Goal: Task Accomplishment & Management: Manage account settings

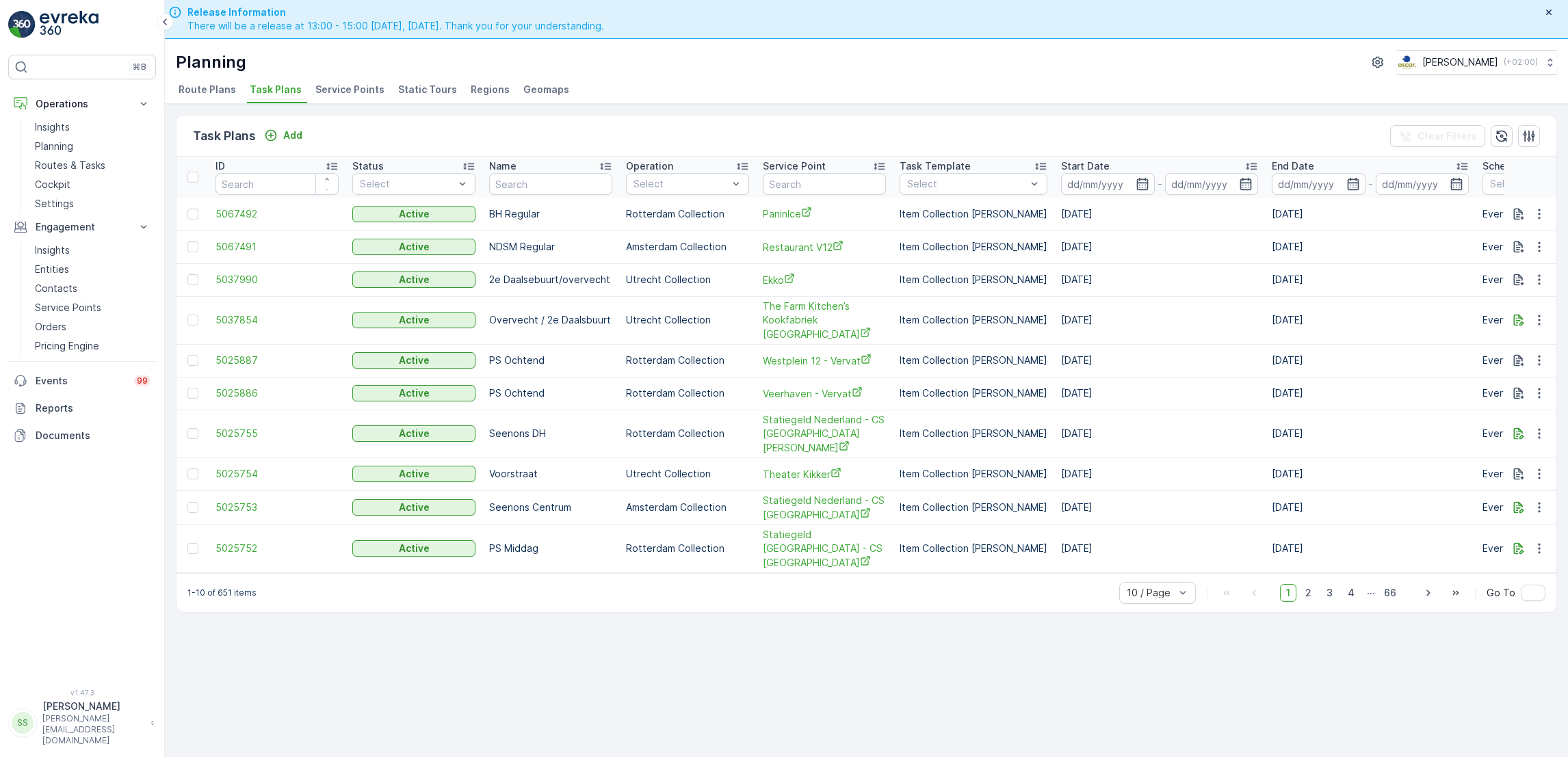
scroll to position [39, 0]
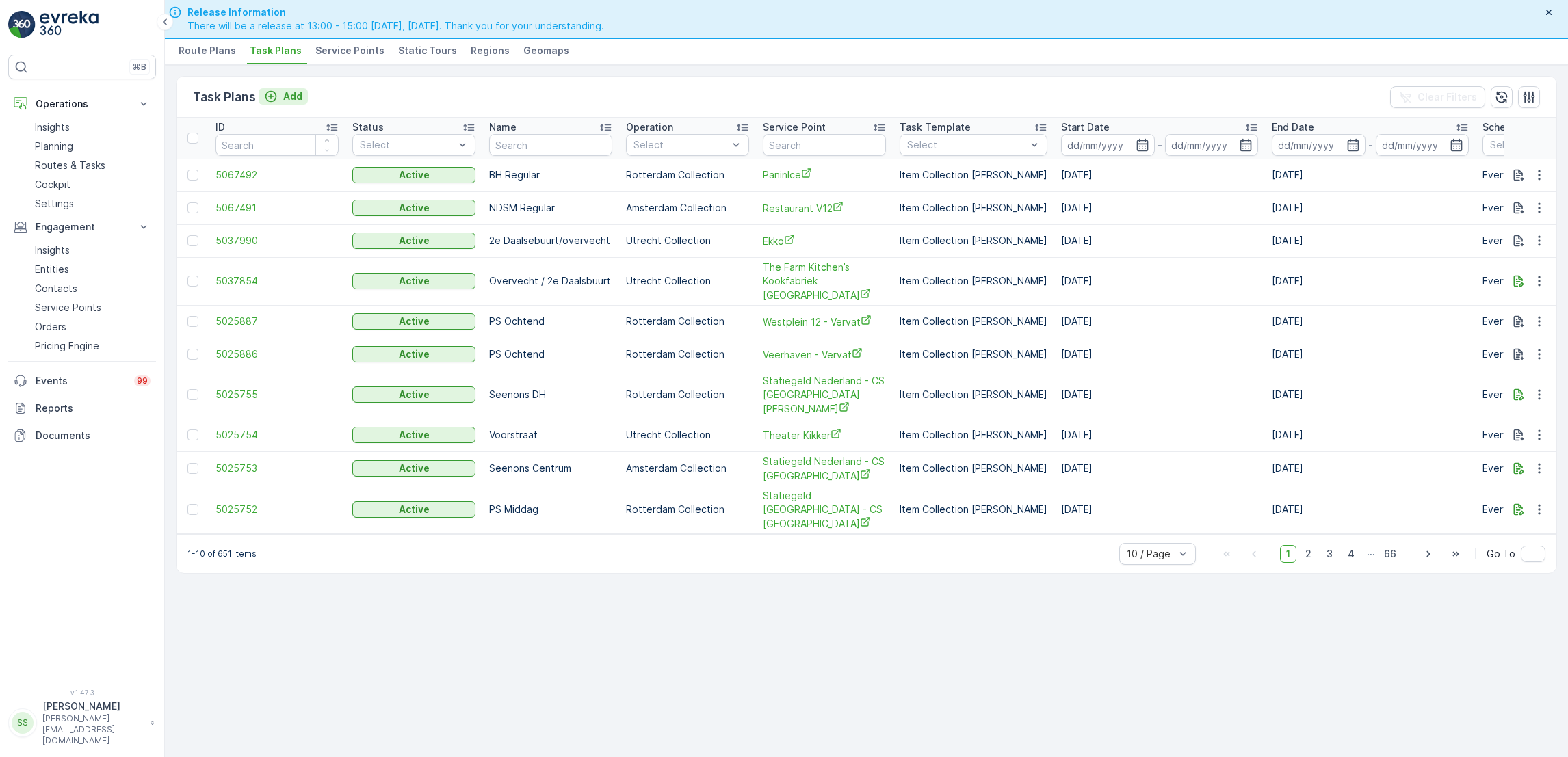
click at [286, 97] on p "Add" at bounding box center [292, 96] width 19 height 13
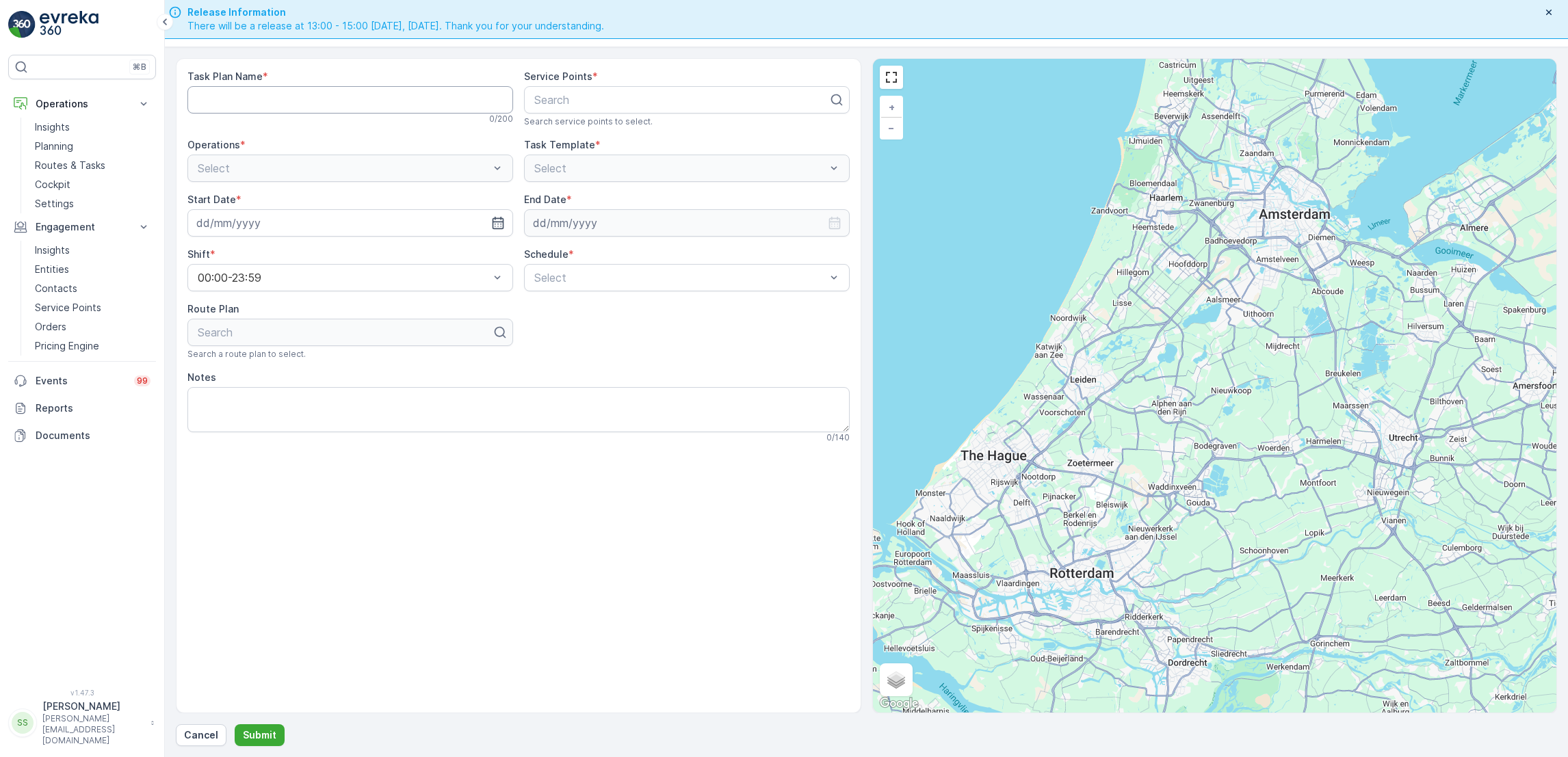
click at [309, 99] on Name "Task Plan Name" at bounding box center [351, 99] width 326 height 28
type Name "f"
click at [93, 171] on p "Routes & Tasks" at bounding box center [70, 165] width 70 height 13
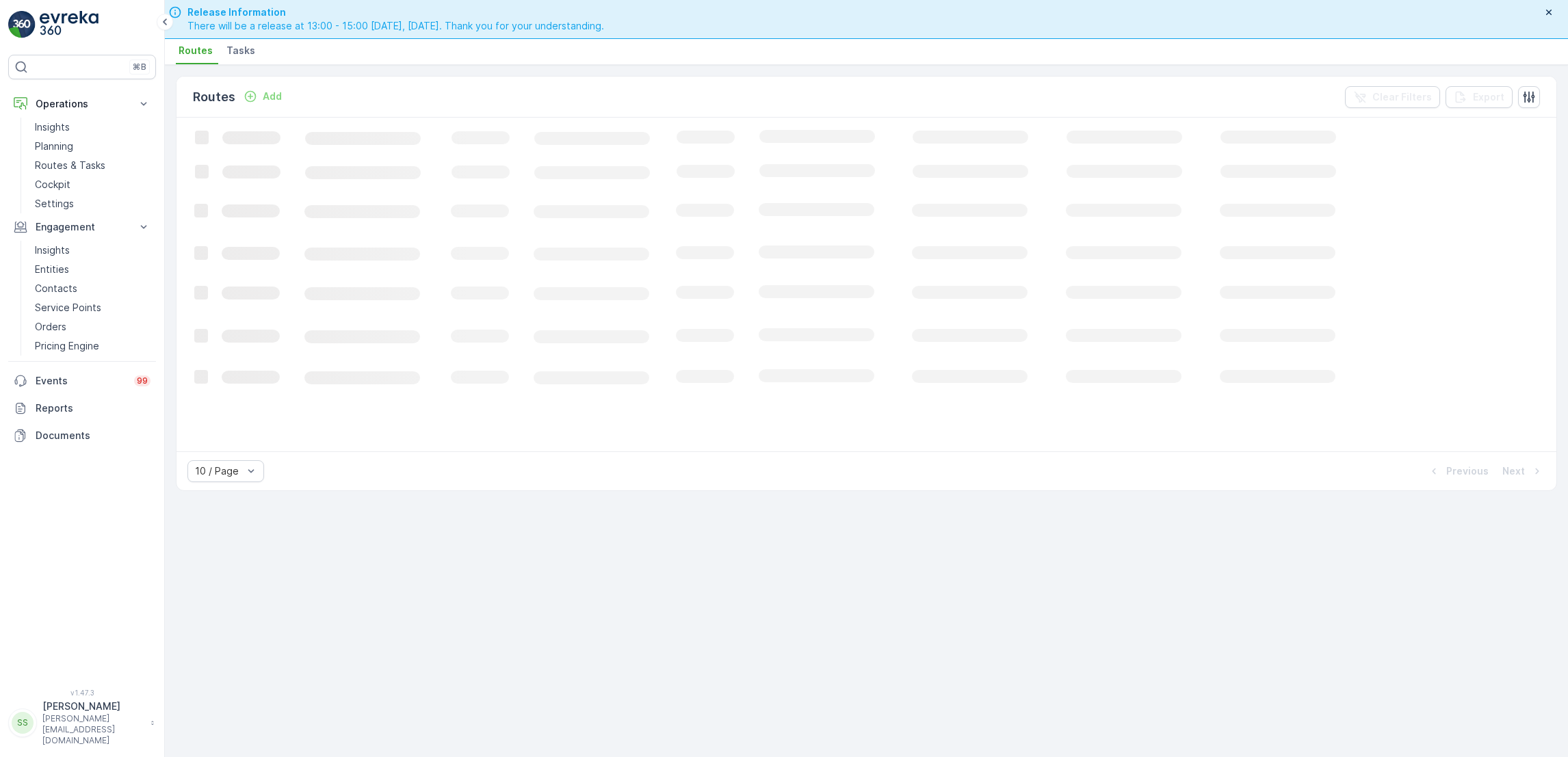
click at [235, 52] on span "Tasks" at bounding box center [240, 50] width 28 height 13
click at [248, 89] on icon "Add" at bounding box center [243, 96] width 13 height 13
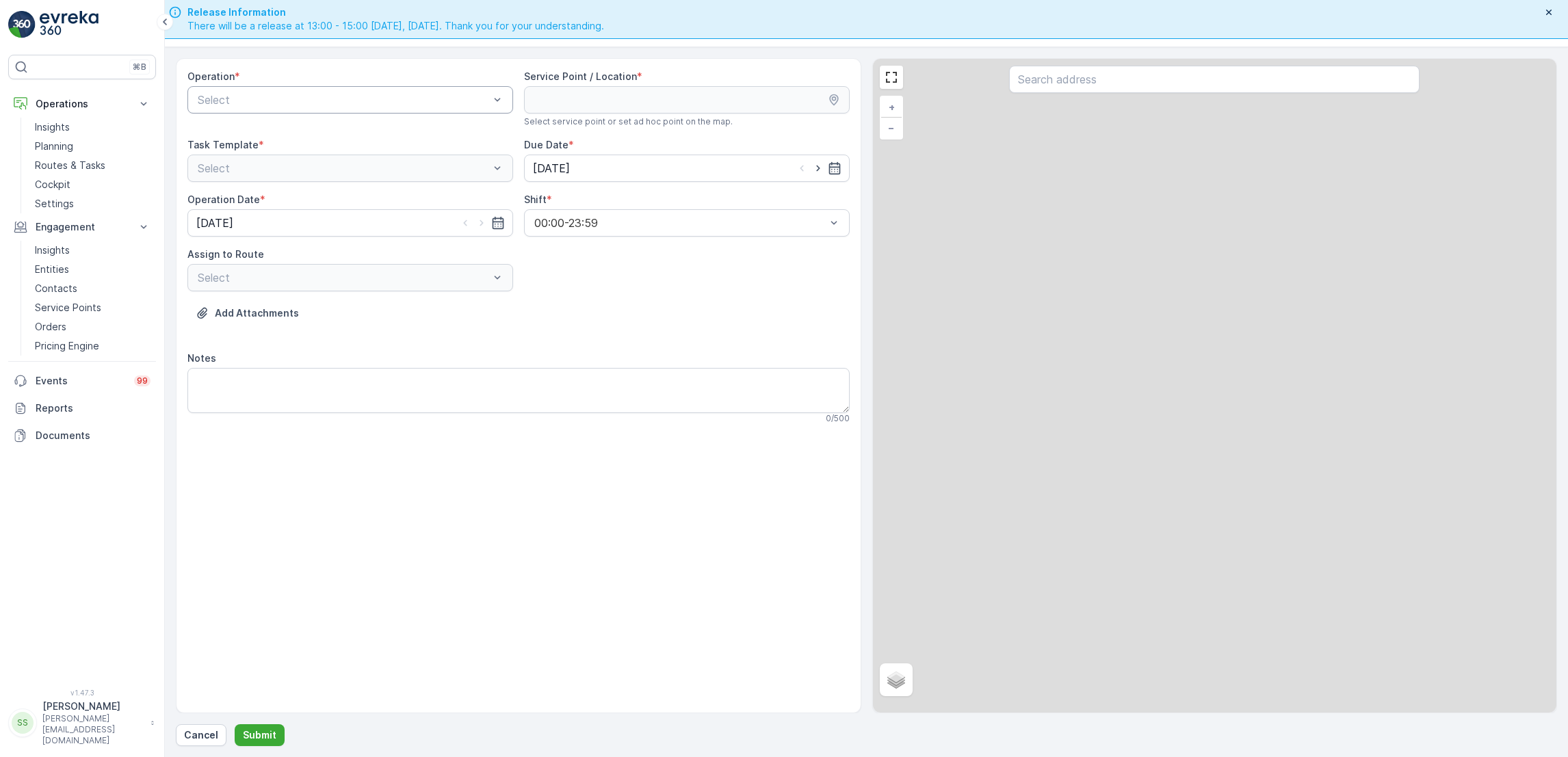
click at [253, 93] on div at bounding box center [343, 99] width 294 height 13
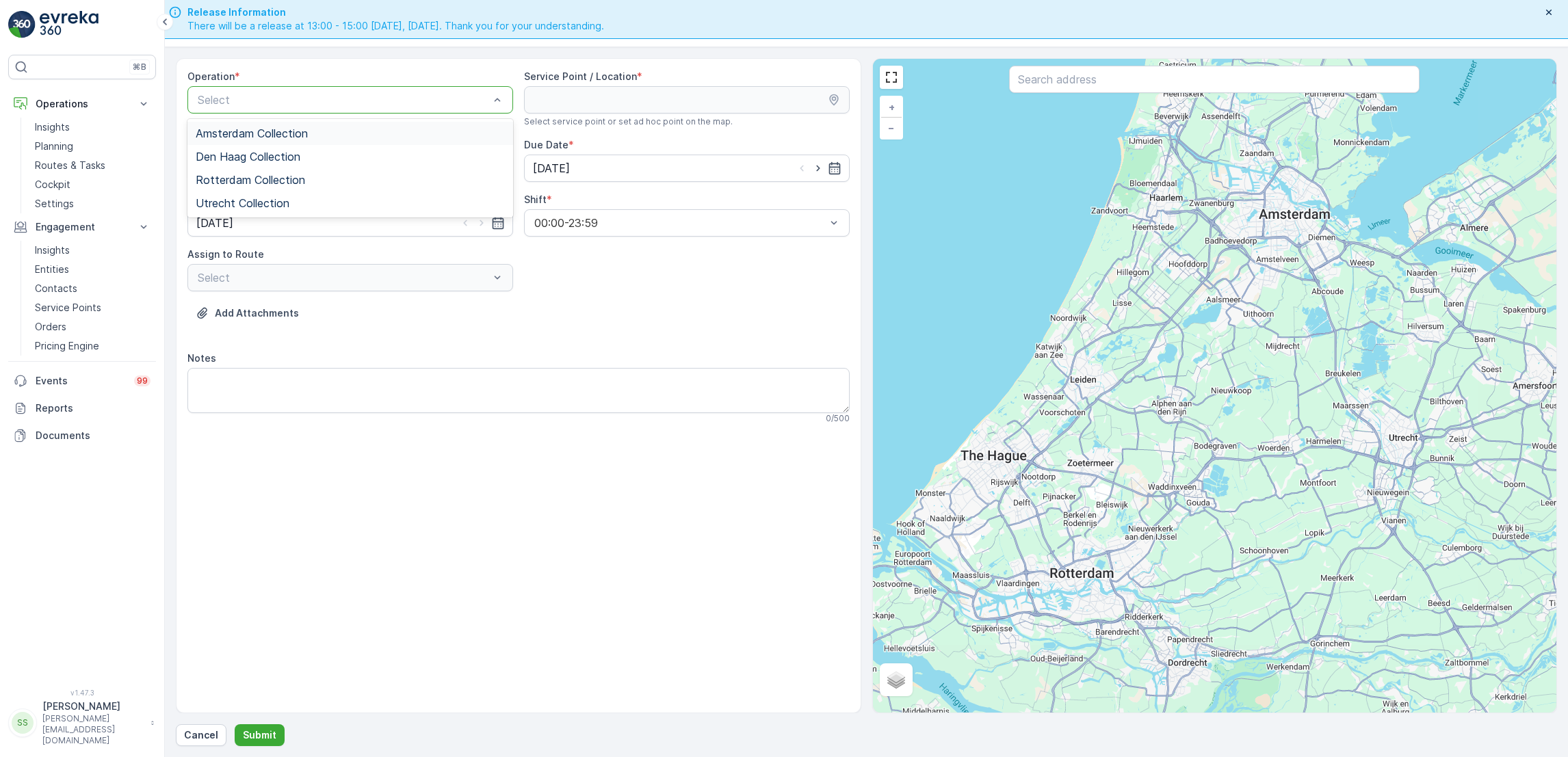
click at [256, 134] on span "Amsterdam Collection" at bounding box center [251, 133] width 112 height 13
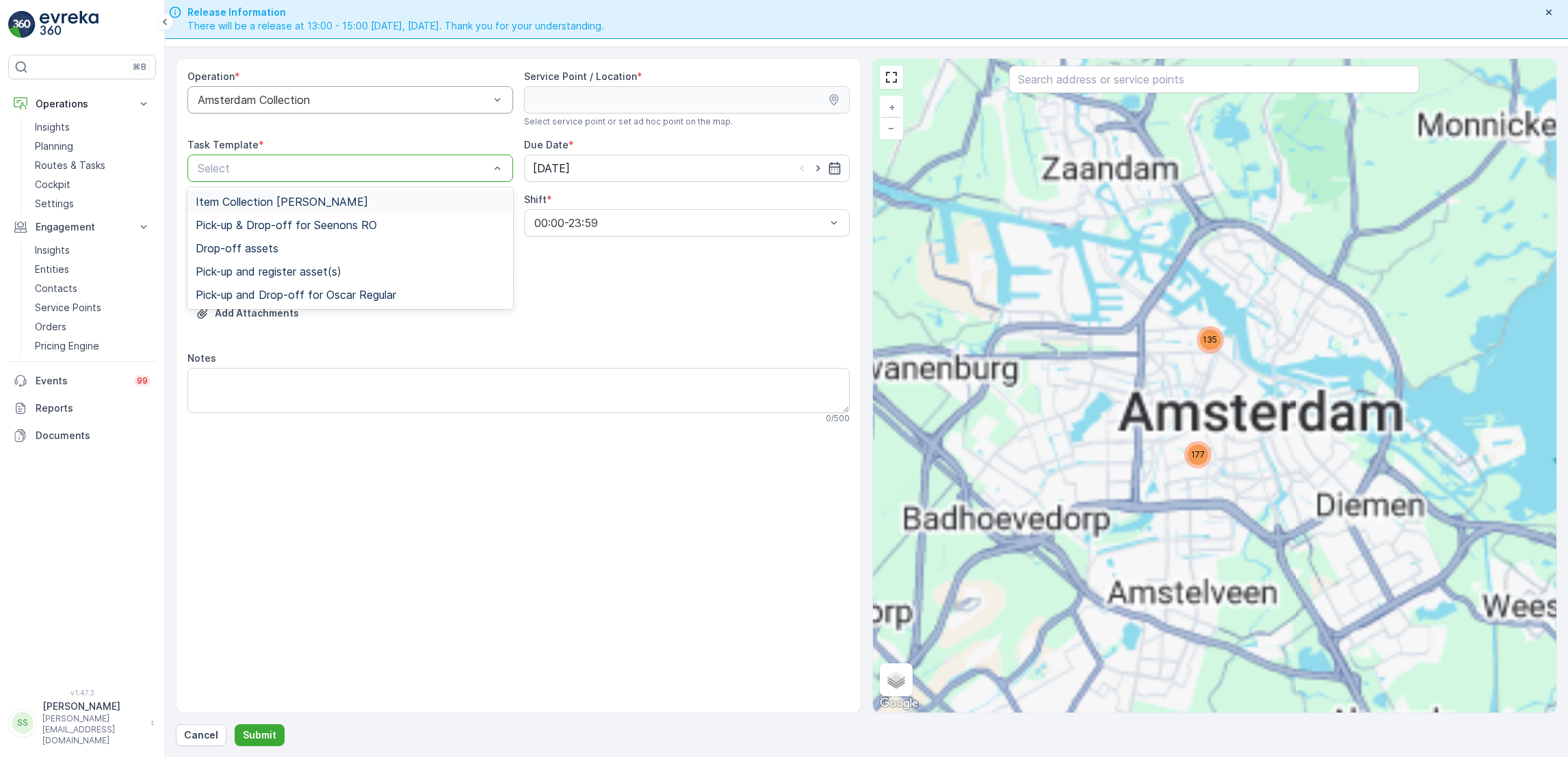
click at [400, 164] on div at bounding box center [343, 168] width 294 height 13
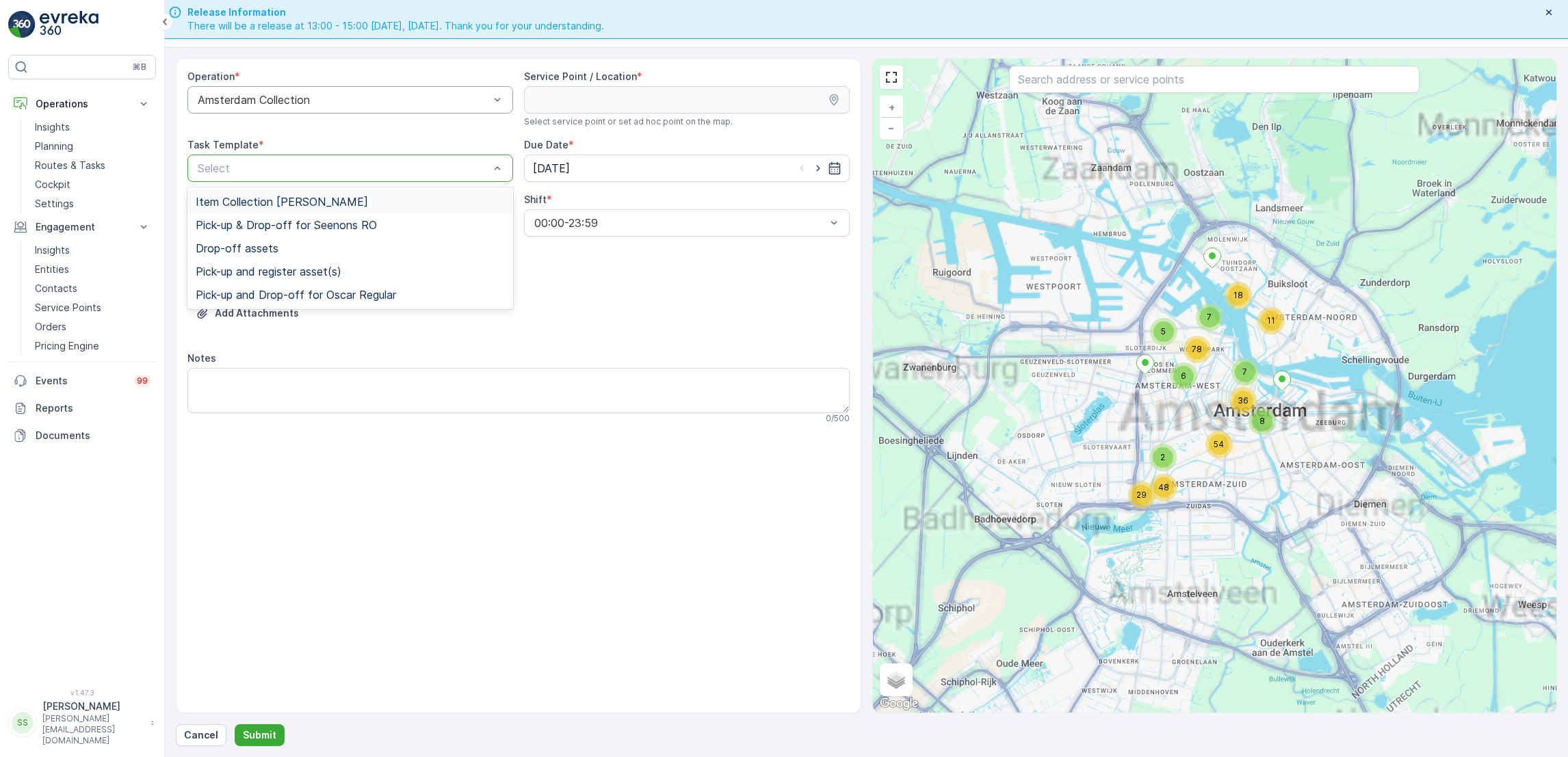
click at [389, 188] on div "Item Collection Oscar Regulier Pick-up & Drop-off for Seenons RO Drop-off asset…" at bounding box center [351, 249] width 326 height 122
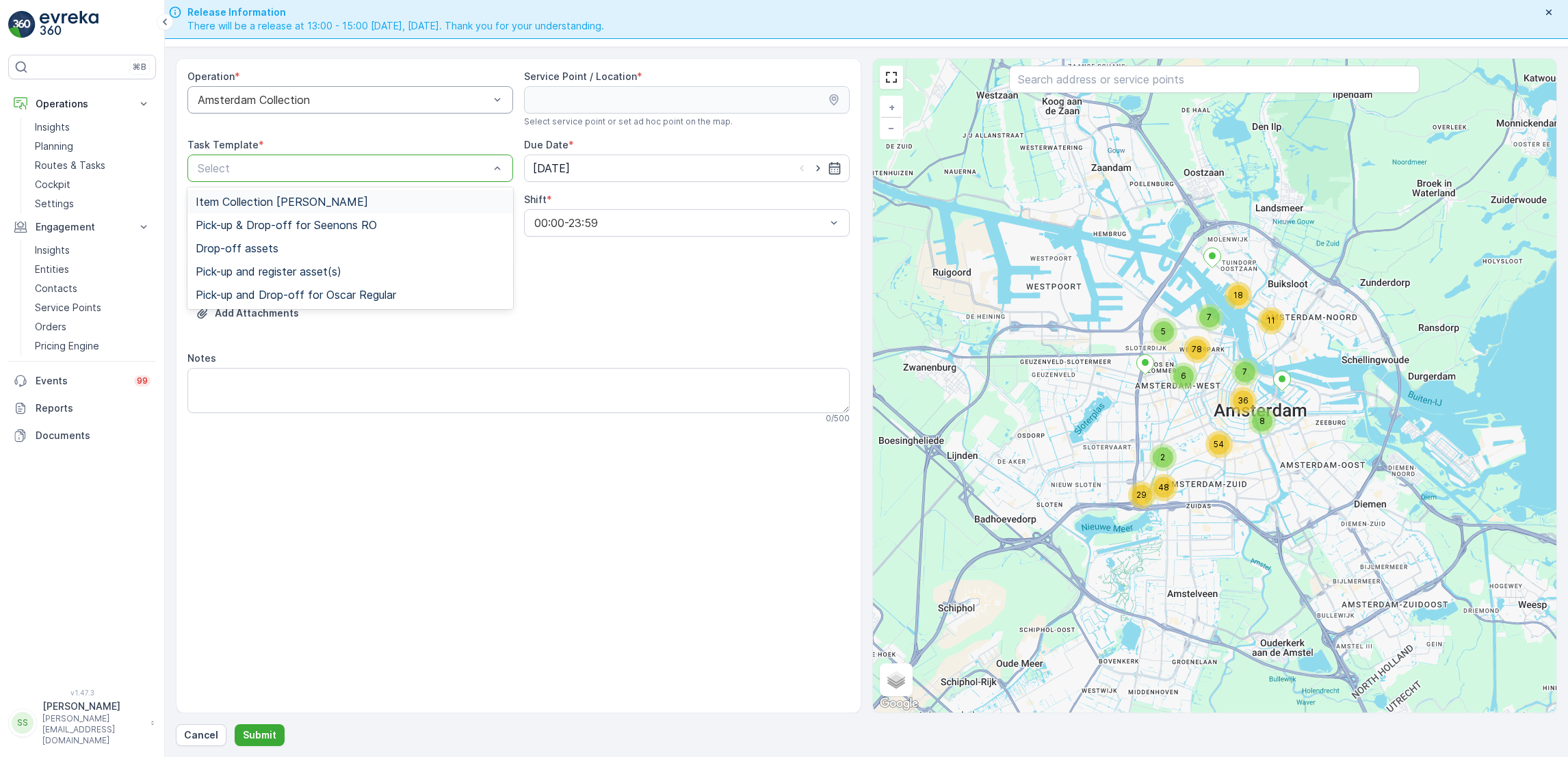
click at [392, 195] on div "Item Collection [PERSON_NAME]" at bounding box center [350, 201] width 309 height 13
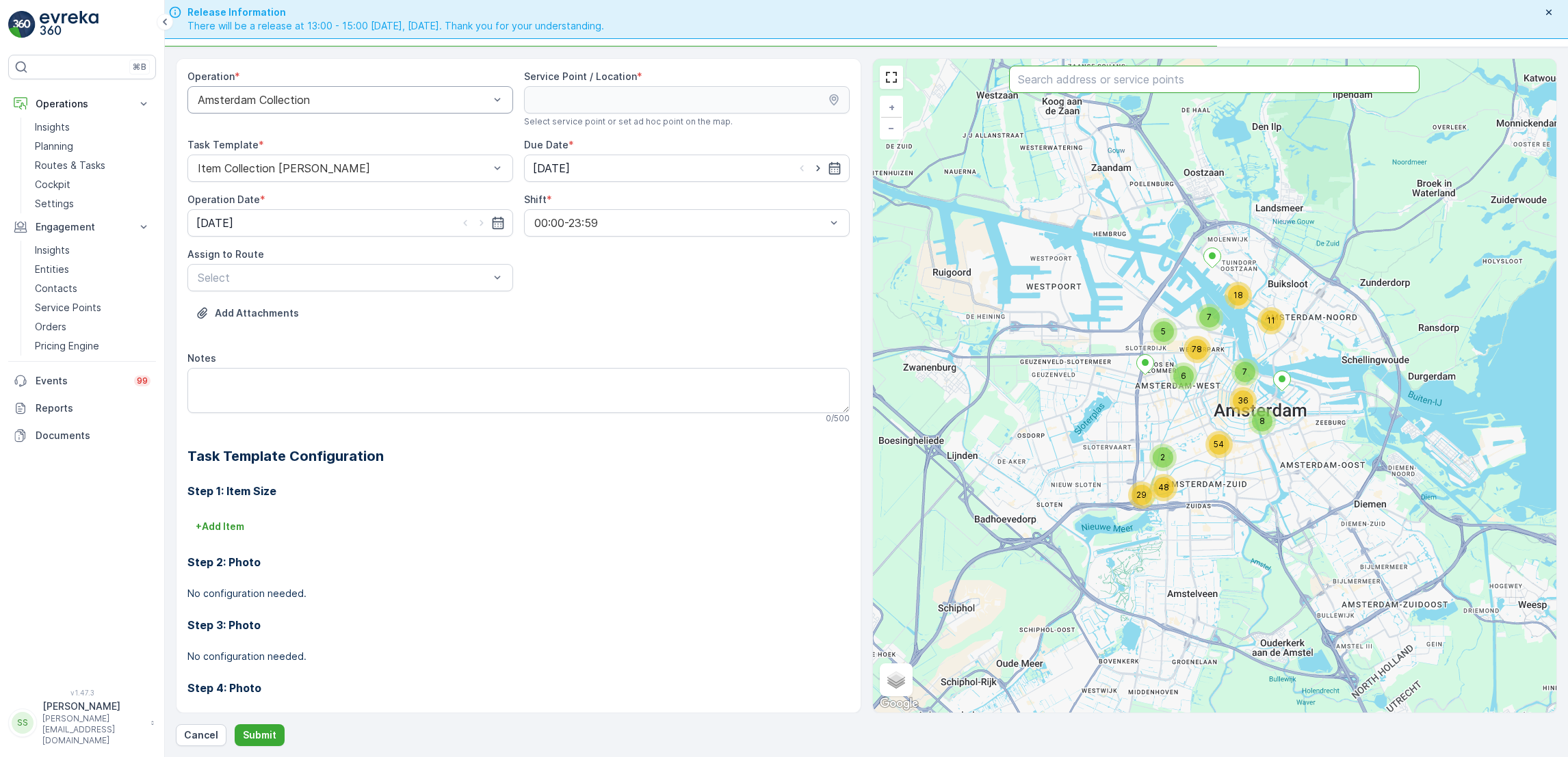
click at [1107, 86] on input "text" at bounding box center [1215, 79] width 411 height 28
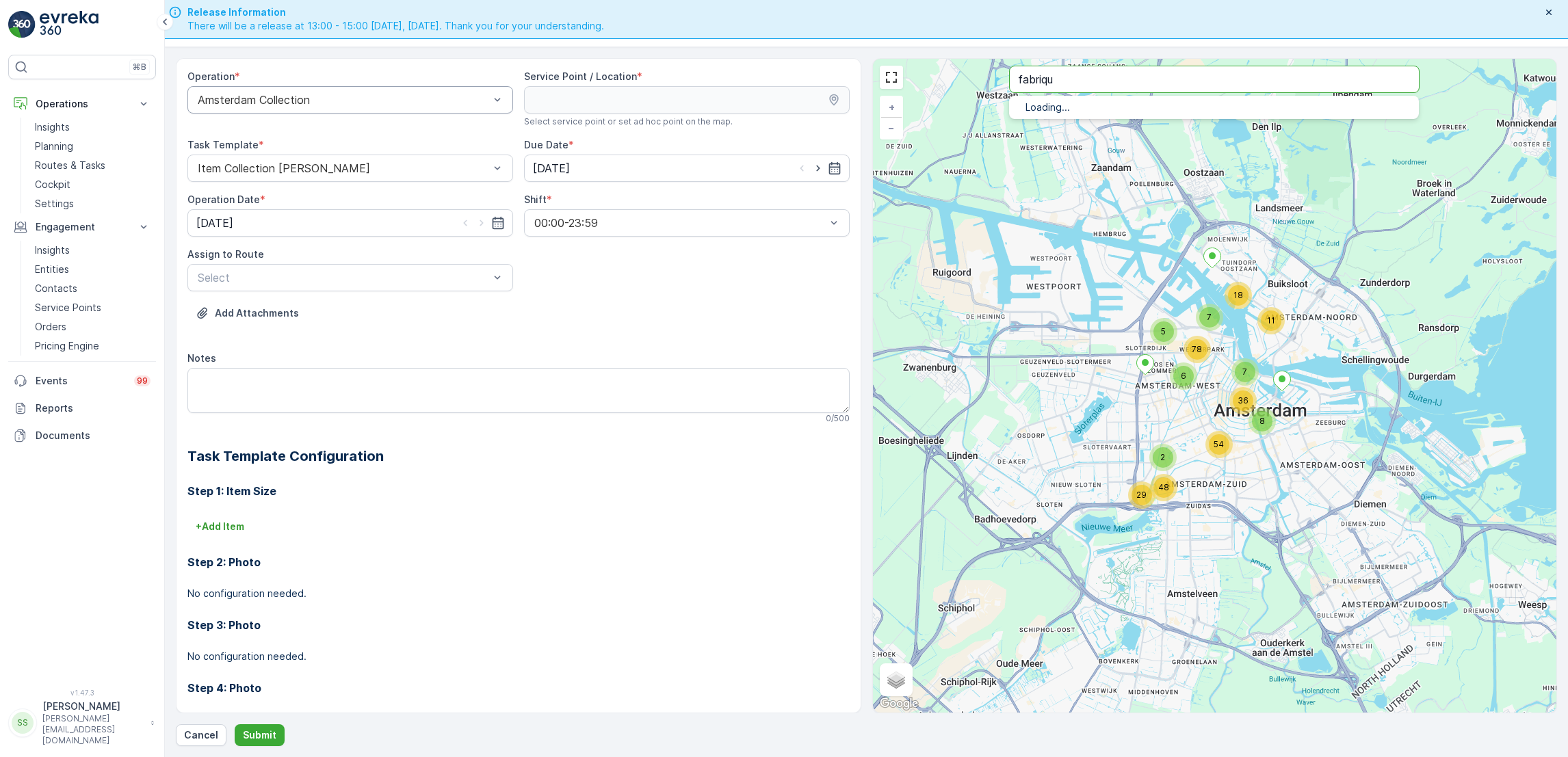
type input "fabriqu"
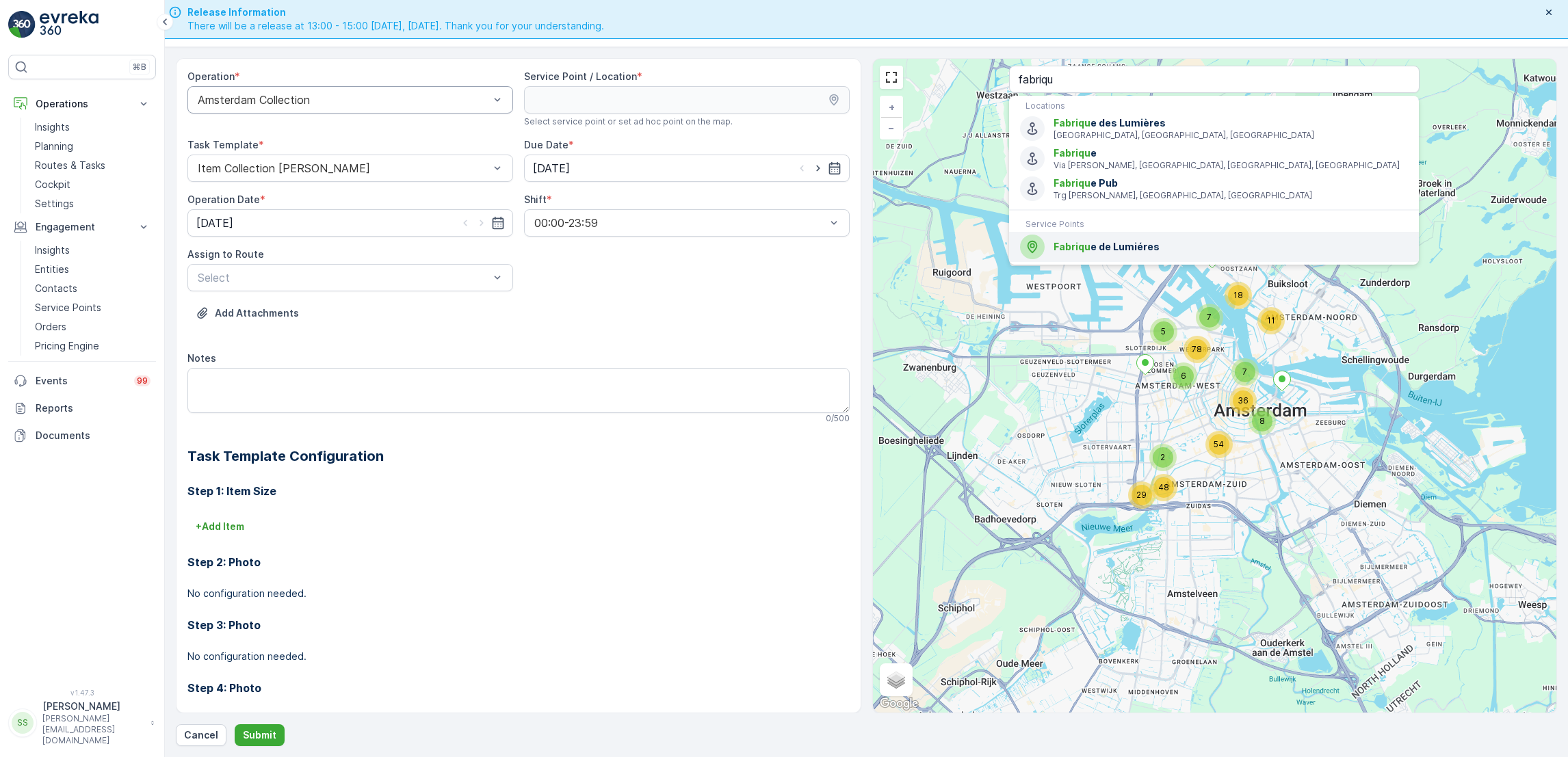
click at [1113, 261] on li "Fabriqu e de Lumiéres" at bounding box center [1214, 247] width 410 height 30
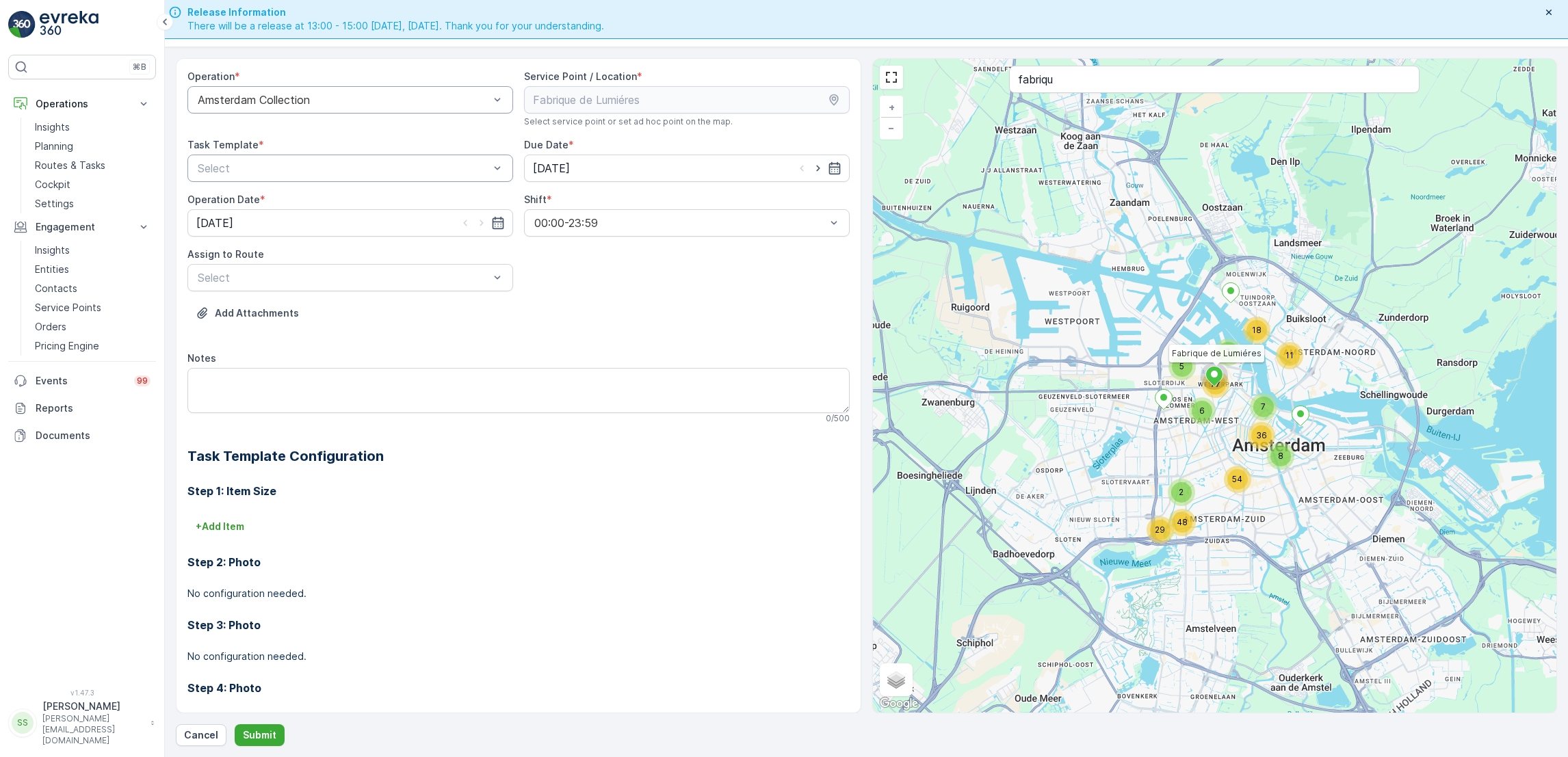
click at [476, 169] on div at bounding box center [343, 168] width 294 height 13
click at [374, 202] on div "Item Collection [PERSON_NAME]" at bounding box center [350, 201] width 309 height 13
click at [834, 189] on div "Operation * Amsterdam Collection Service Point / Location * Select service poin…" at bounding box center [518, 409] width 662 height 679
click at [834, 184] on div "Operation * Amsterdam Collection Service Point / Location * Select service poin…" at bounding box center [518, 409] width 662 height 679
click at [835, 173] on icon "button" at bounding box center [835, 168] width 13 height 13
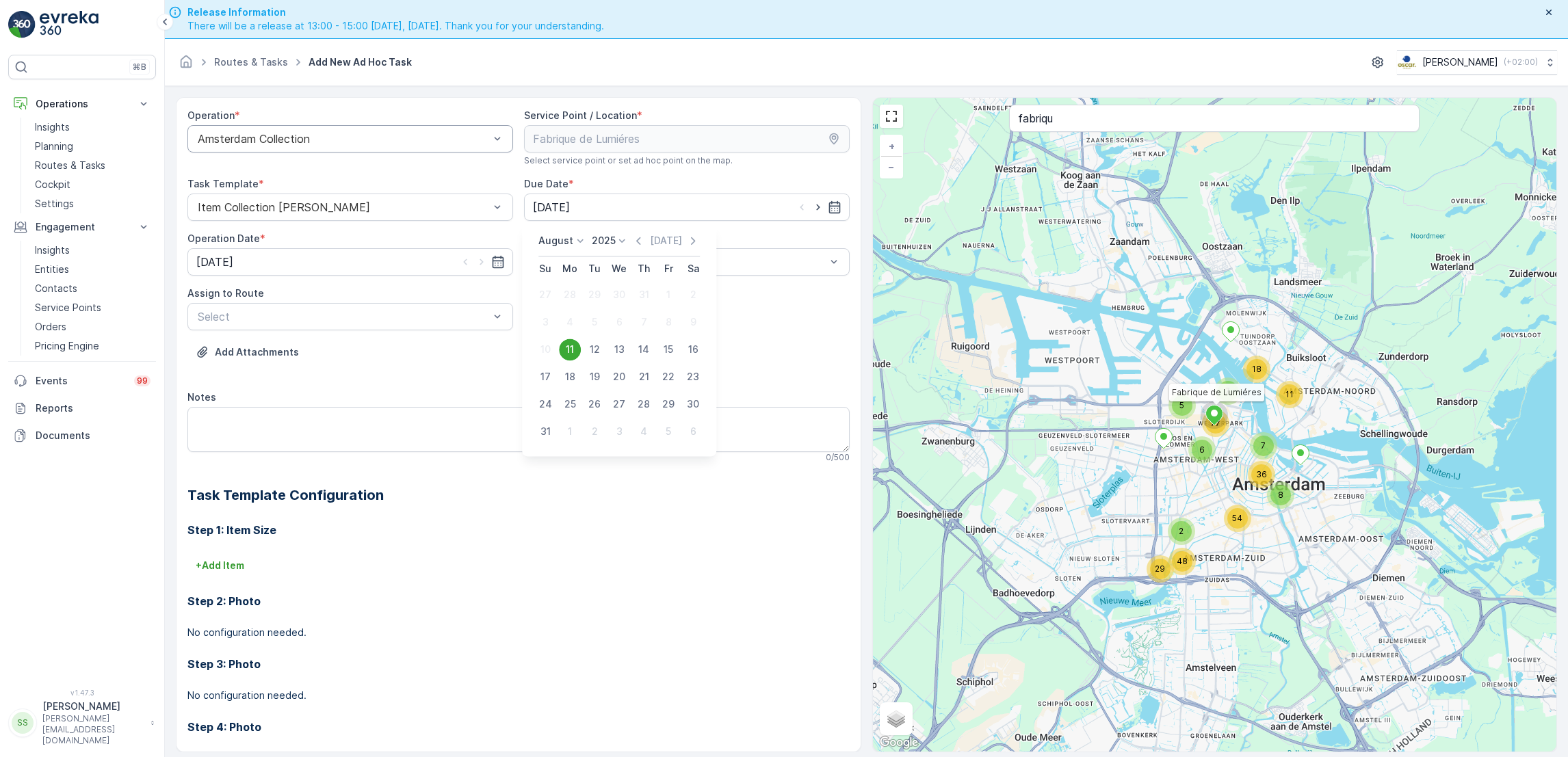
click at [574, 351] on div "11" at bounding box center [570, 350] width 22 height 22
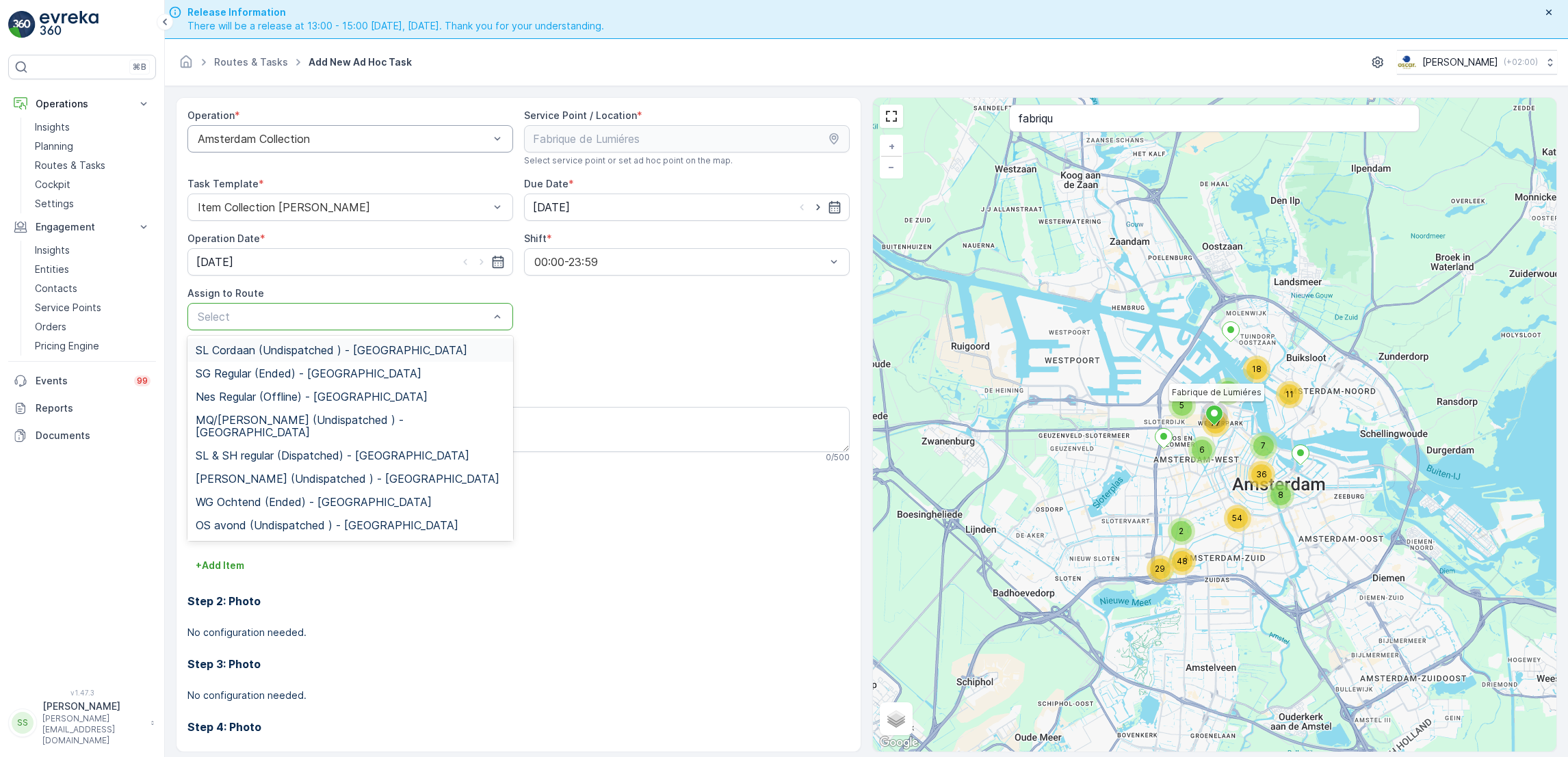
click at [480, 321] on div at bounding box center [343, 316] width 294 height 13
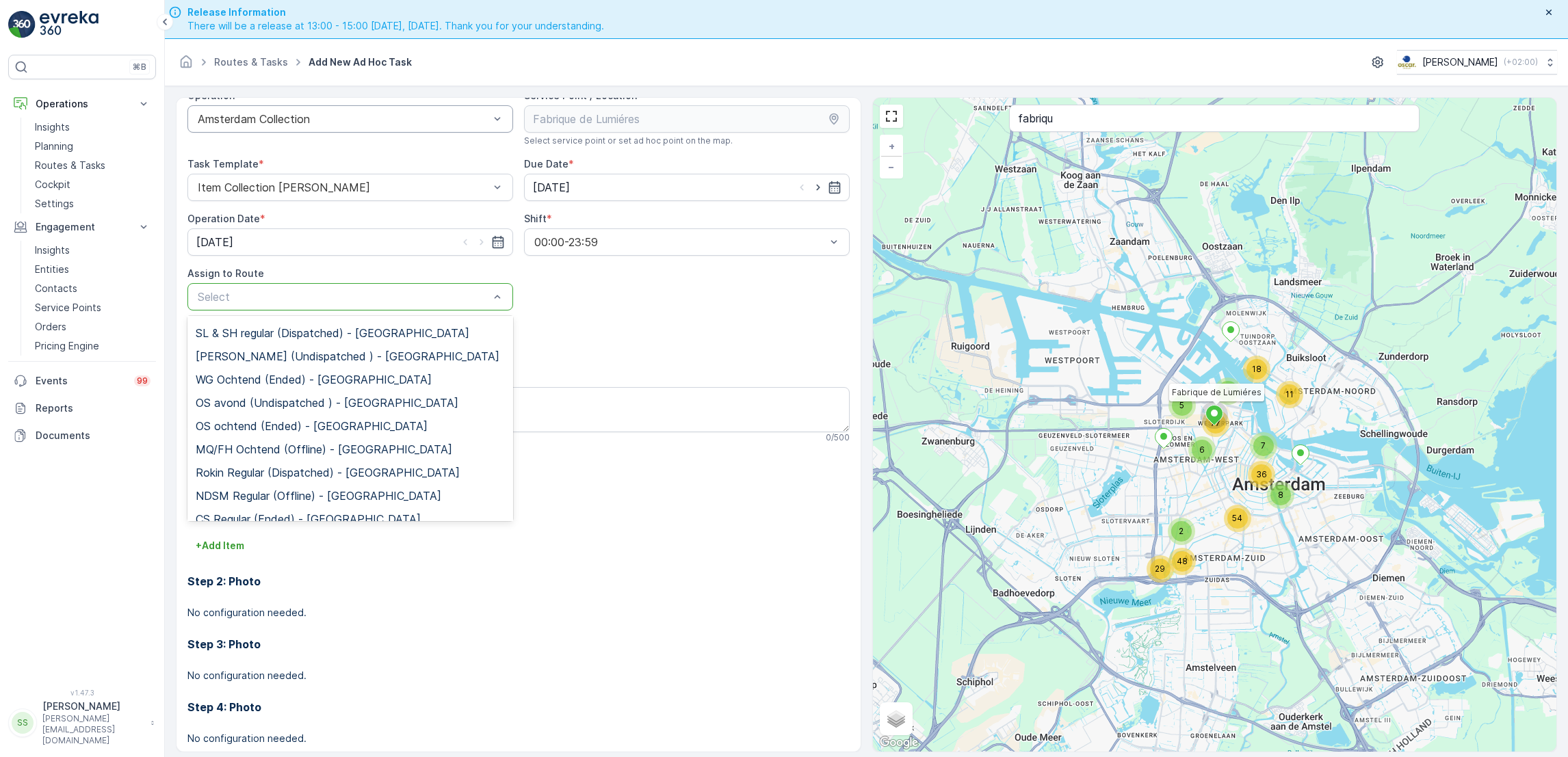
scroll to position [103, 0]
click at [401, 396] on span "OS avond (Undispatched ) - Amsterdam" at bounding box center [326, 402] width 263 height 13
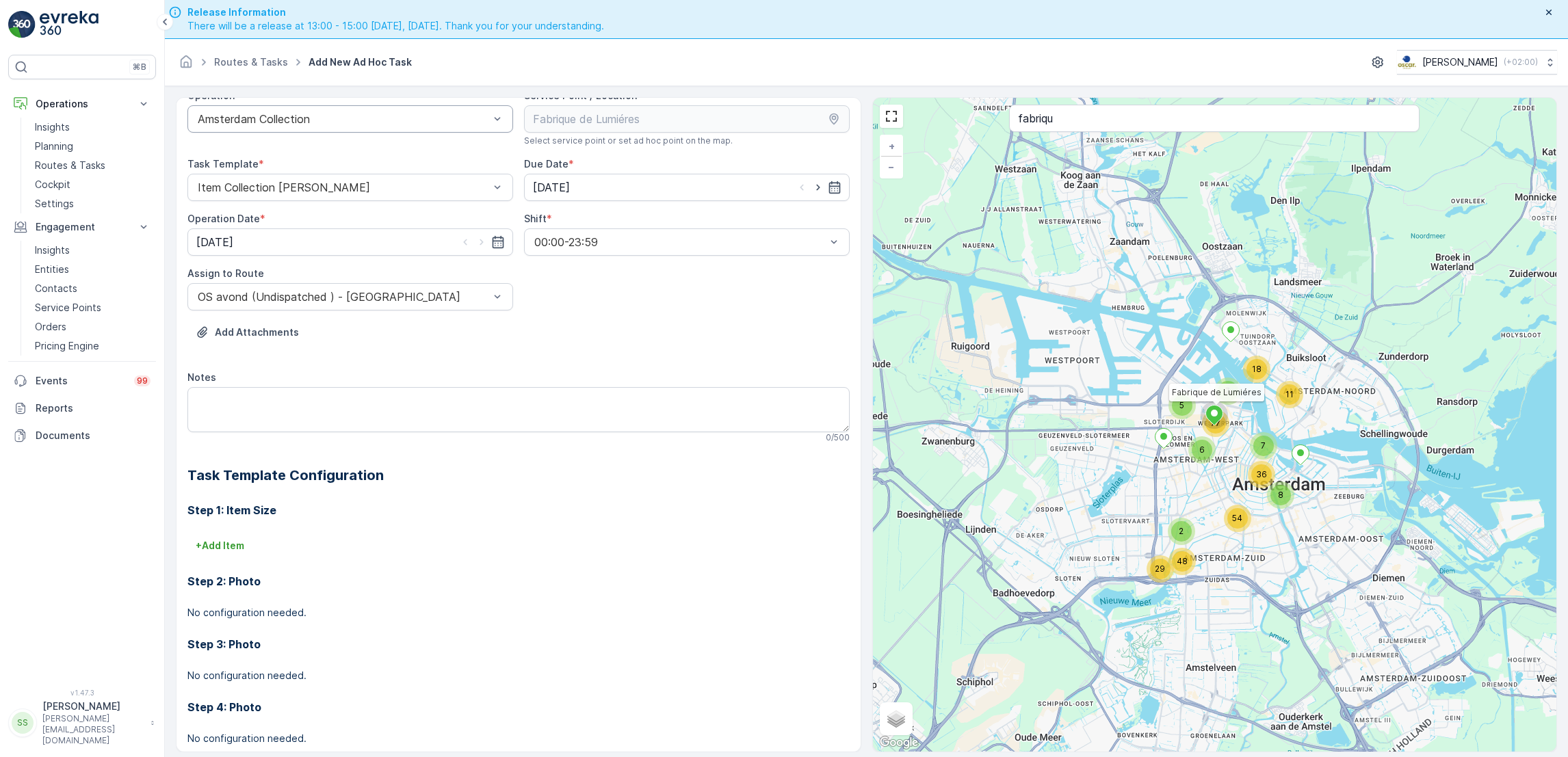
click at [401, 386] on div "Notes 0 / 500" at bounding box center [518, 406] width 662 height 73
click at [431, 405] on textarea "Notes" at bounding box center [518, 410] width 662 height 45
click at [417, 290] on div at bounding box center [343, 296] width 294 height 13
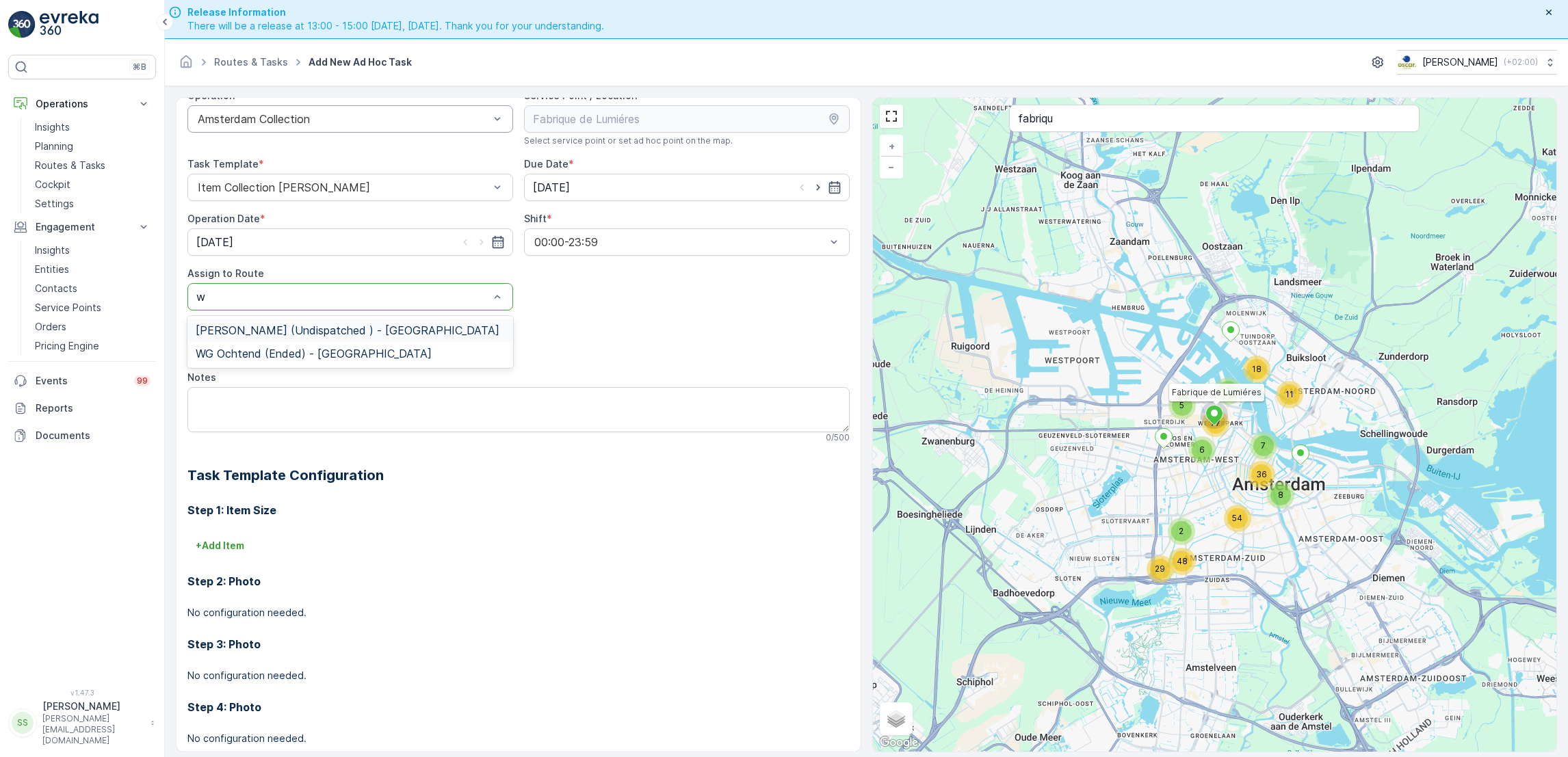
type input "wg"
click at [453, 330] on div "WG avond (Undispatched ) - Amsterdam" at bounding box center [350, 330] width 309 height 13
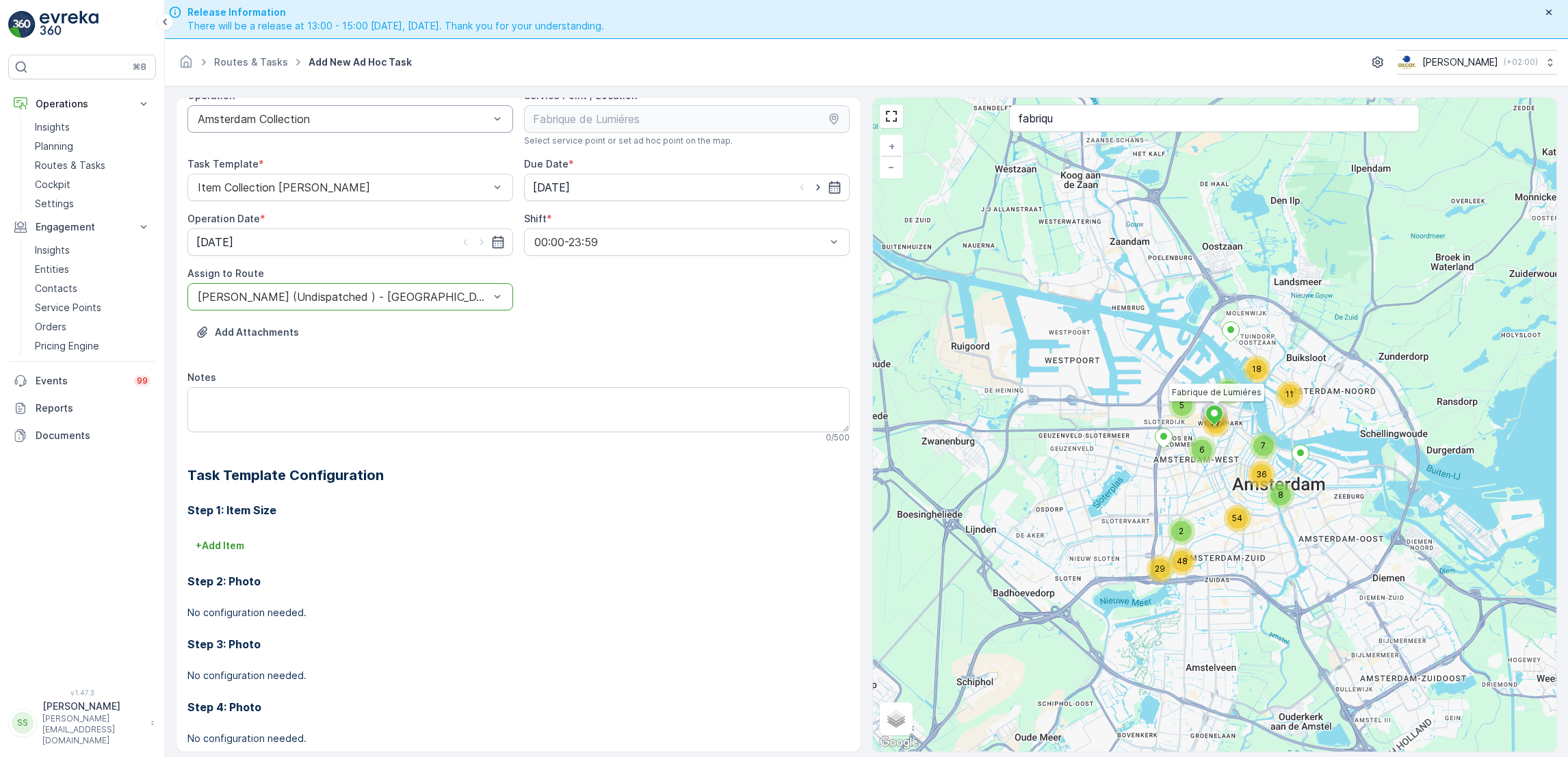
scroll to position [0, 0]
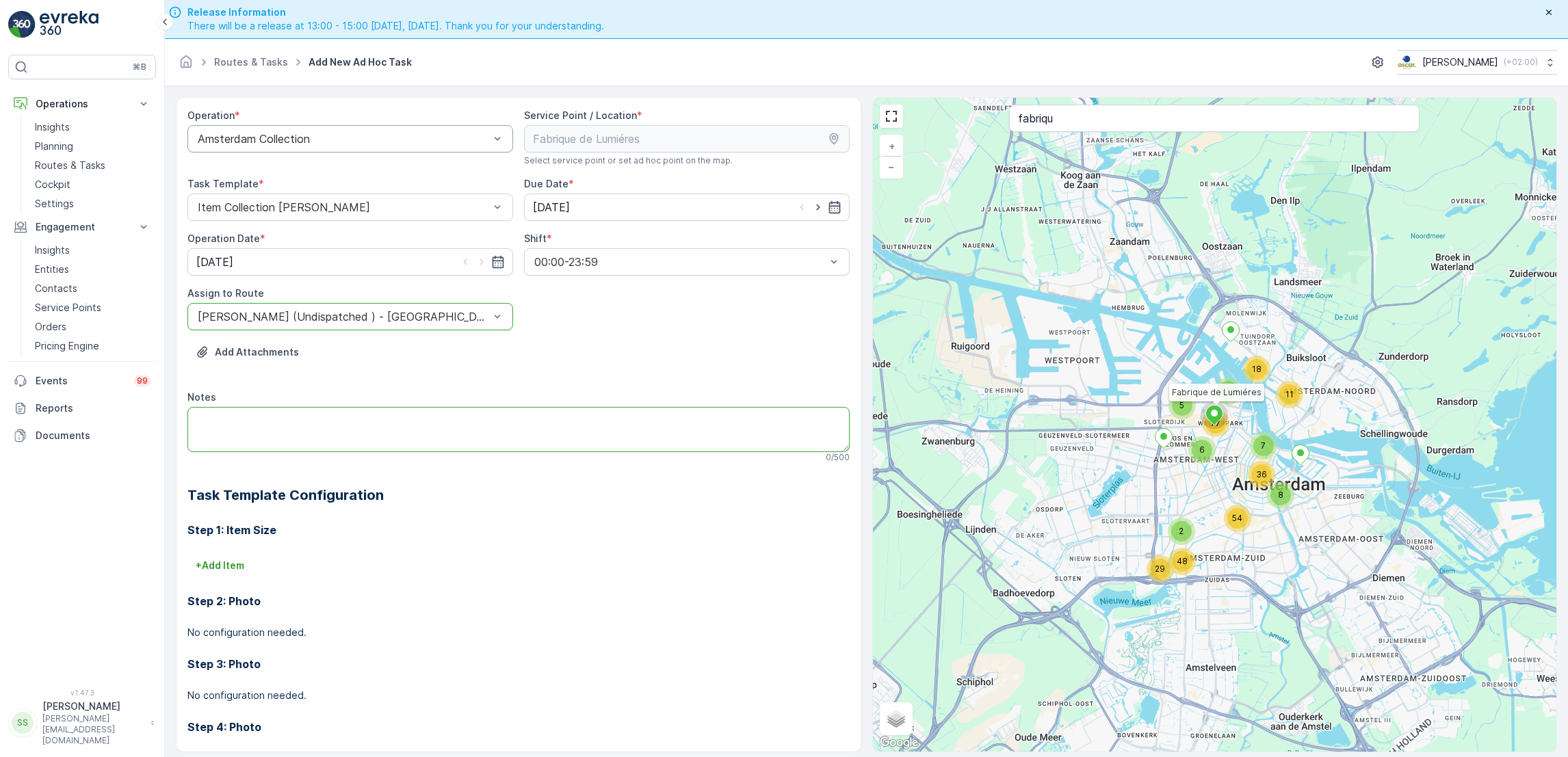
click at [432, 414] on textarea "Notes" at bounding box center [518, 430] width 662 height 45
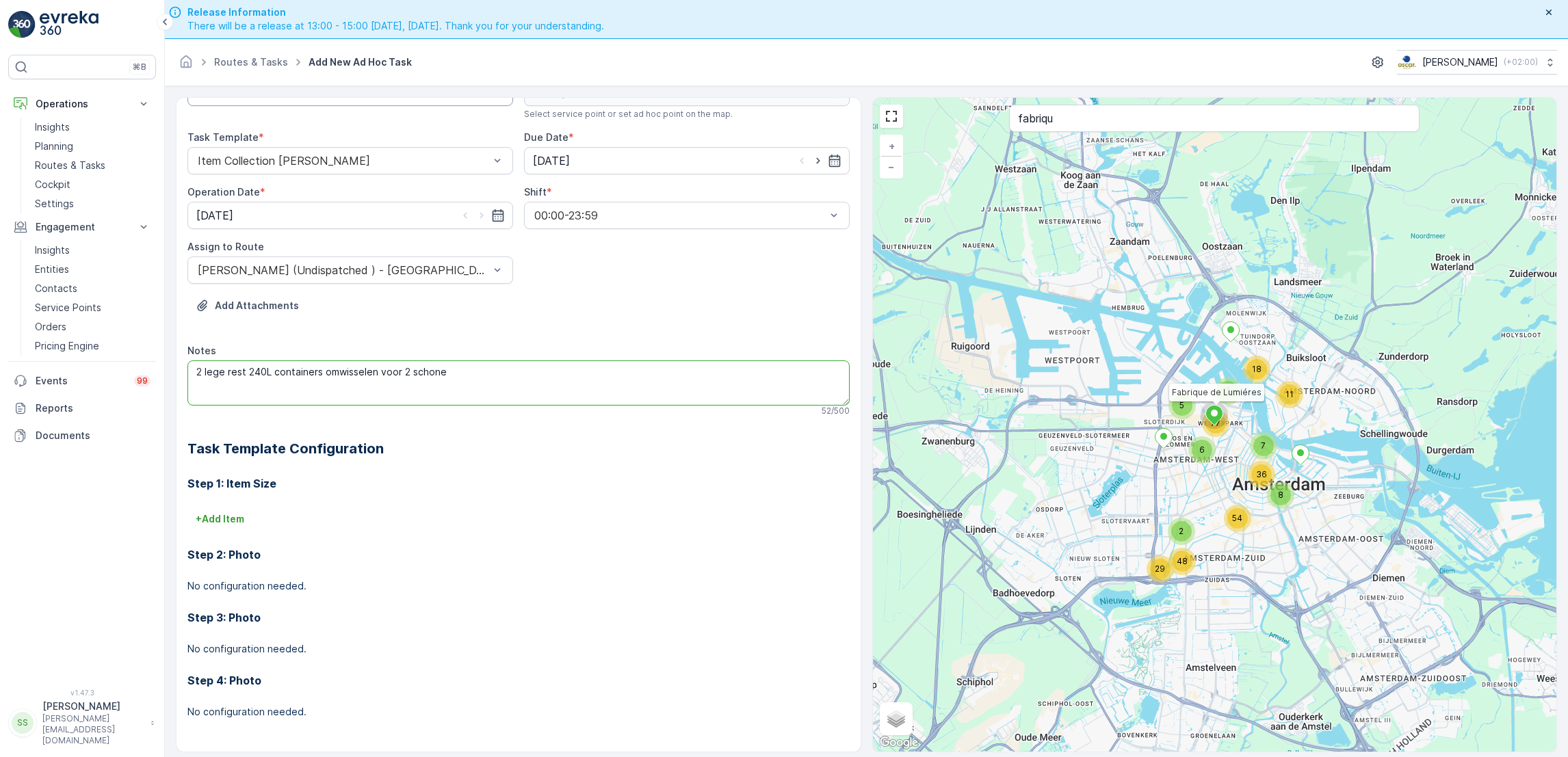
scroll to position [39, 0]
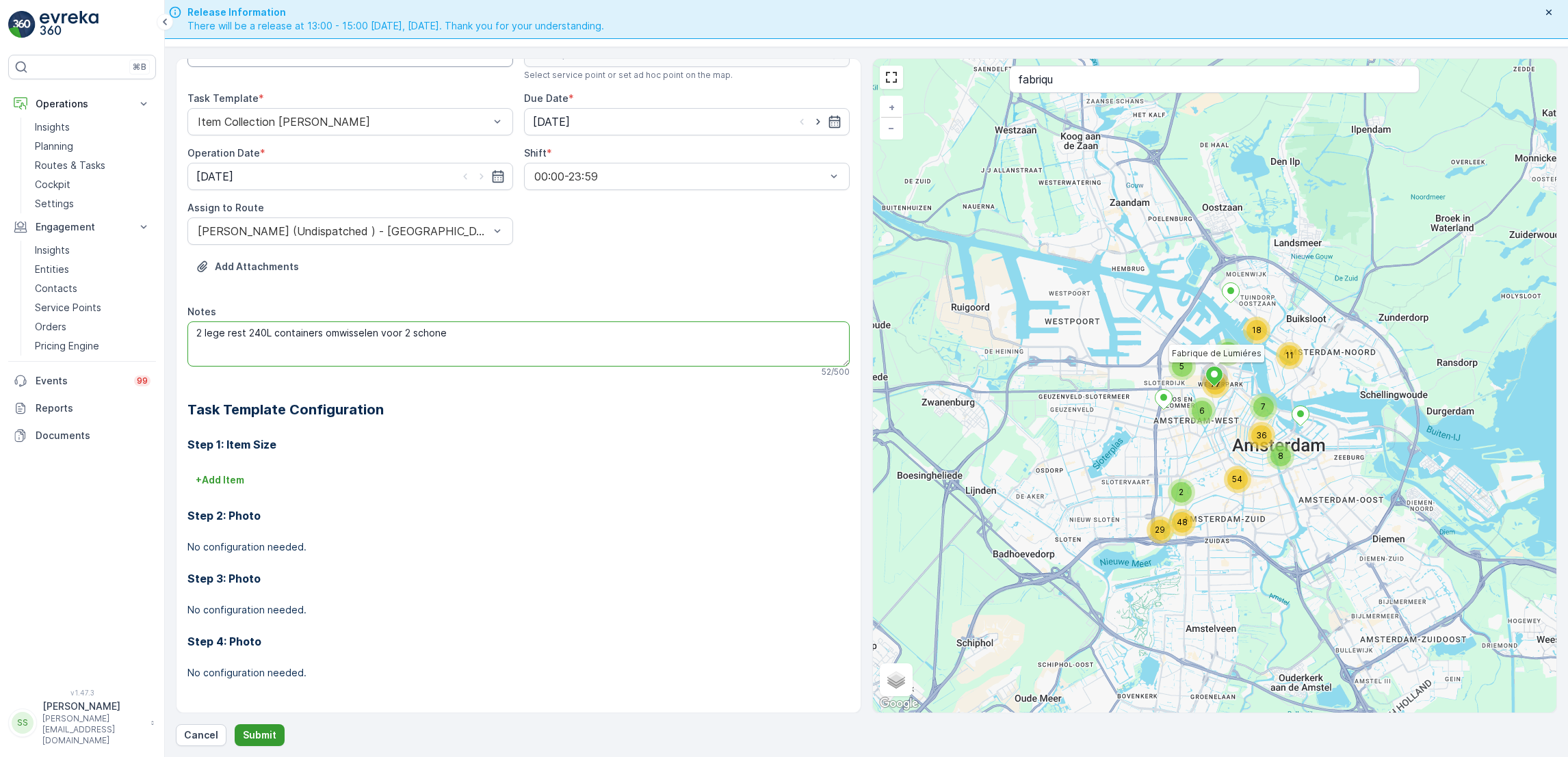
type textarea "2 lege rest 240L containers omwisselen voor 2 schone"
click at [265, 741] on p "Submit" at bounding box center [260, 735] width 33 height 13
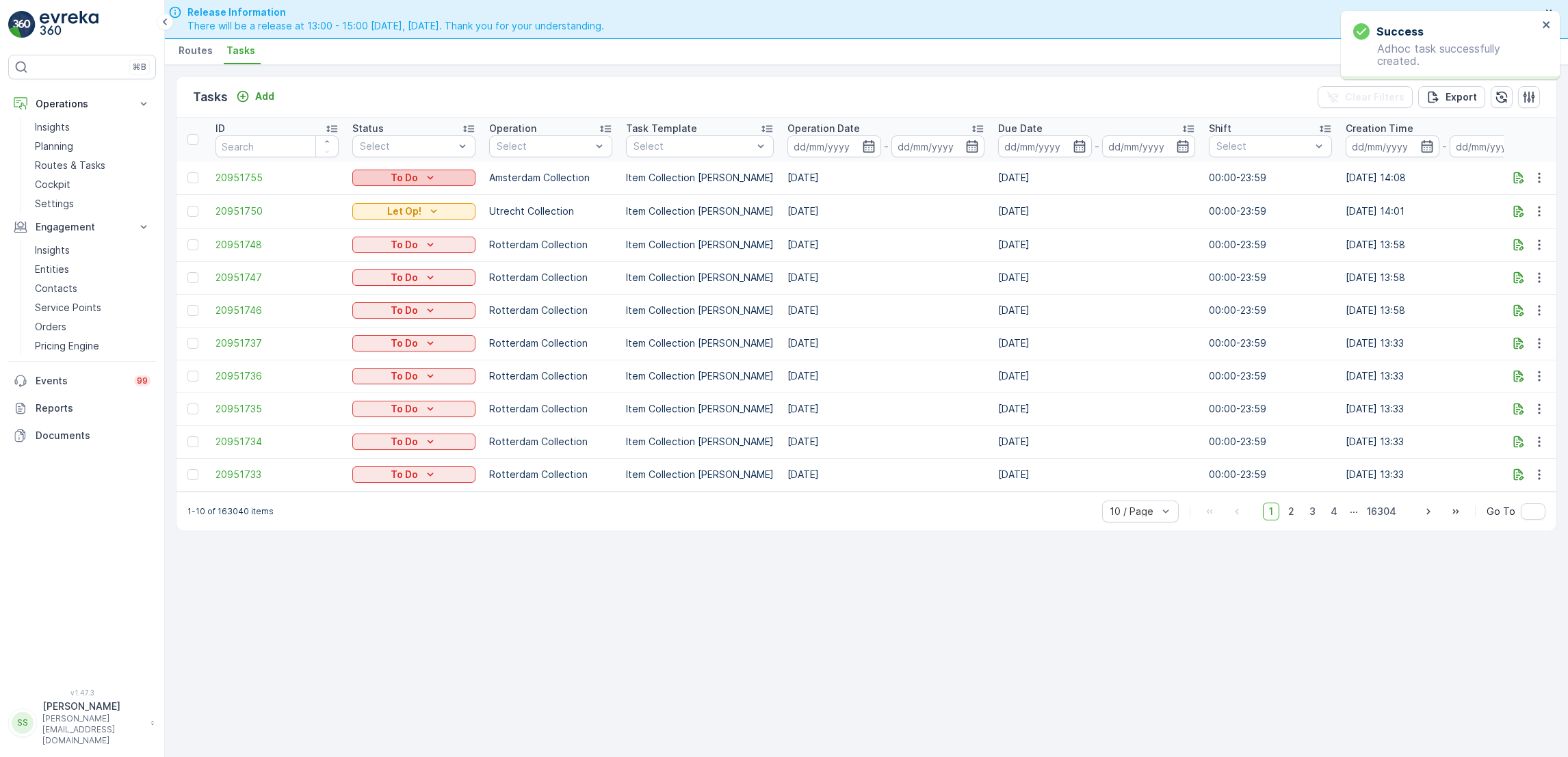
click at [406, 176] on p "To Do" at bounding box center [404, 178] width 28 height 13
click at [397, 192] on div "Let Op!" at bounding box center [398, 197] width 87 height 19
click at [83, 159] on p "Routes & Tasks" at bounding box center [70, 165] width 70 height 13
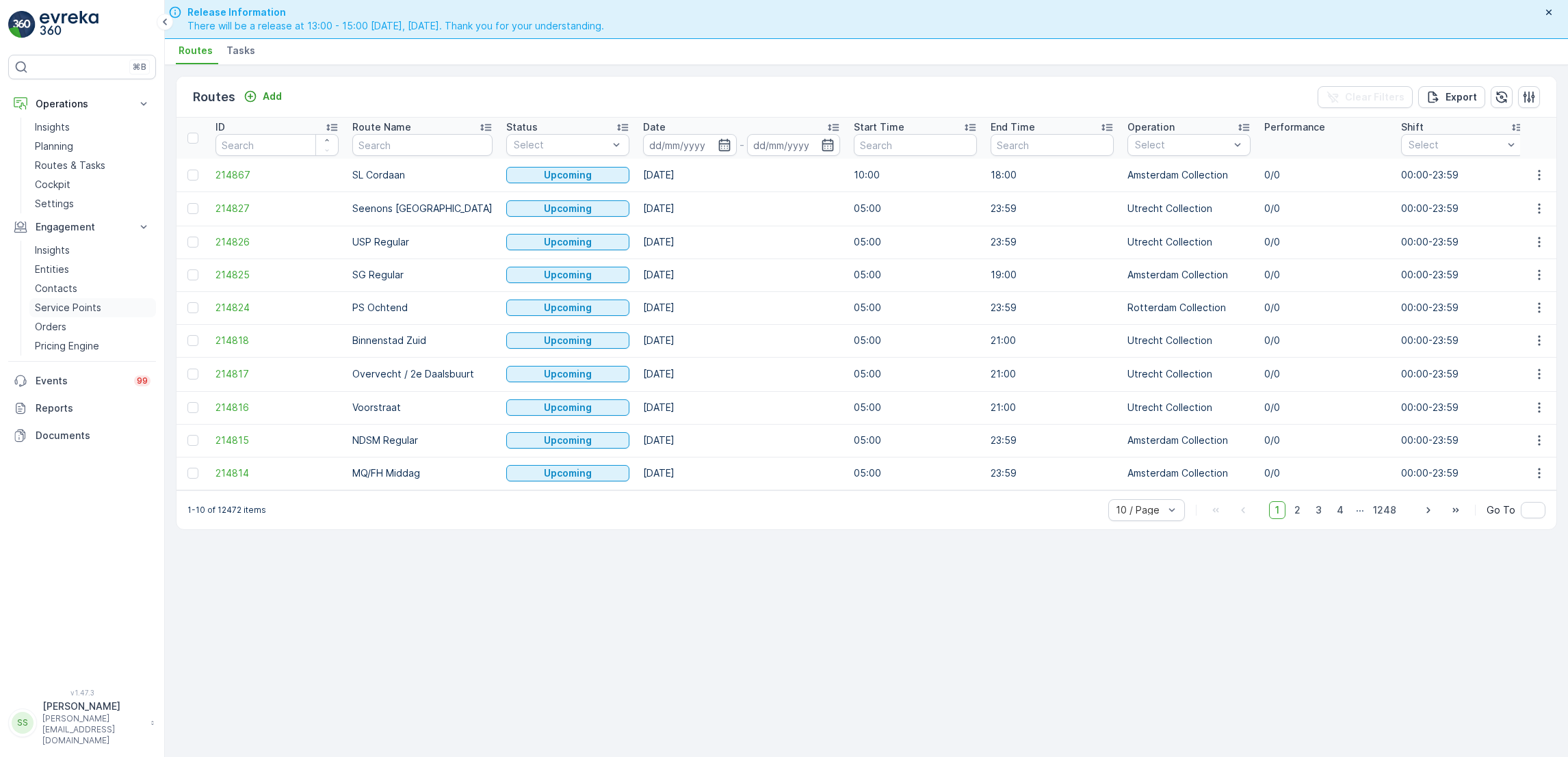
click at [77, 304] on p "Service Points" at bounding box center [68, 308] width 66 height 13
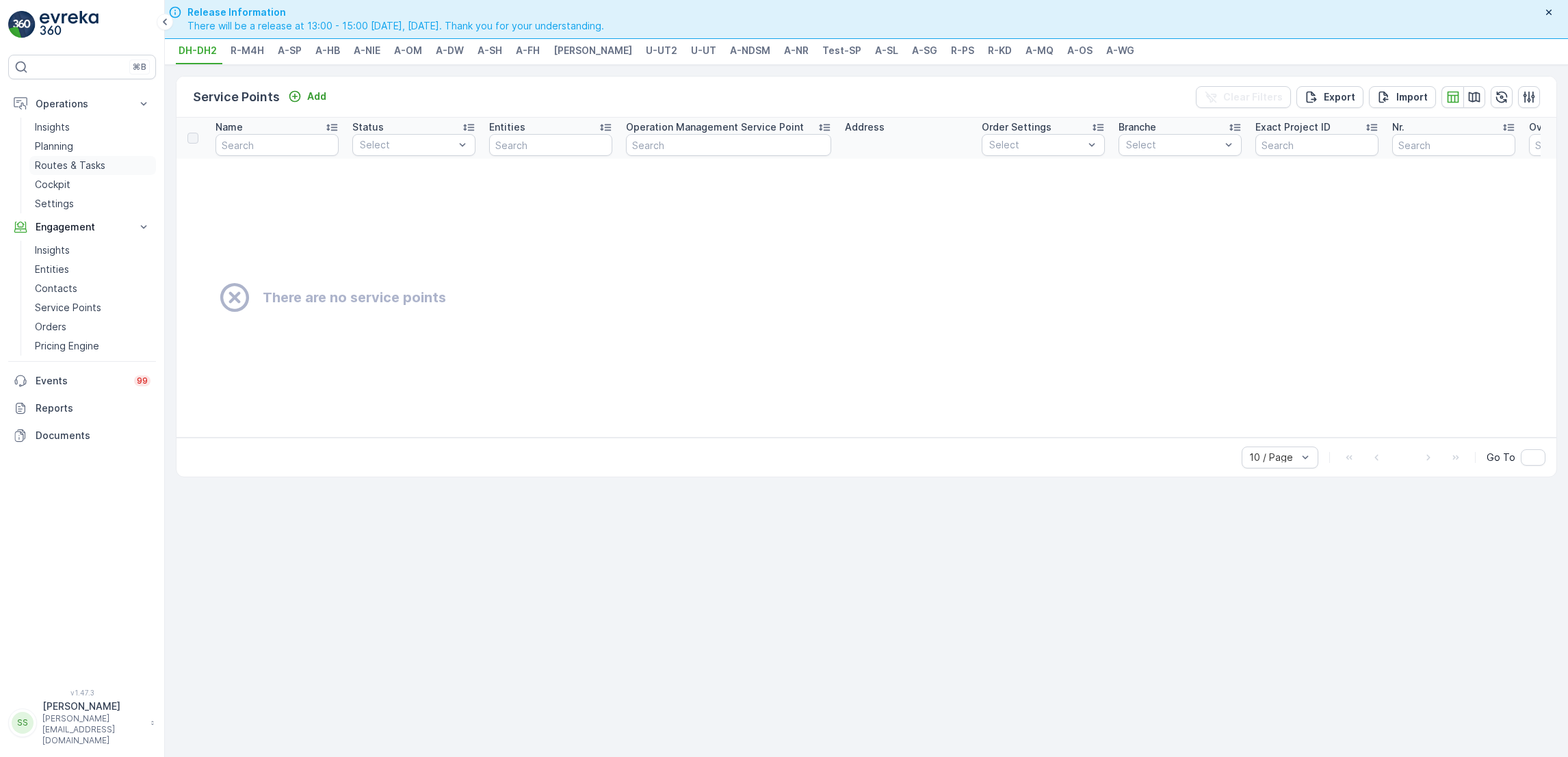
click at [78, 173] on p "Routes & Tasks" at bounding box center [70, 165] width 70 height 13
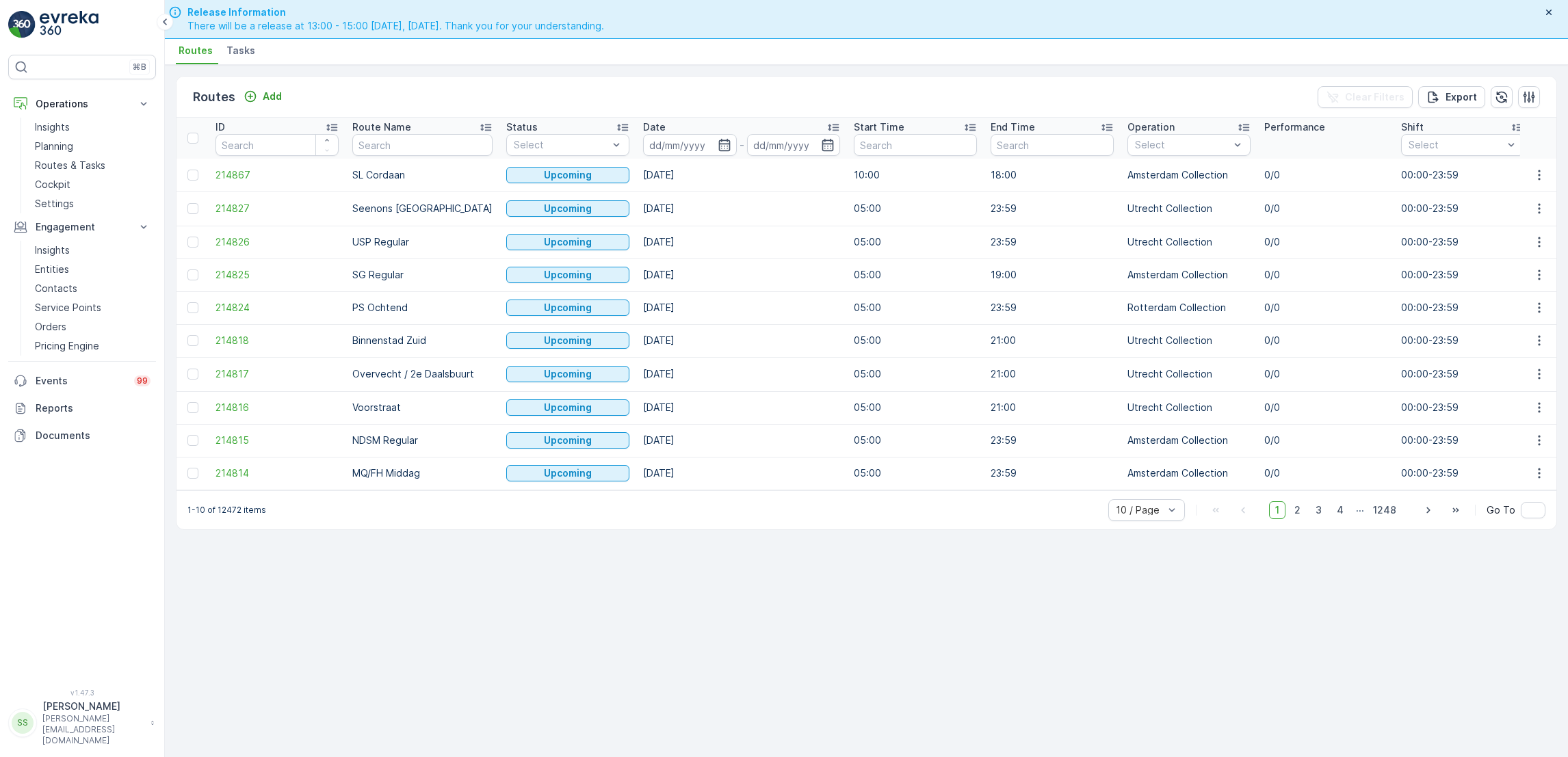
click at [228, 58] on li "Tasks" at bounding box center [242, 53] width 37 height 23
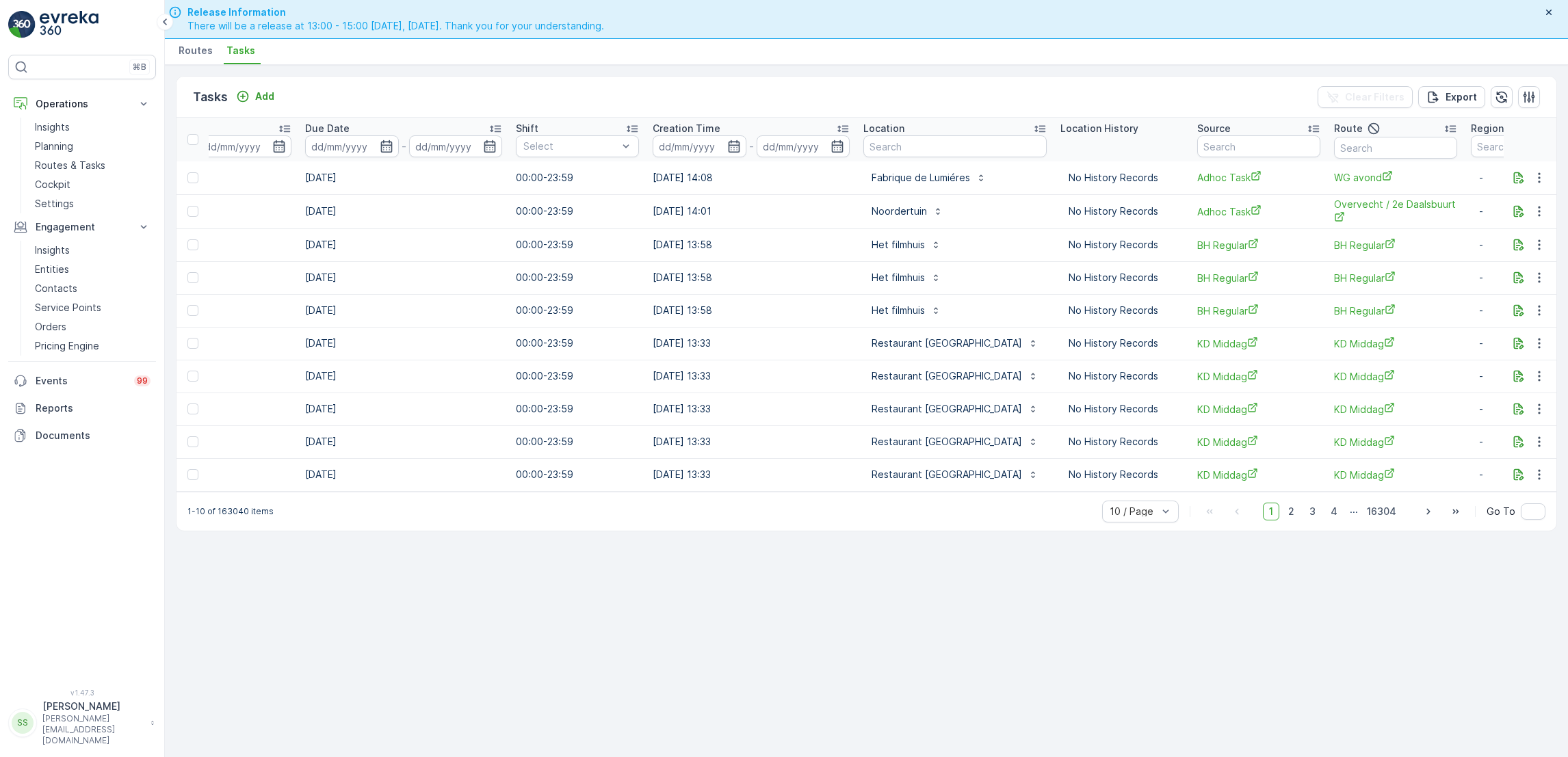
scroll to position [0, 726]
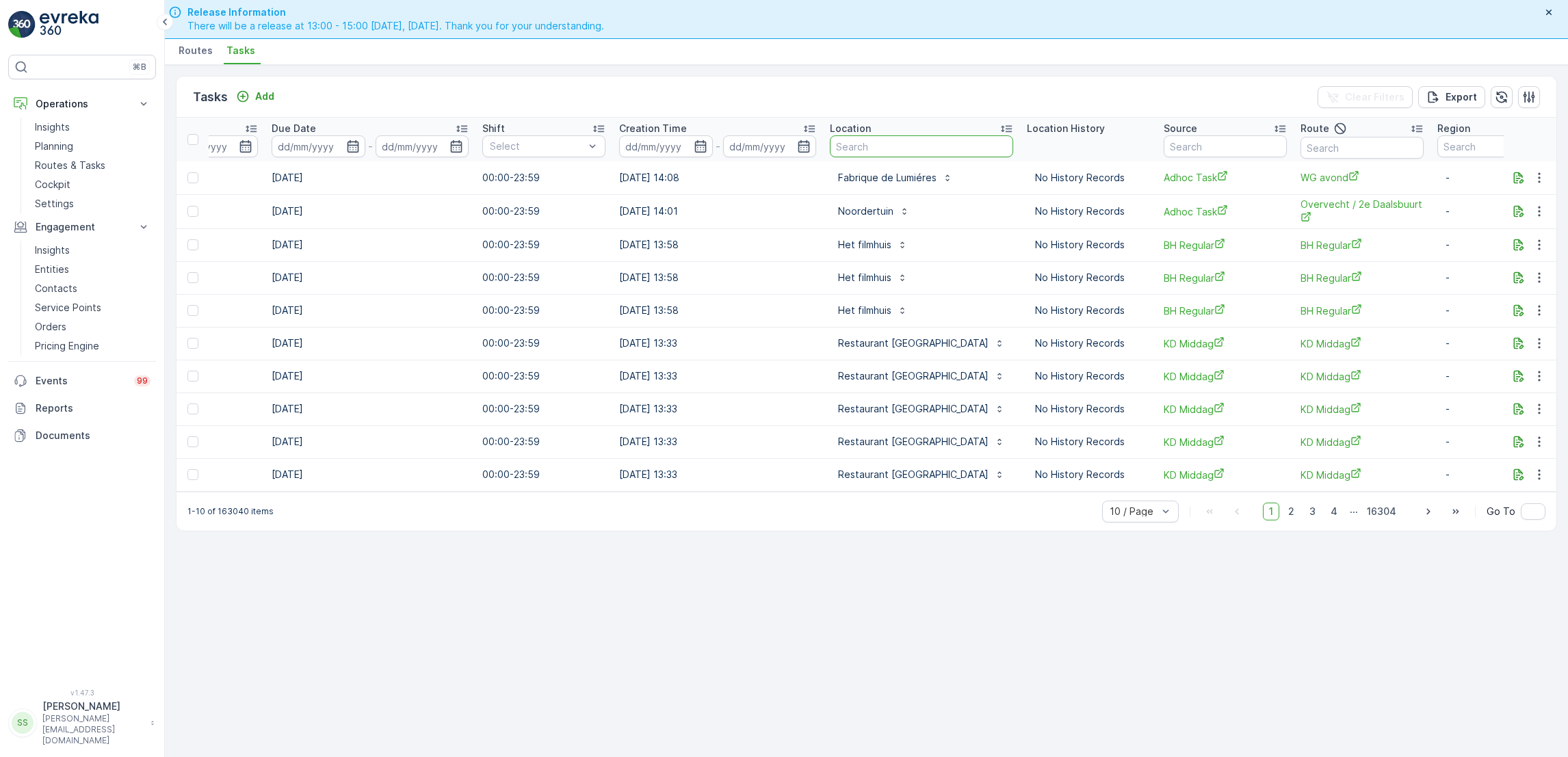
click at [873, 144] on input "text" at bounding box center [922, 146] width 184 height 22
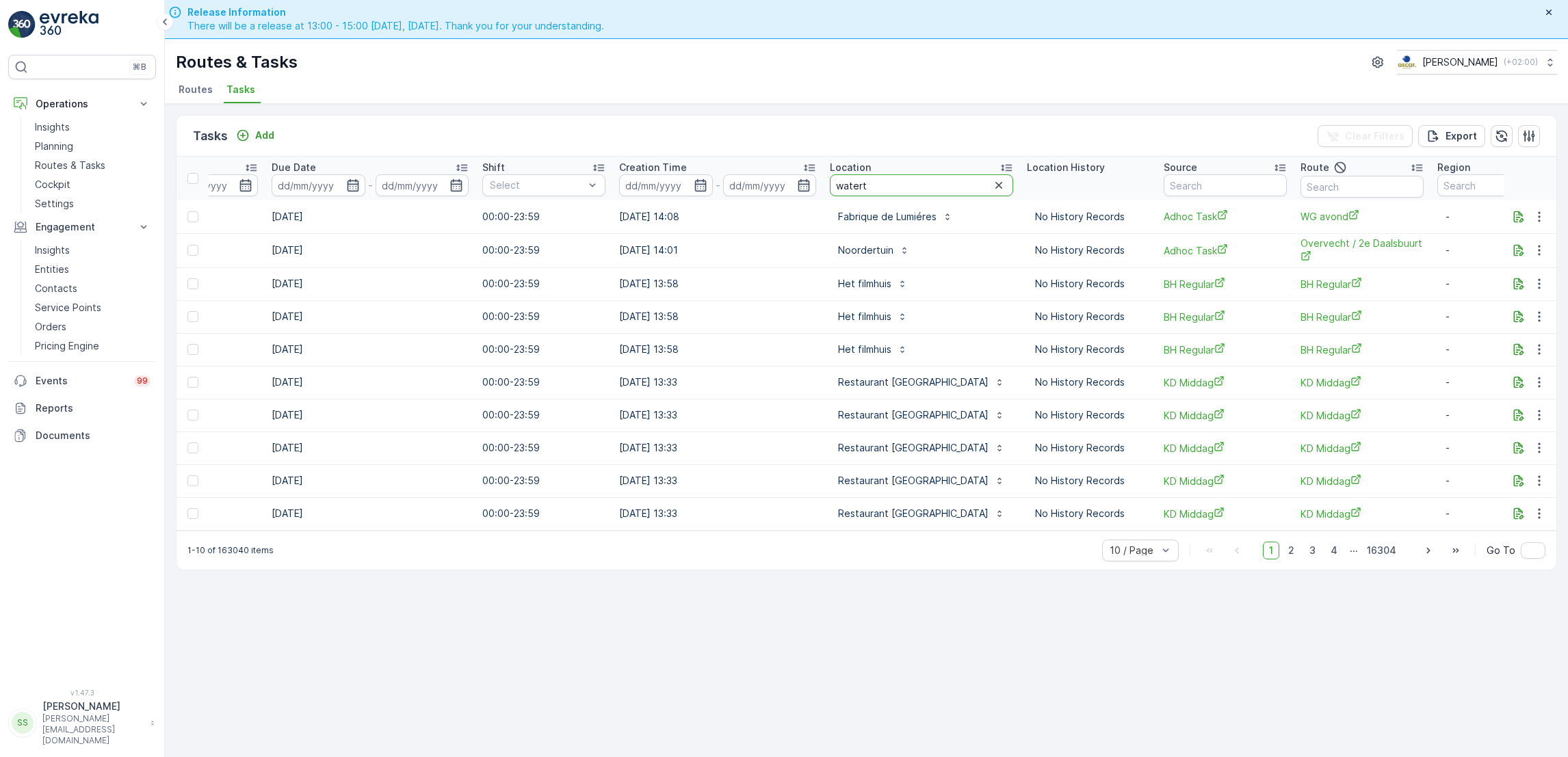
type input "waterta"
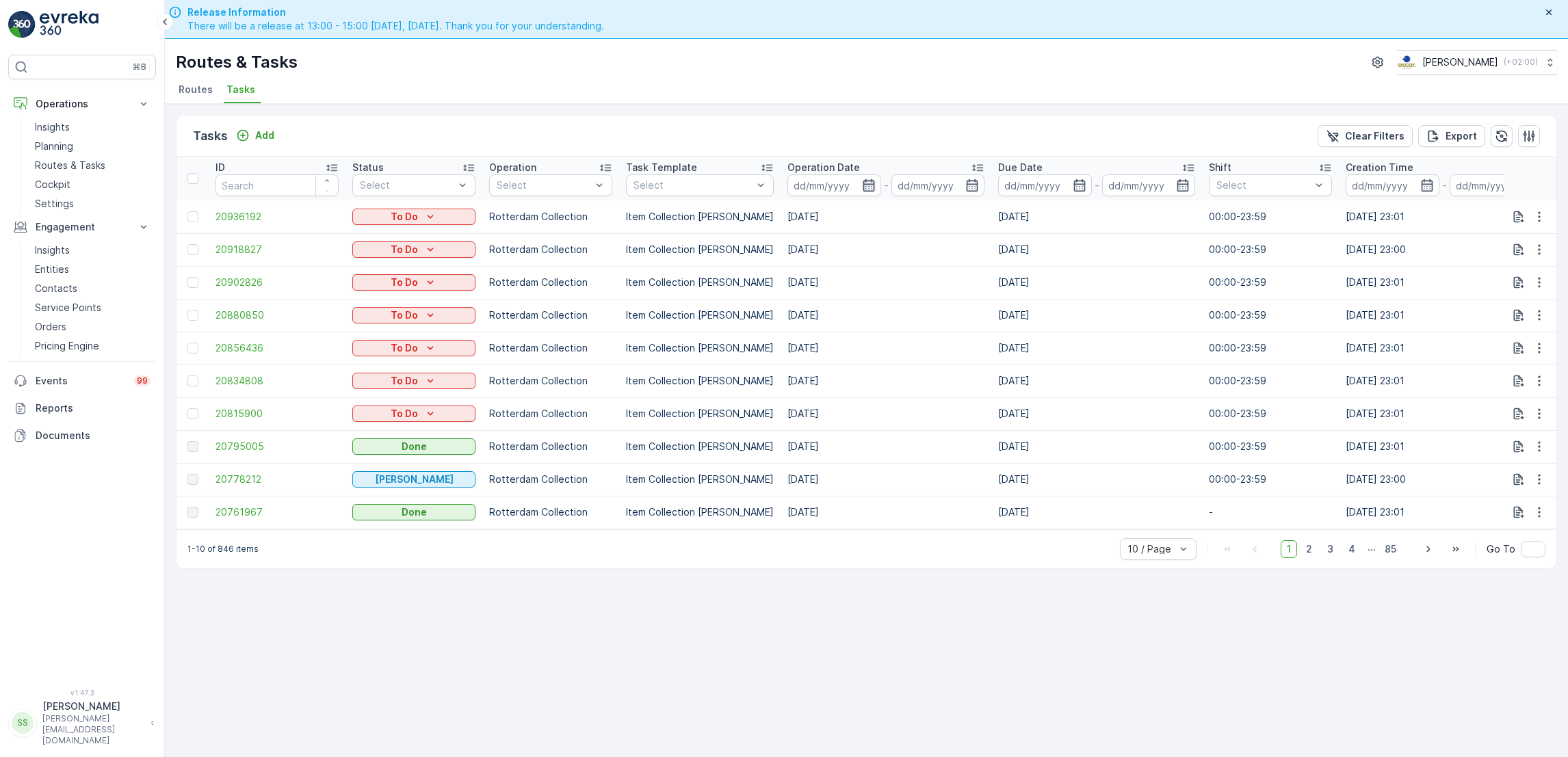
click at [863, 186] on icon "button" at bounding box center [869, 185] width 13 height 13
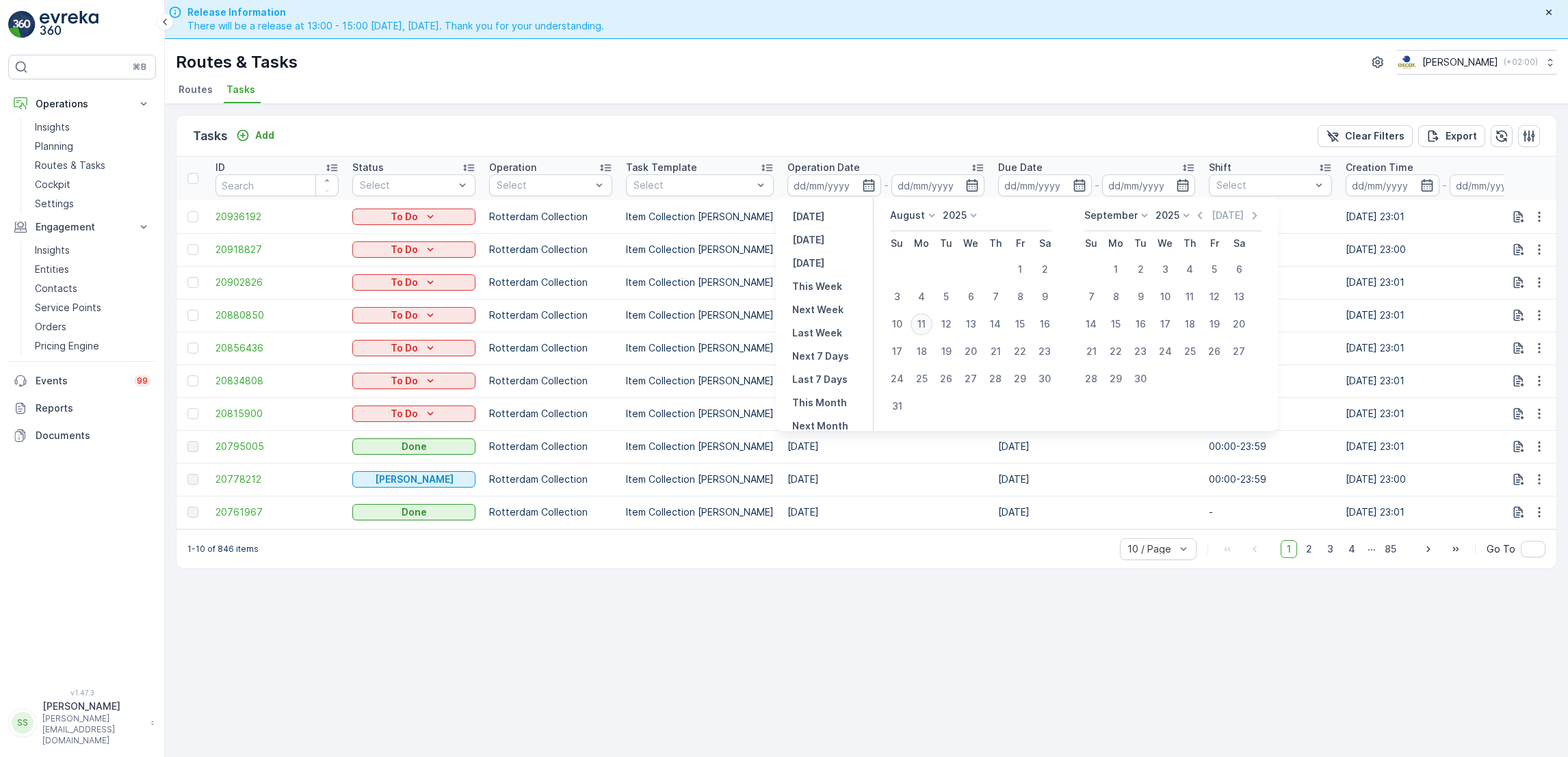
click at [918, 325] on div "11" at bounding box center [922, 324] width 22 height 22
type input "[DATE]"
click at [918, 325] on div "11" at bounding box center [922, 324] width 22 height 22
type input "[DATE]"
click at [918, 325] on div "11" at bounding box center [922, 324] width 22 height 22
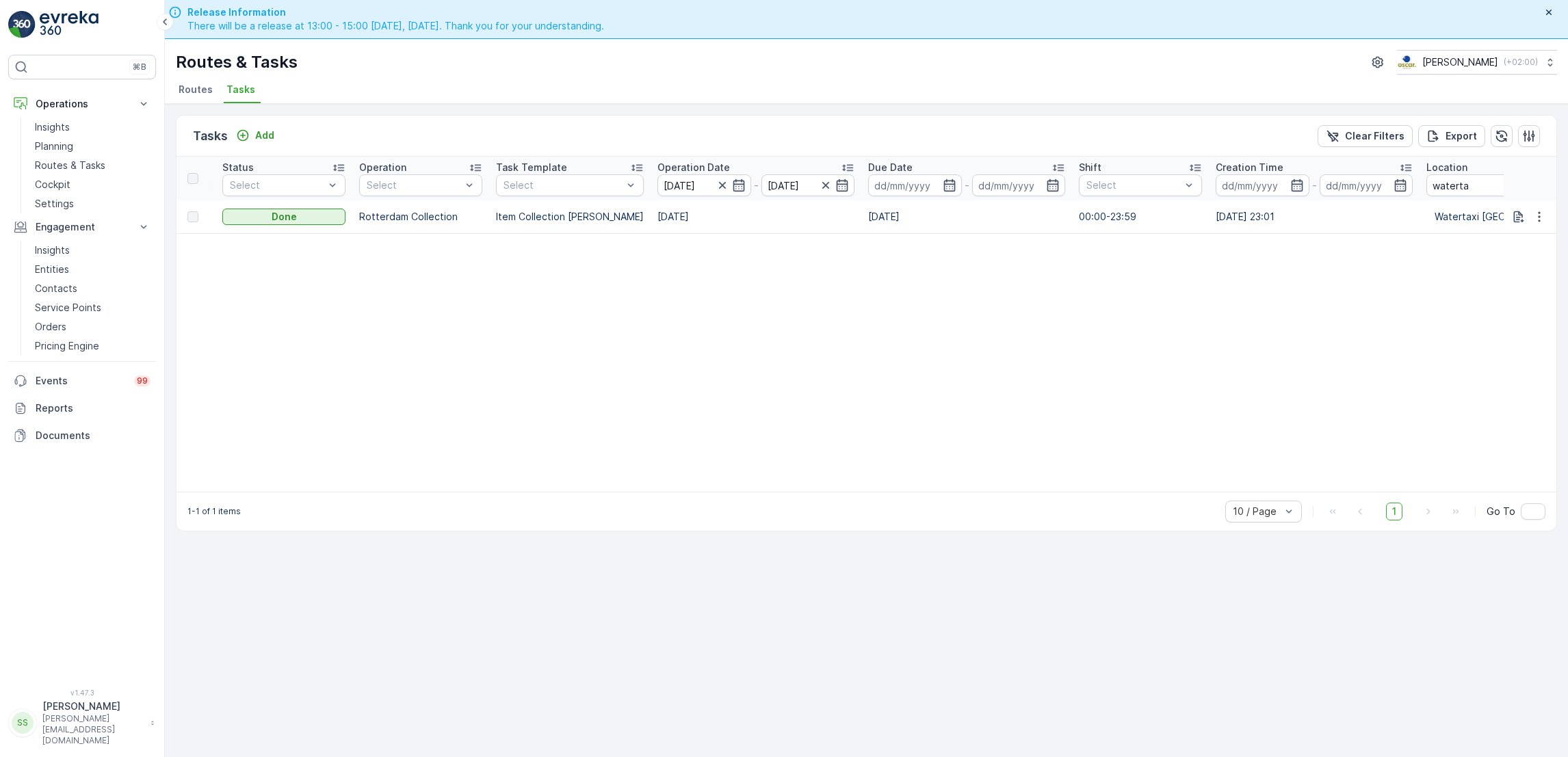
scroll to position [0, 721]
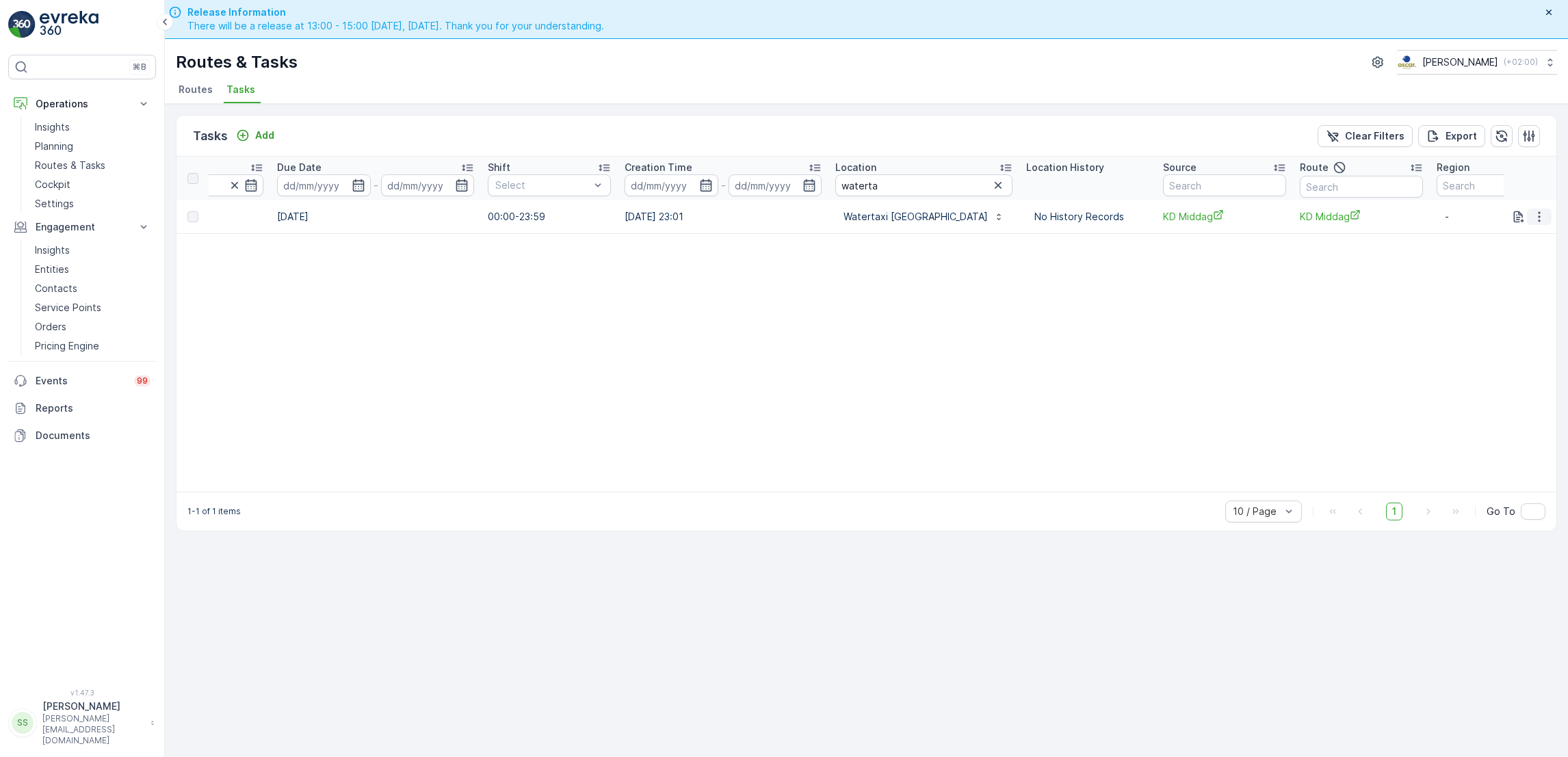
click at [1533, 210] on icon "button" at bounding box center [1540, 217] width 13 height 13
click at [1533, 240] on span "See More Details" at bounding box center [1523, 236] width 79 height 13
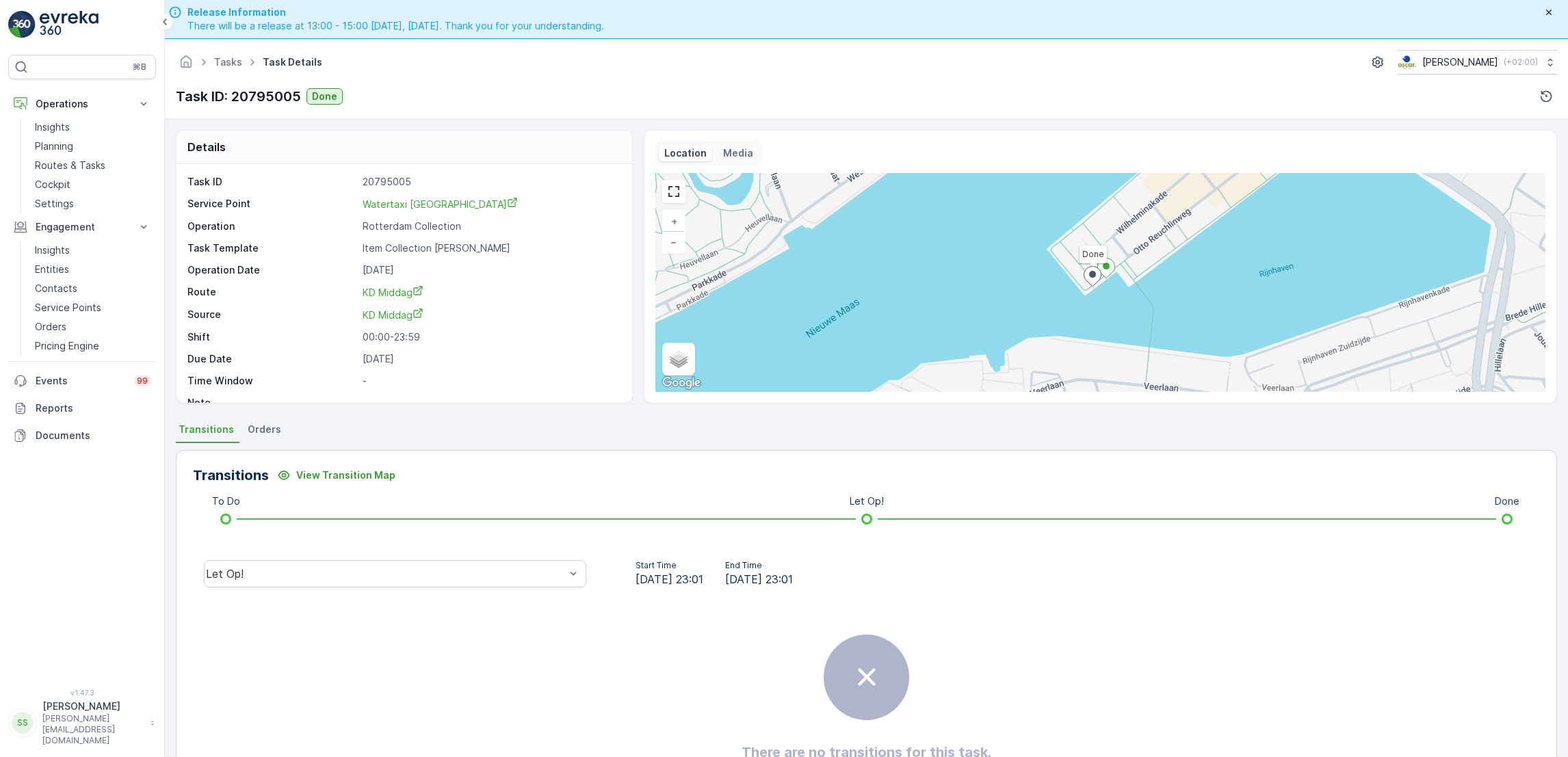
scroll to position [36, 0]
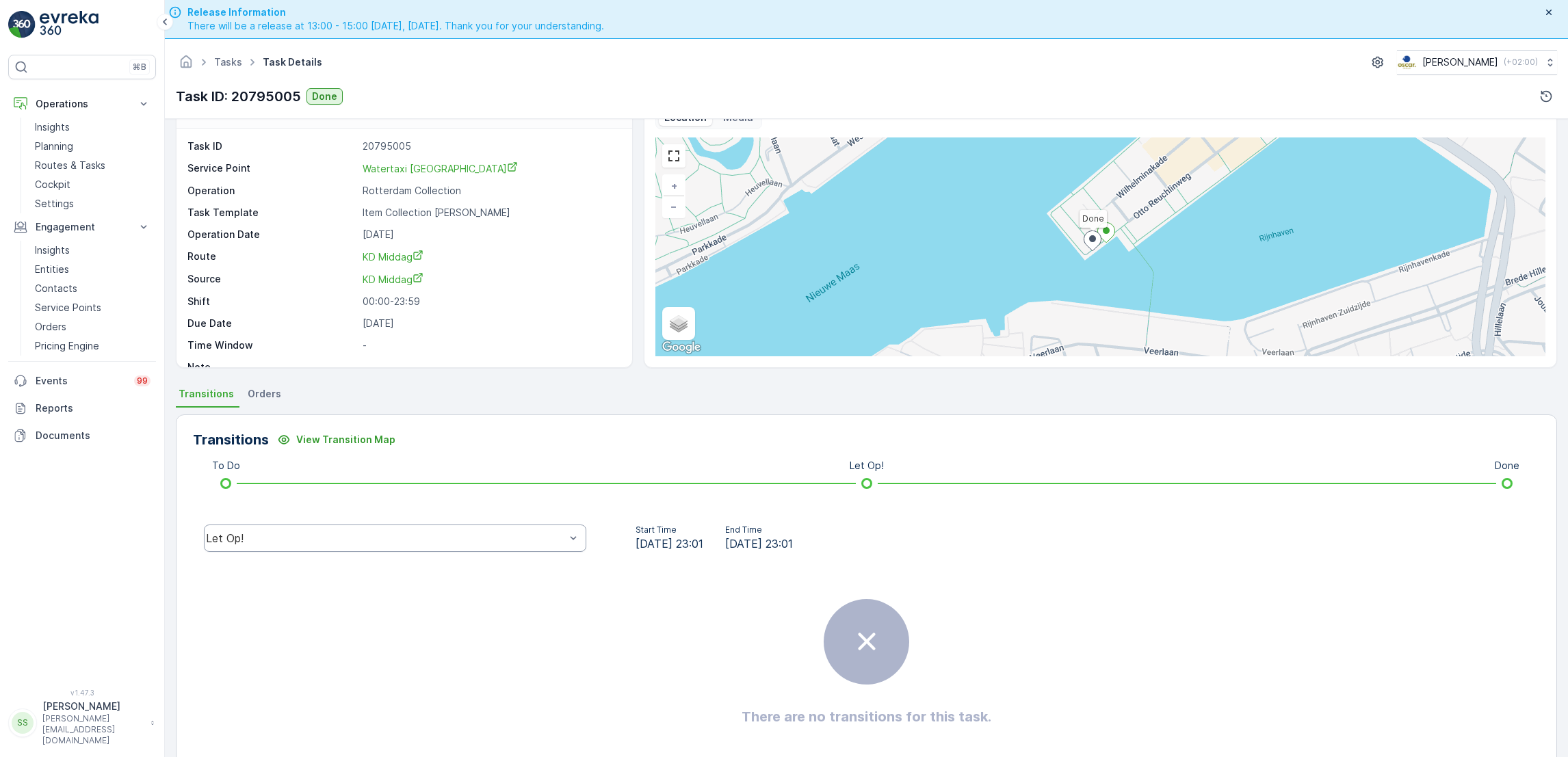
click at [548, 547] on div "Let Op!" at bounding box center [395, 538] width 382 height 28
click at [319, 438] on div "Done" at bounding box center [395, 435] width 366 height 13
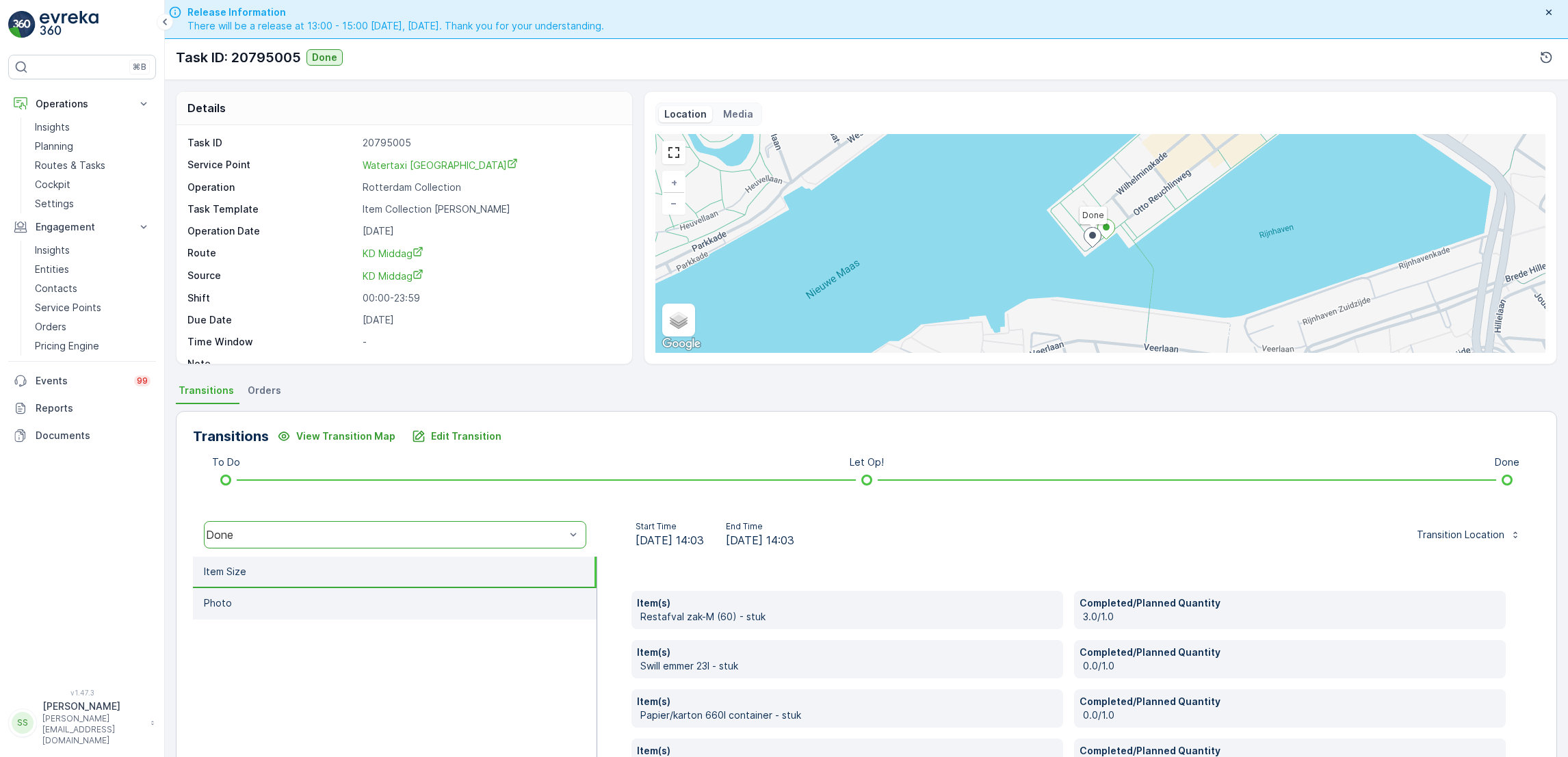
scroll to position [145, 0]
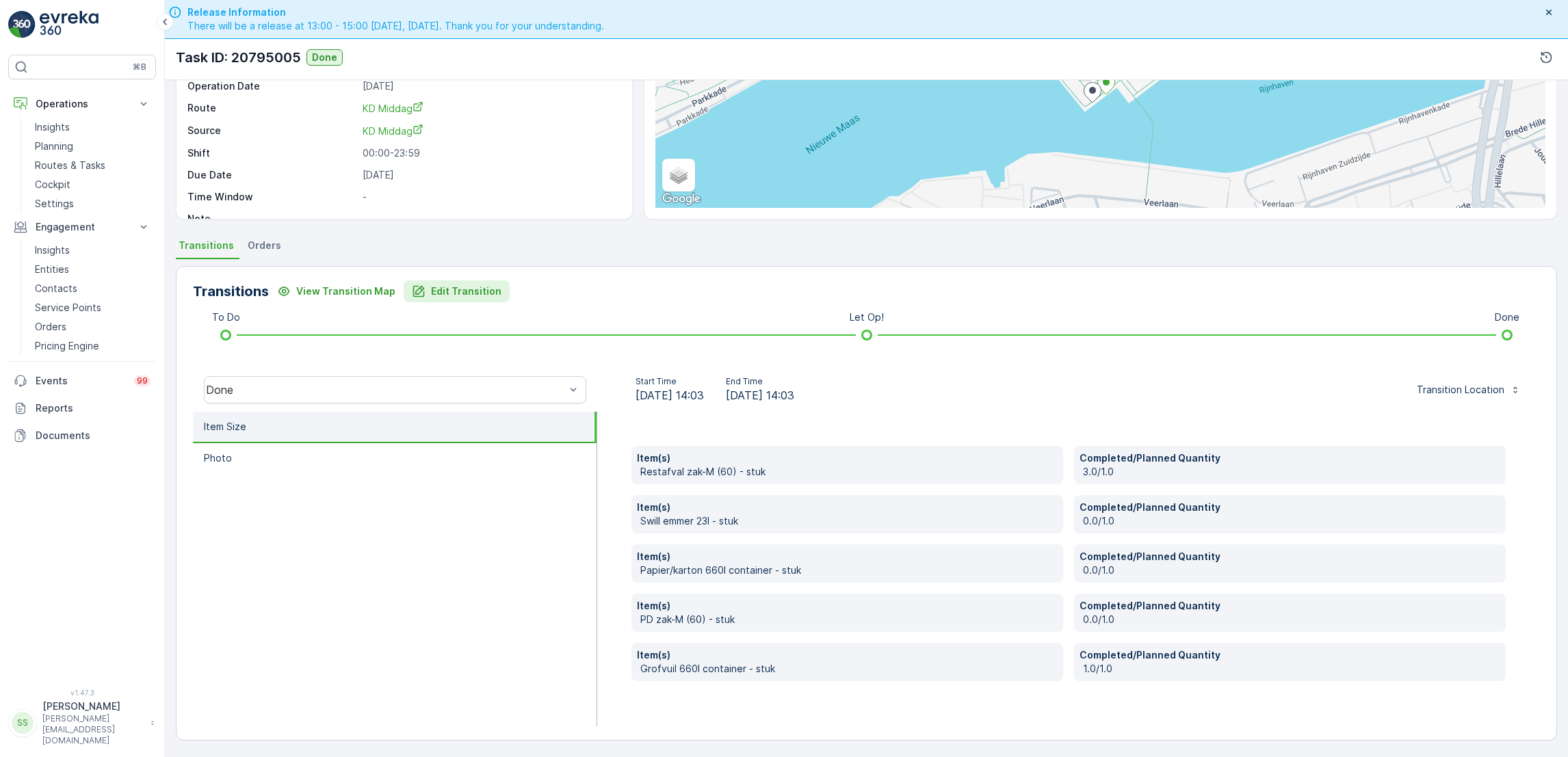
click at [432, 293] on p "Edit Transition" at bounding box center [466, 291] width 70 height 13
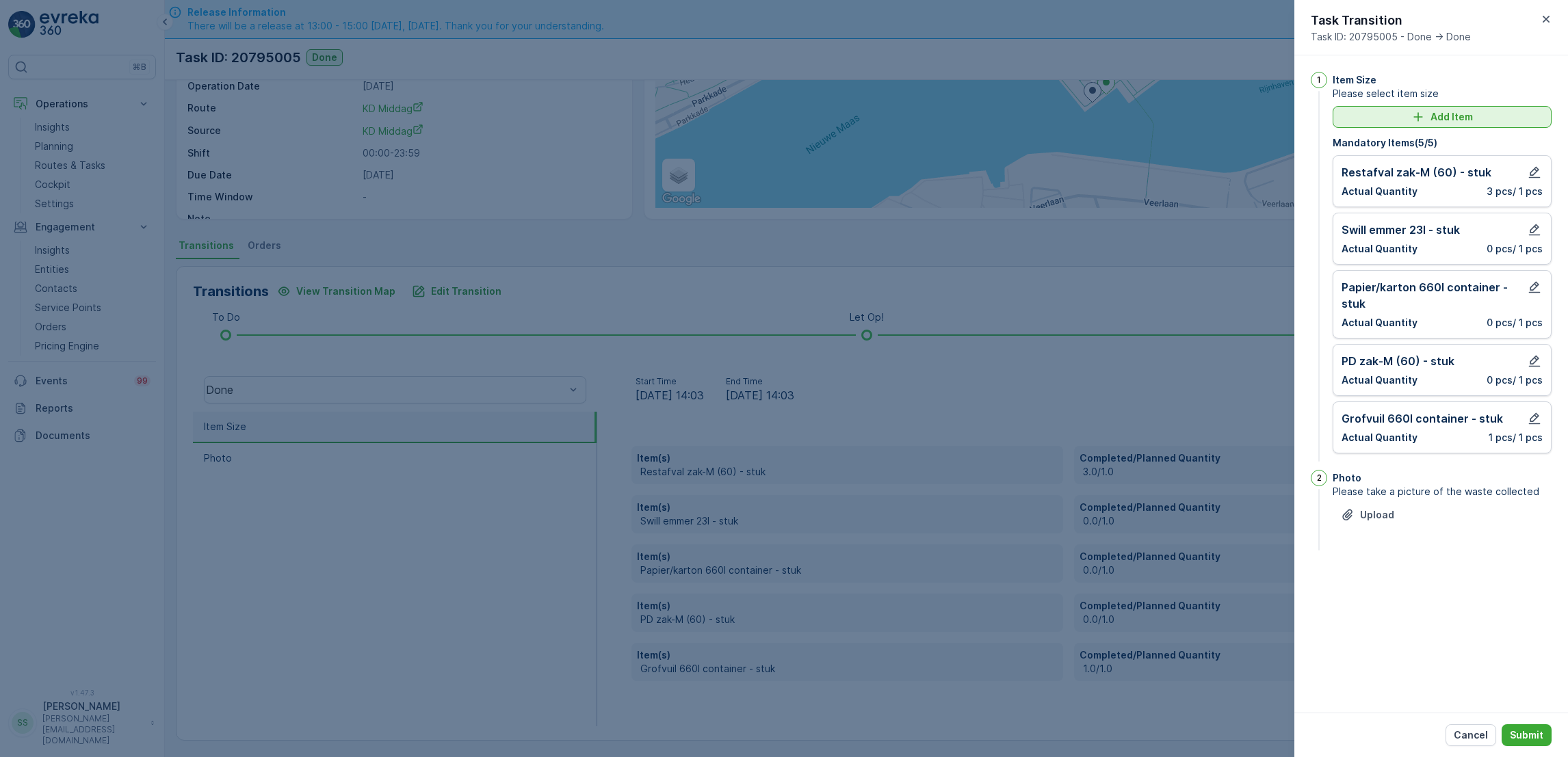
click at [1500, 111] on div "Add Item" at bounding box center [1442, 117] width 203 height 13
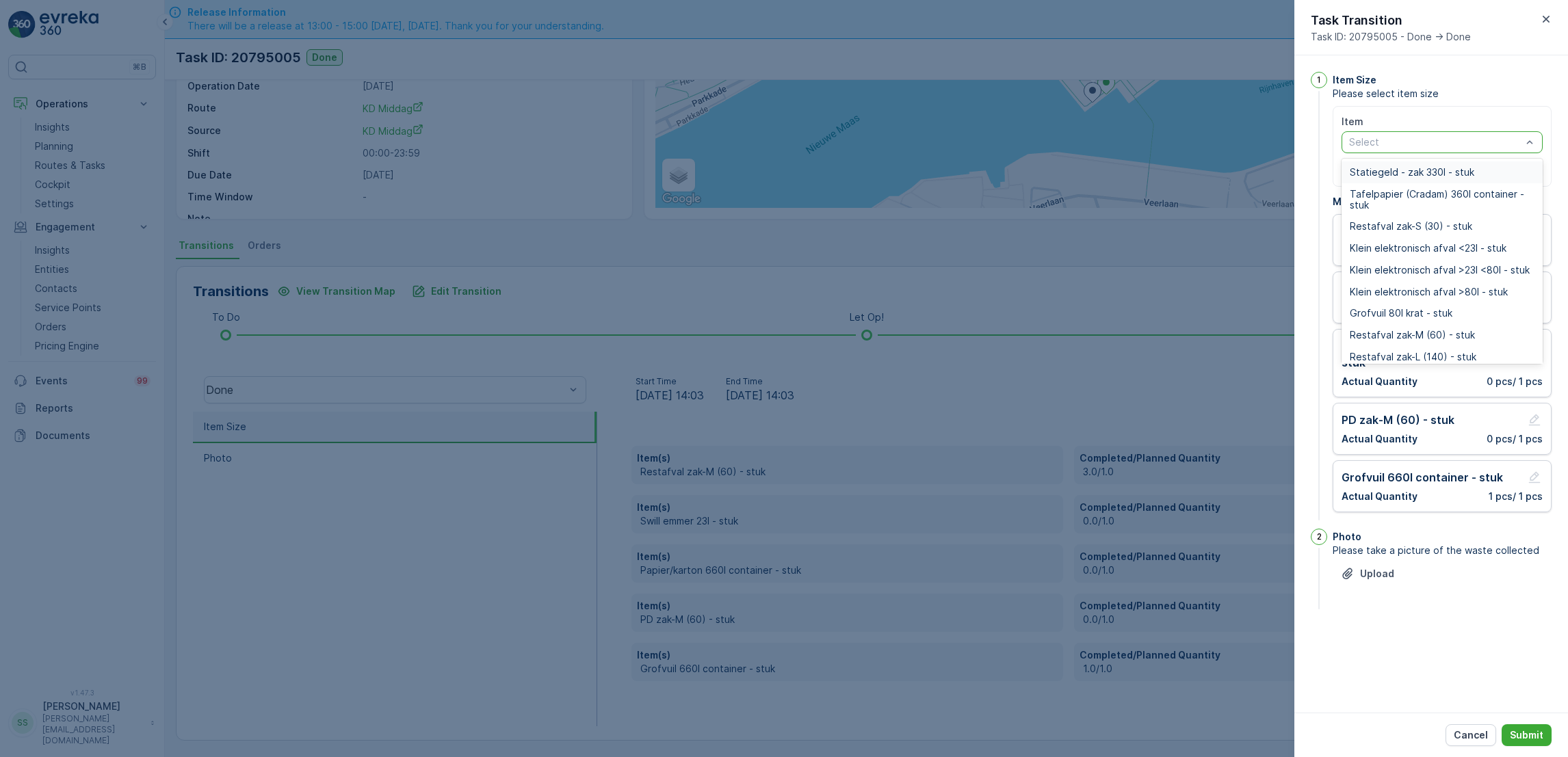
click at [1447, 141] on div at bounding box center [1436, 142] width 175 height 11
type input "pallet"
click at [1422, 191] on span "Pallet los item - stuk" at bounding box center [1396, 194] width 93 height 11
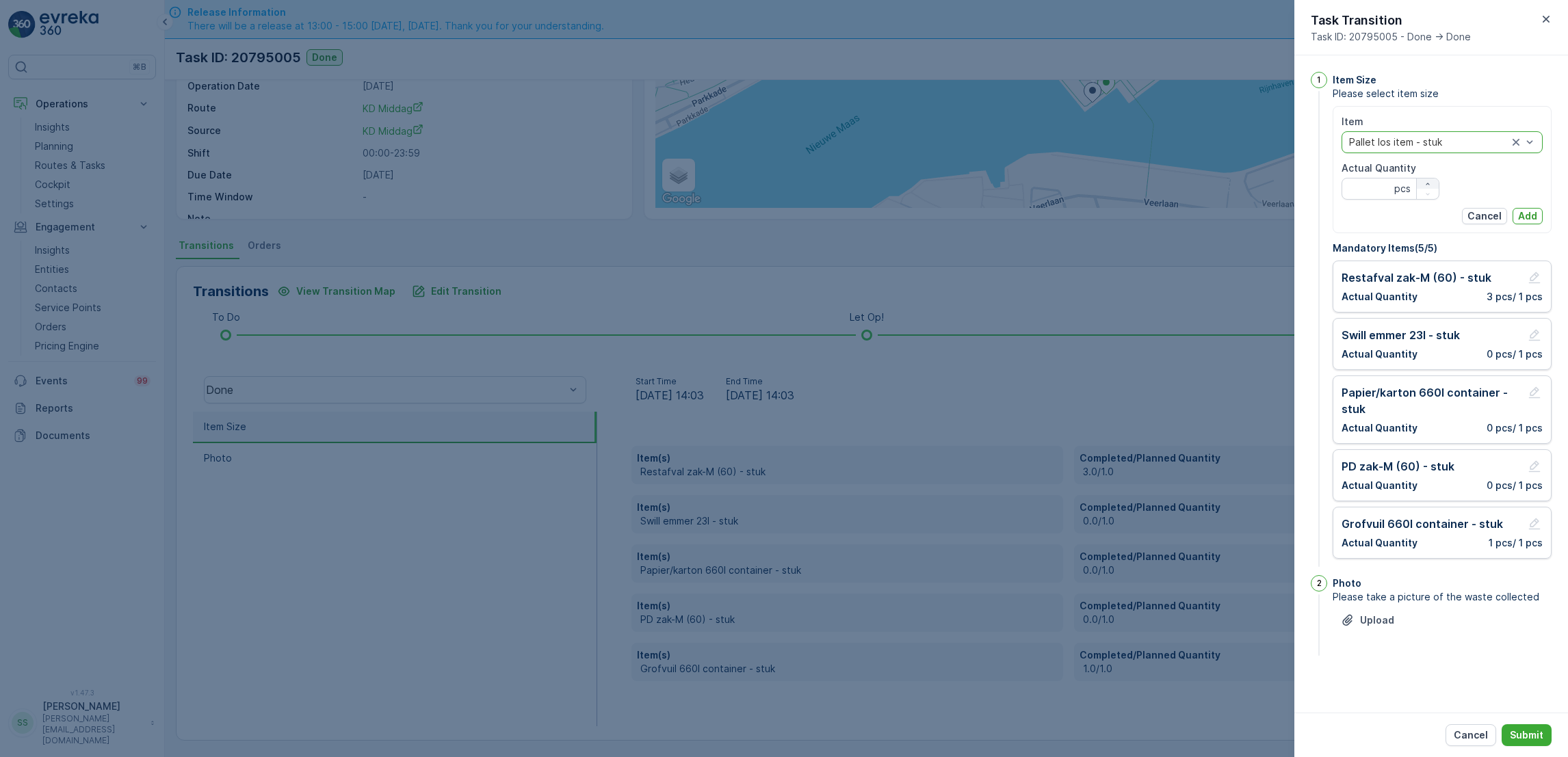
click at [1424, 180] on icon "button" at bounding box center [1429, 184] width 8 height 8
type Quantity "1"
click at [1528, 218] on p "Add" at bounding box center [1528, 216] width 19 height 13
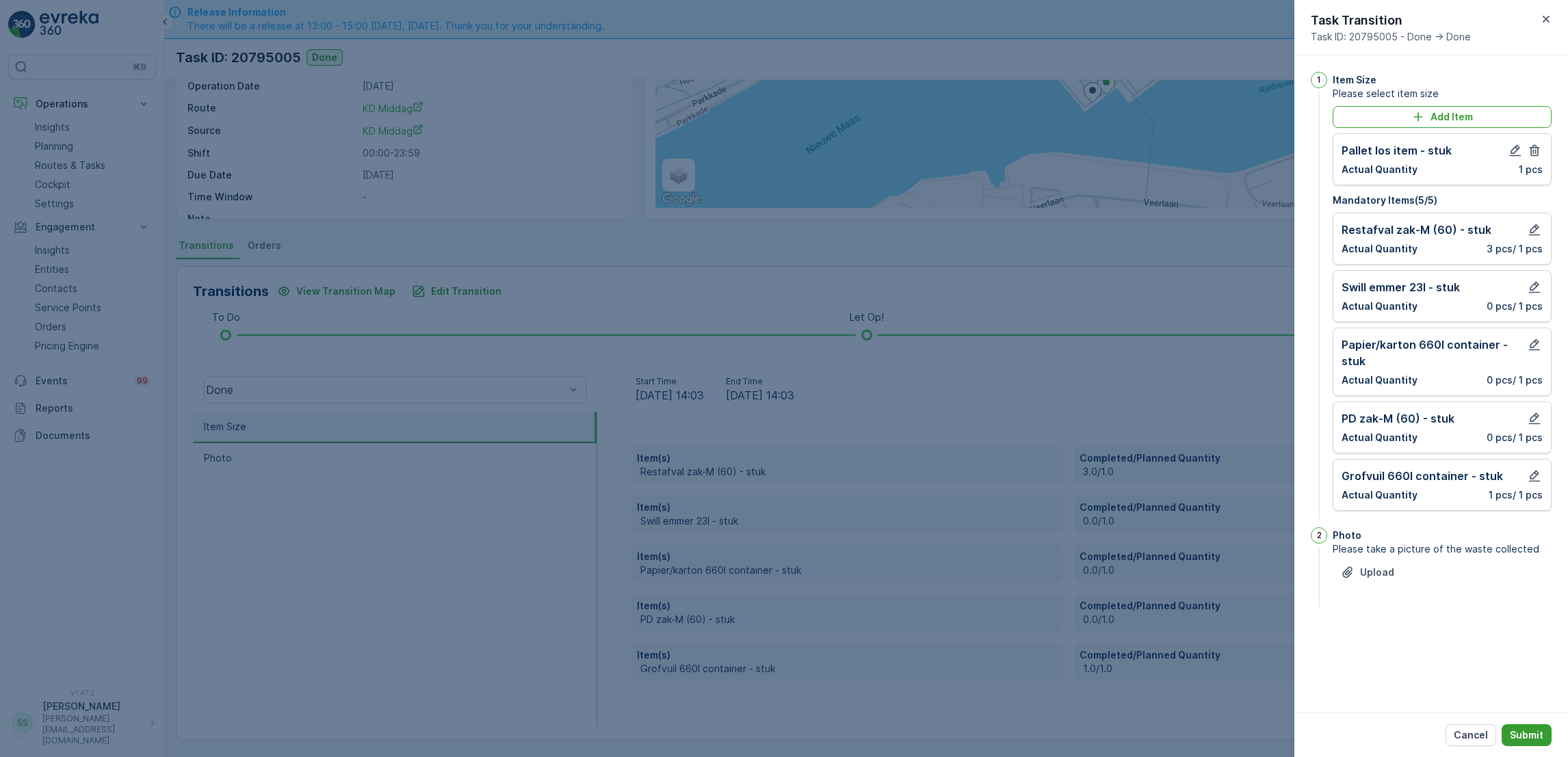
click at [1525, 732] on p "Submit" at bounding box center [1527, 735] width 33 height 13
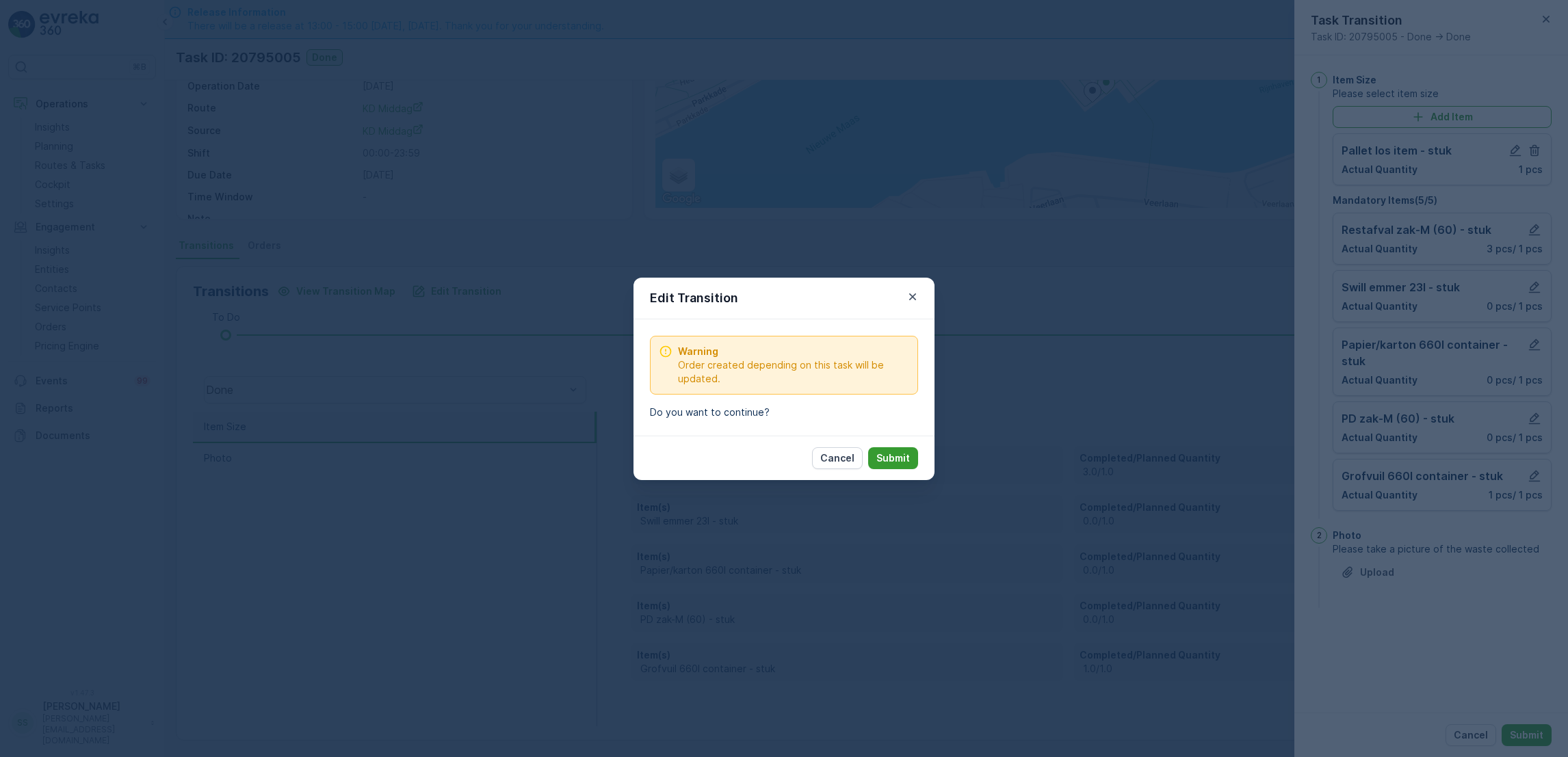
click at [886, 452] on p "Submit" at bounding box center [893, 458] width 33 height 13
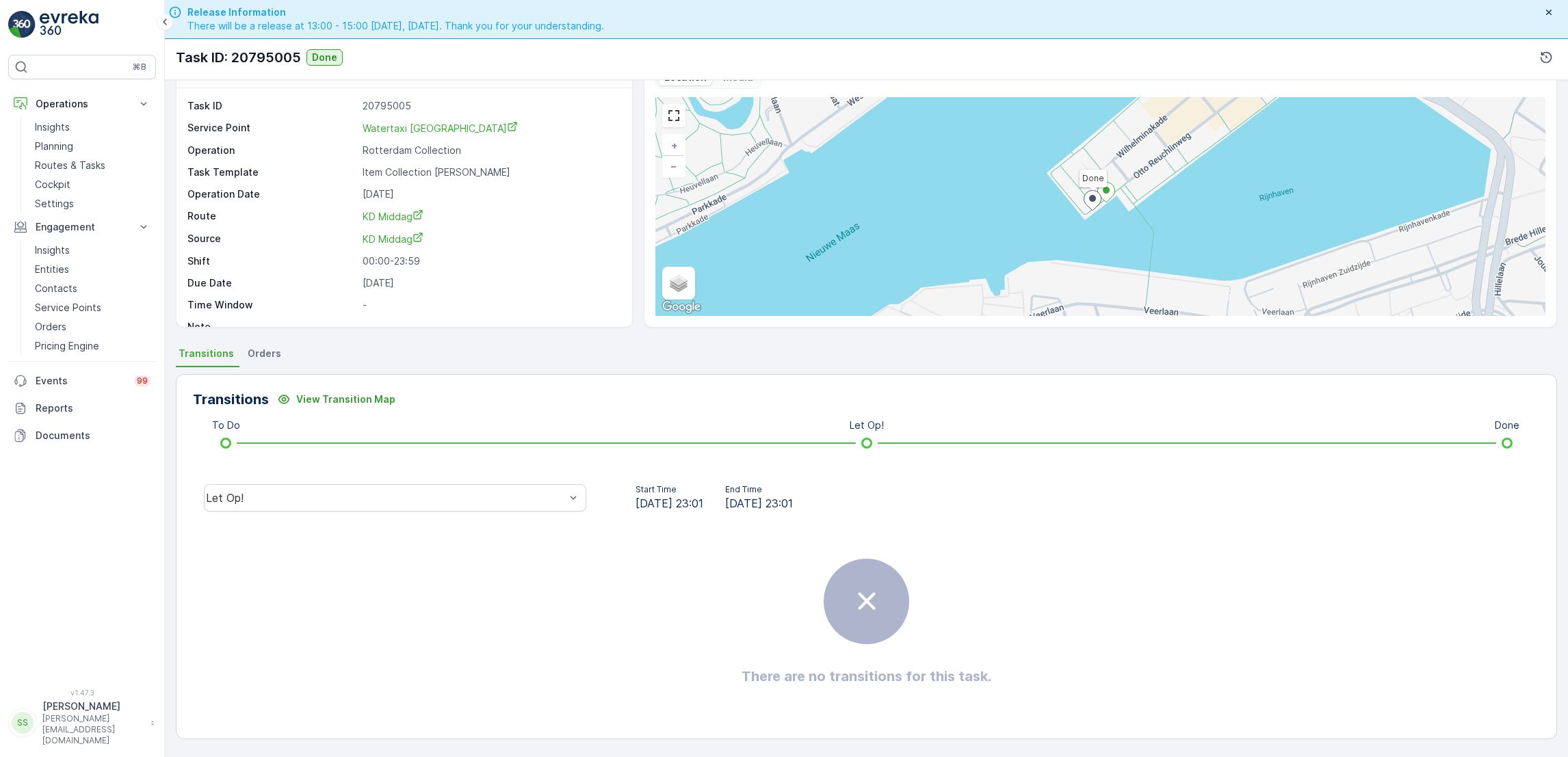
scroll to position [36, 0]
click at [89, 169] on p "Routes & Tasks" at bounding box center [70, 165] width 70 height 13
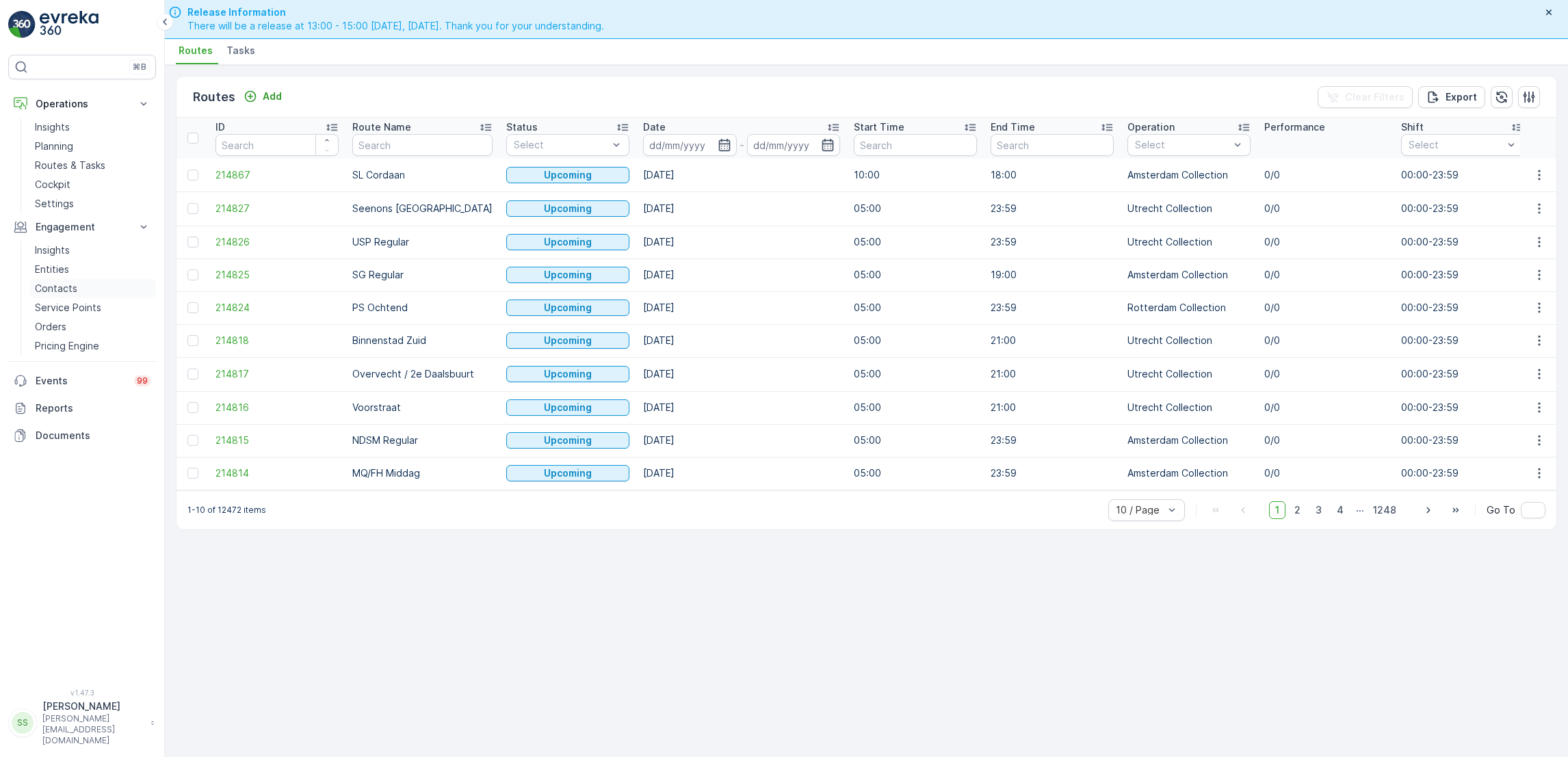
click at [81, 287] on link "Contacts" at bounding box center [93, 288] width 127 height 19
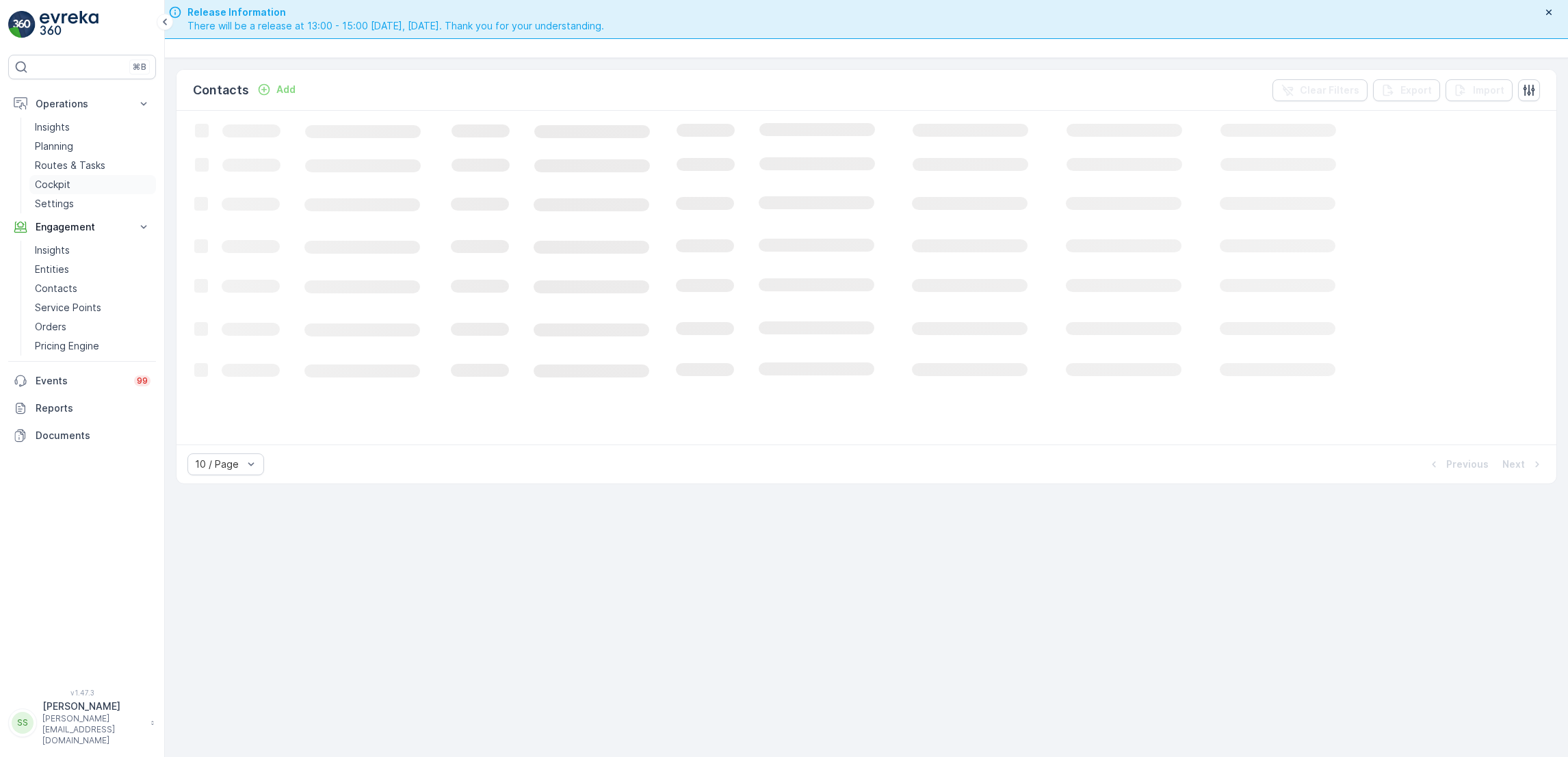
click at [68, 189] on p "Cockpit" at bounding box center [53, 184] width 36 height 13
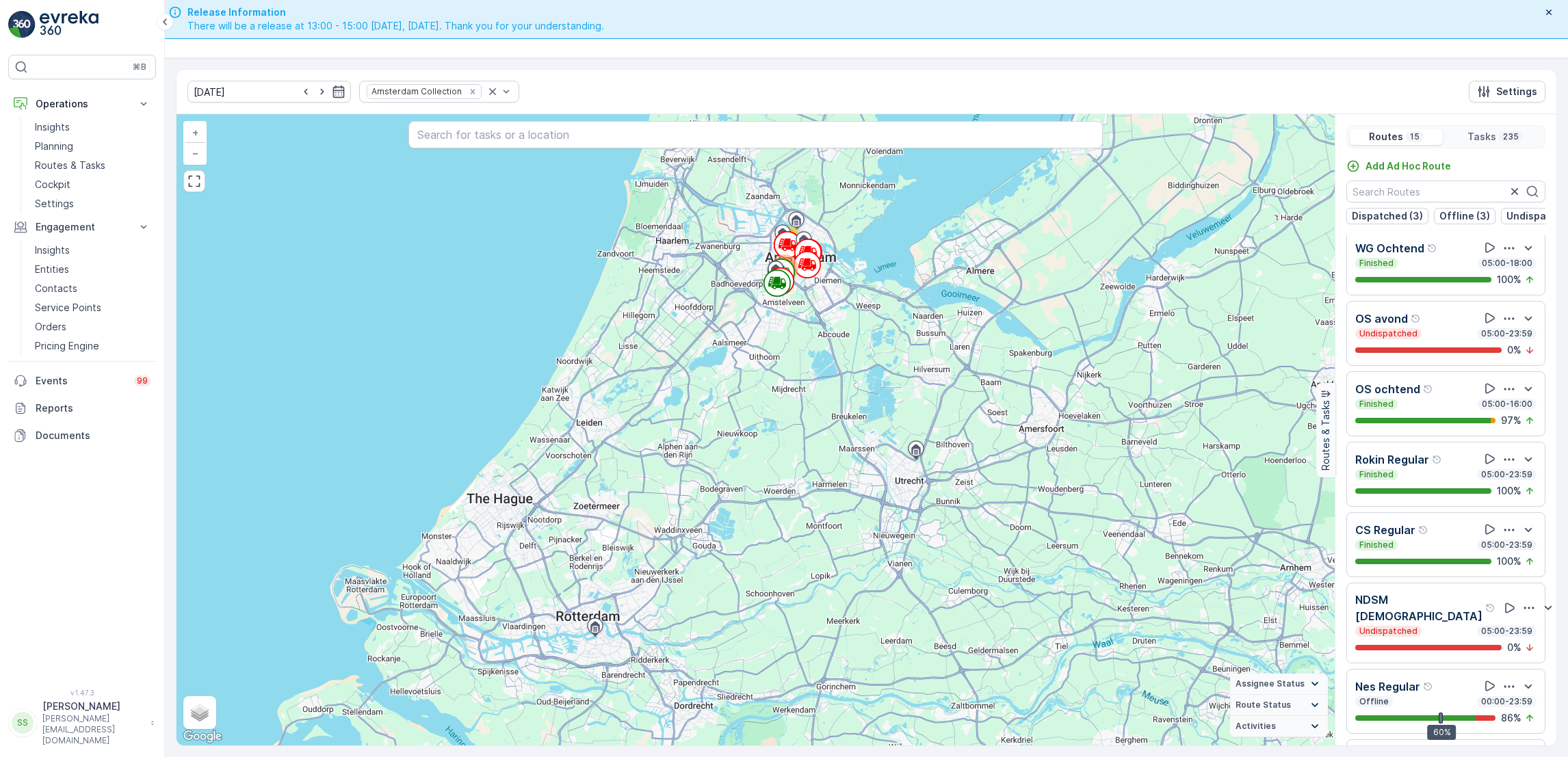
scroll to position [538, 0]
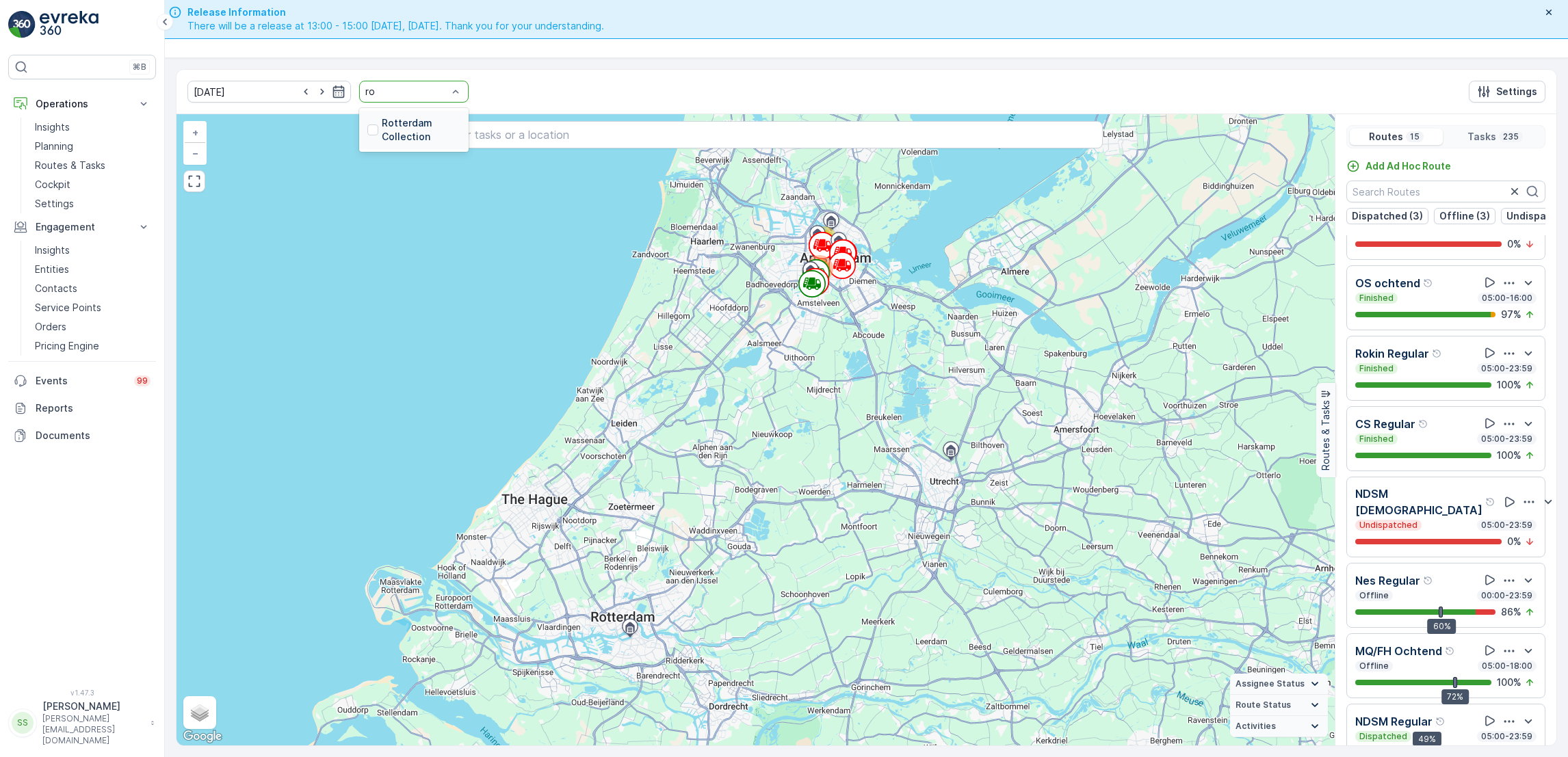
type input "rot"
click at [367, 133] on div at bounding box center [372, 129] width 11 height 11
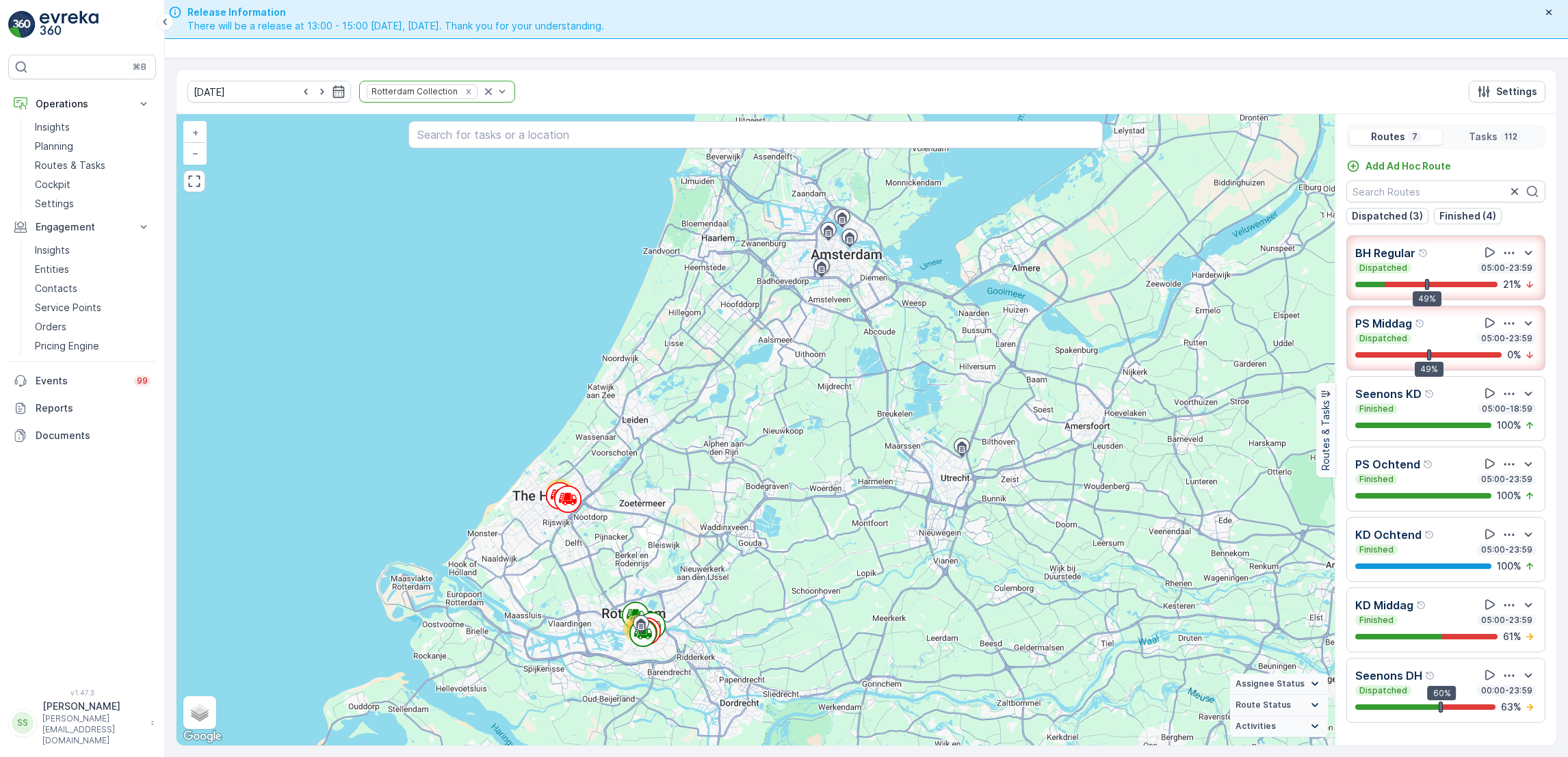
drag, startPoint x: 1420, startPoint y: 362, endPoint x: 1350, endPoint y: 373, distance: 70.9
click at [1350, 373] on div "BH Regular Dispatched 05:00-23:59 49% 21 % PS Middag Dispatched 05:00-23:59 49%…" at bounding box center [1446, 479] width 221 height 487
drag, startPoint x: 1436, startPoint y: 362, endPoint x: 1369, endPoint y: 361, distance: 67.0
click at [1369, 361] on div "49% 0 %" at bounding box center [1446, 355] width 181 height 13
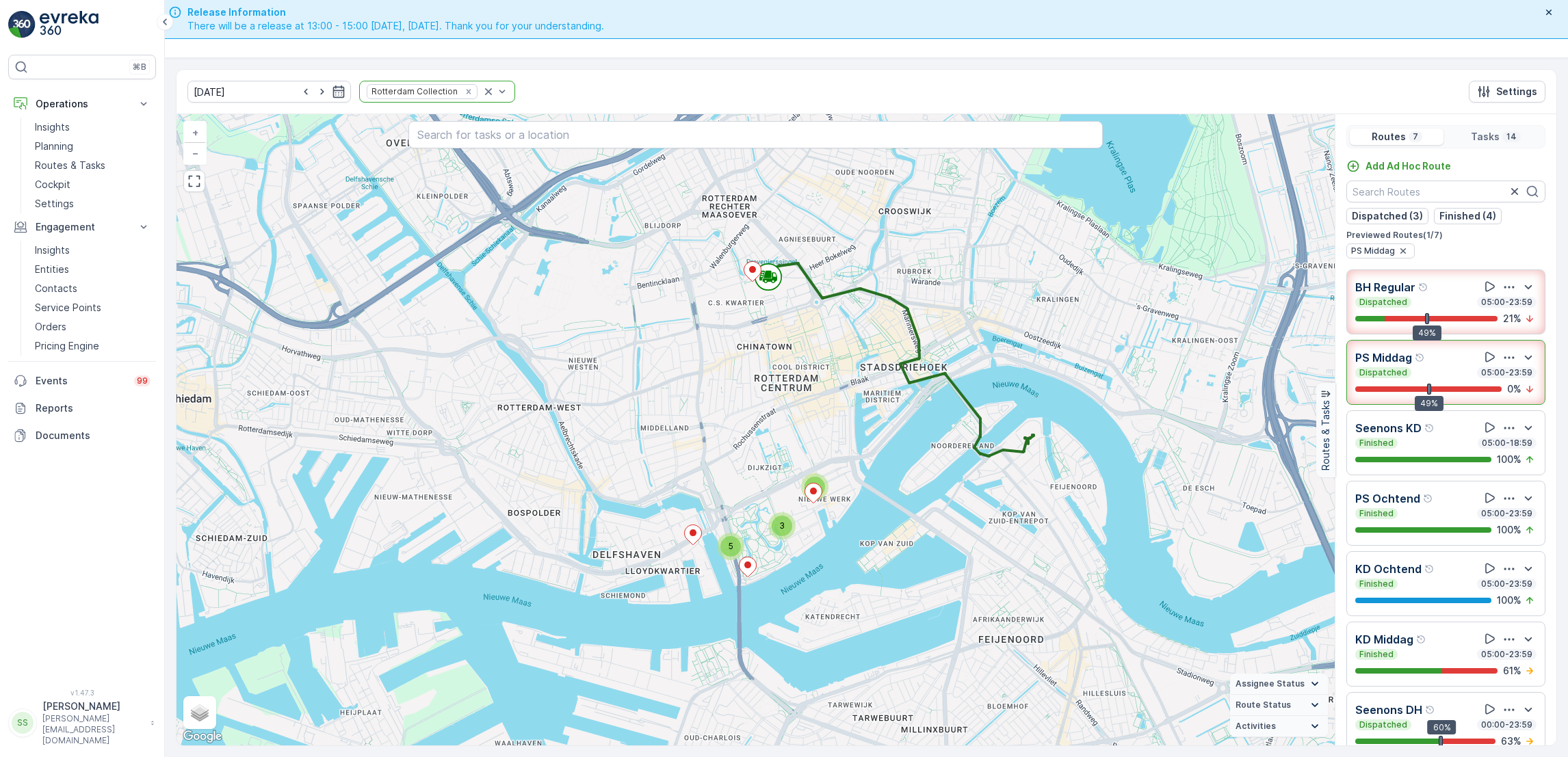
click at [1435, 394] on div "49% 0 %" at bounding box center [1446, 389] width 181 height 13
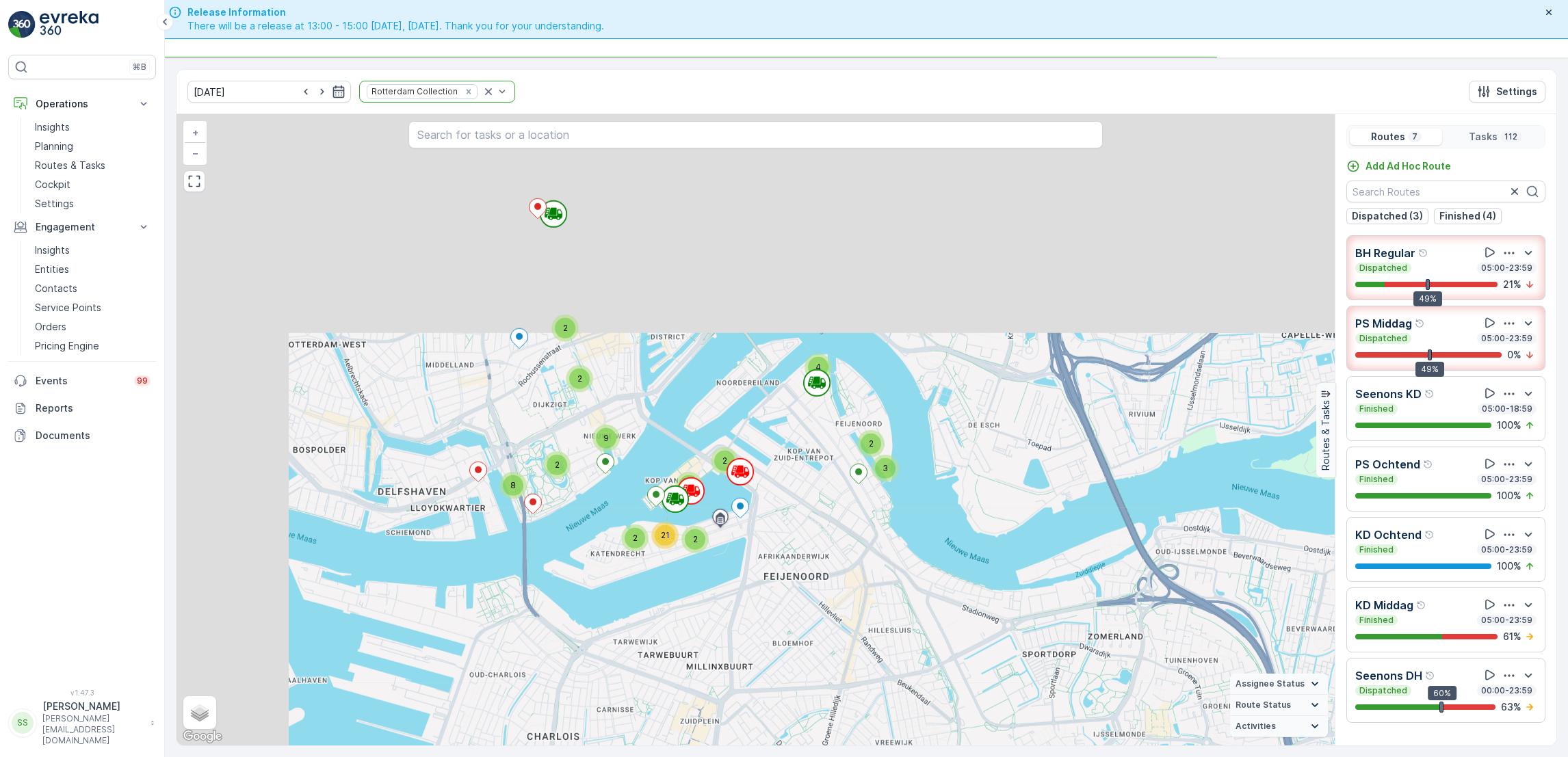
drag, startPoint x: 569, startPoint y: 386, endPoint x: 726, endPoint y: 669, distance: 323.6
click at [726, 669] on div "3 7 2 2 2 2 2 4 5 4 3 2 8 2 2 21 2 2 2 5 2 9 + − Satellite Roadmap Terrain Hybr…" at bounding box center [756, 430] width 1159 height 631
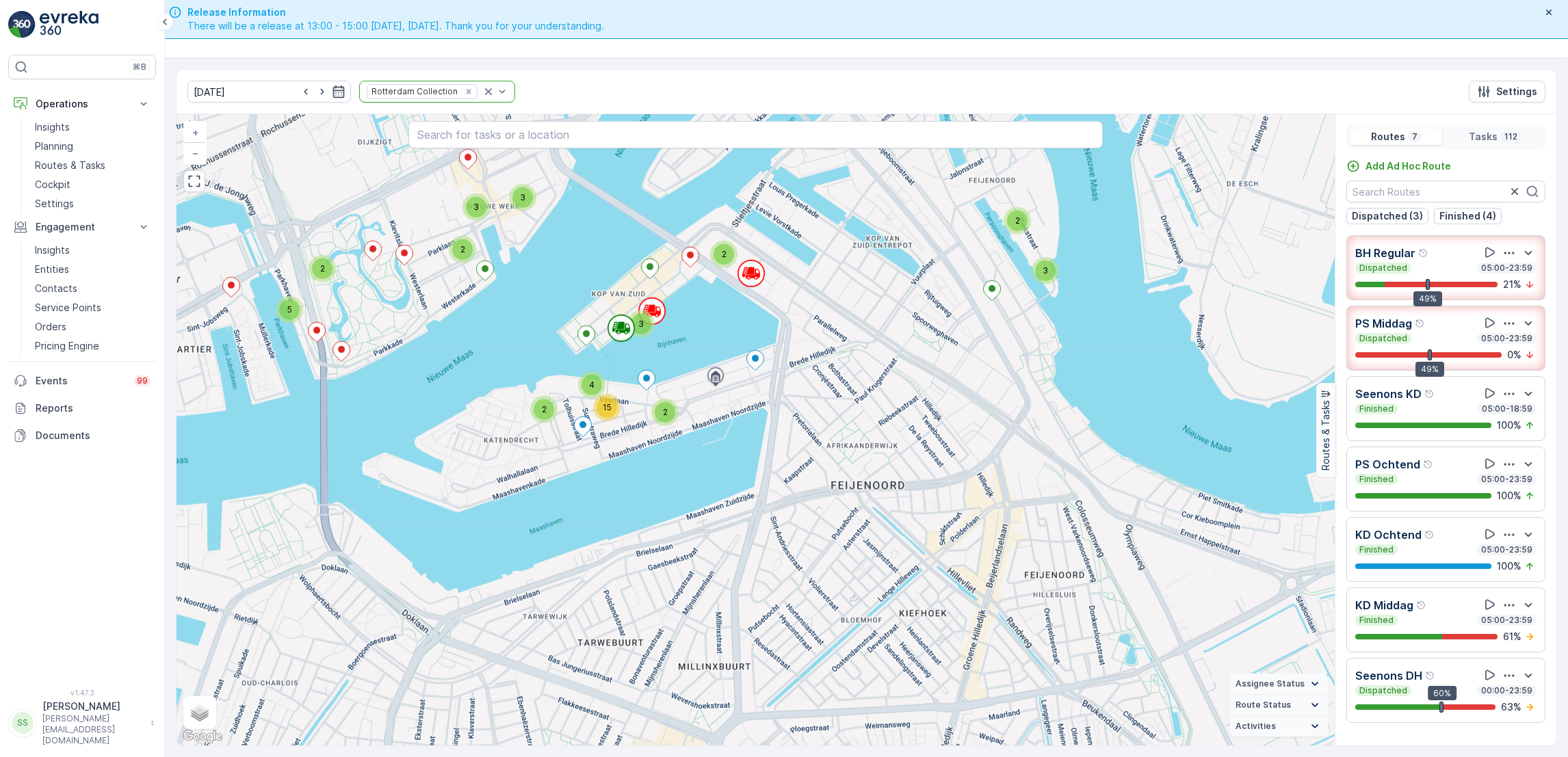
drag, startPoint x: 759, startPoint y: 389, endPoint x: 852, endPoint y: 604, distance: 234.3
click at [852, 604] on div "3 3 2 2 3 3 3 3 2 2 5 2 2 4 15 2 2 2 3 2 3 3 + − Satellite Roadmap Terrain Hybr…" at bounding box center [756, 430] width 1159 height 631
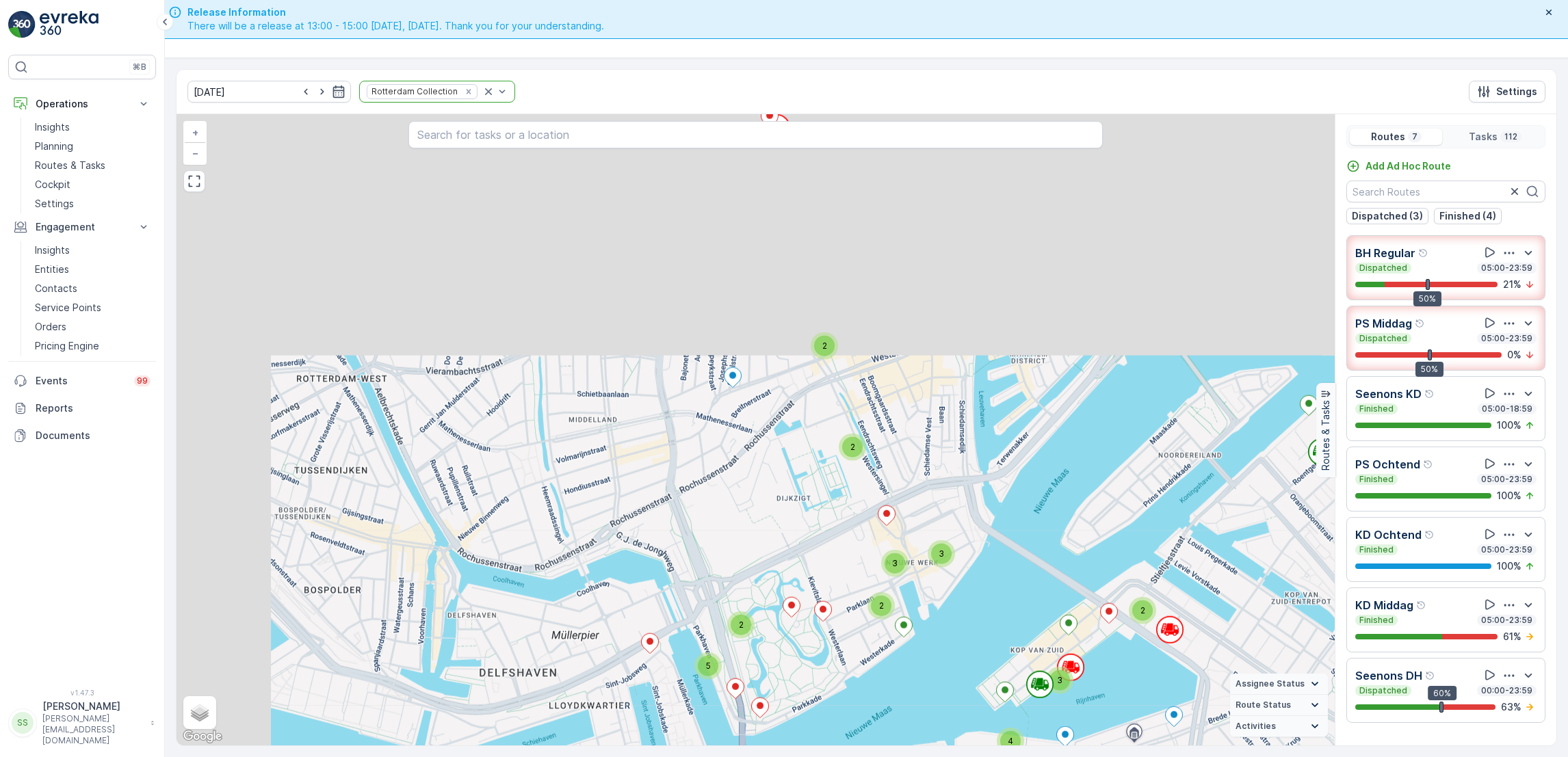
drag, startPoint x: 857, startPoint y: 260, endPoint x: 984, endPoint y: 668, distance: 427.3
click at [984, 668] on div "3 3 2 2 3 3 3 3 2 2 5 2 2 4 15 2 2 2 3 2 3 3 + − Satellite Roadmap Terrain Hybr…" at bounding box center [756, 430] width 1159 height 631
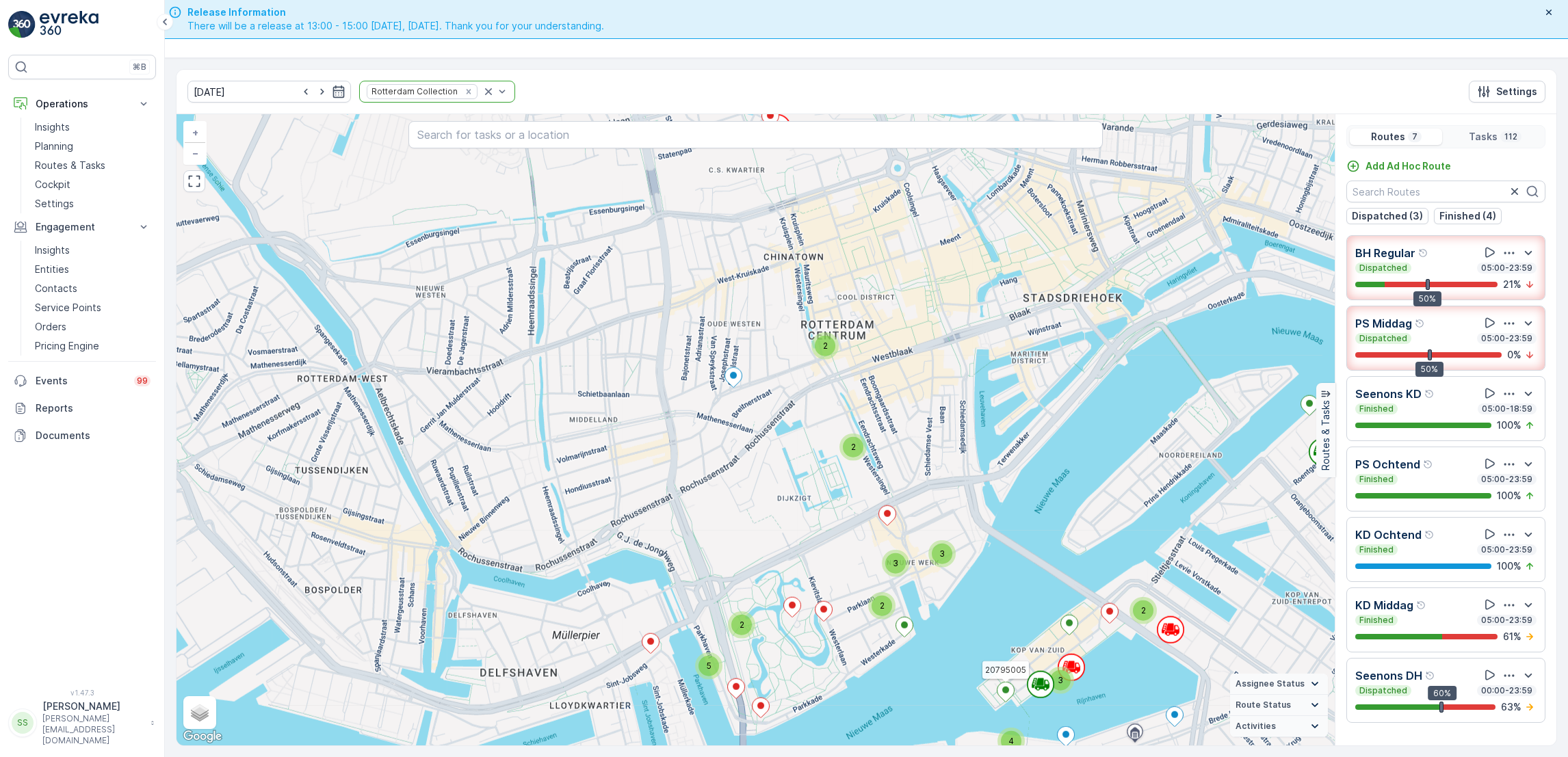
click at [827, 343] on span "2" at bounding box center [826, 346] width 5 height 10
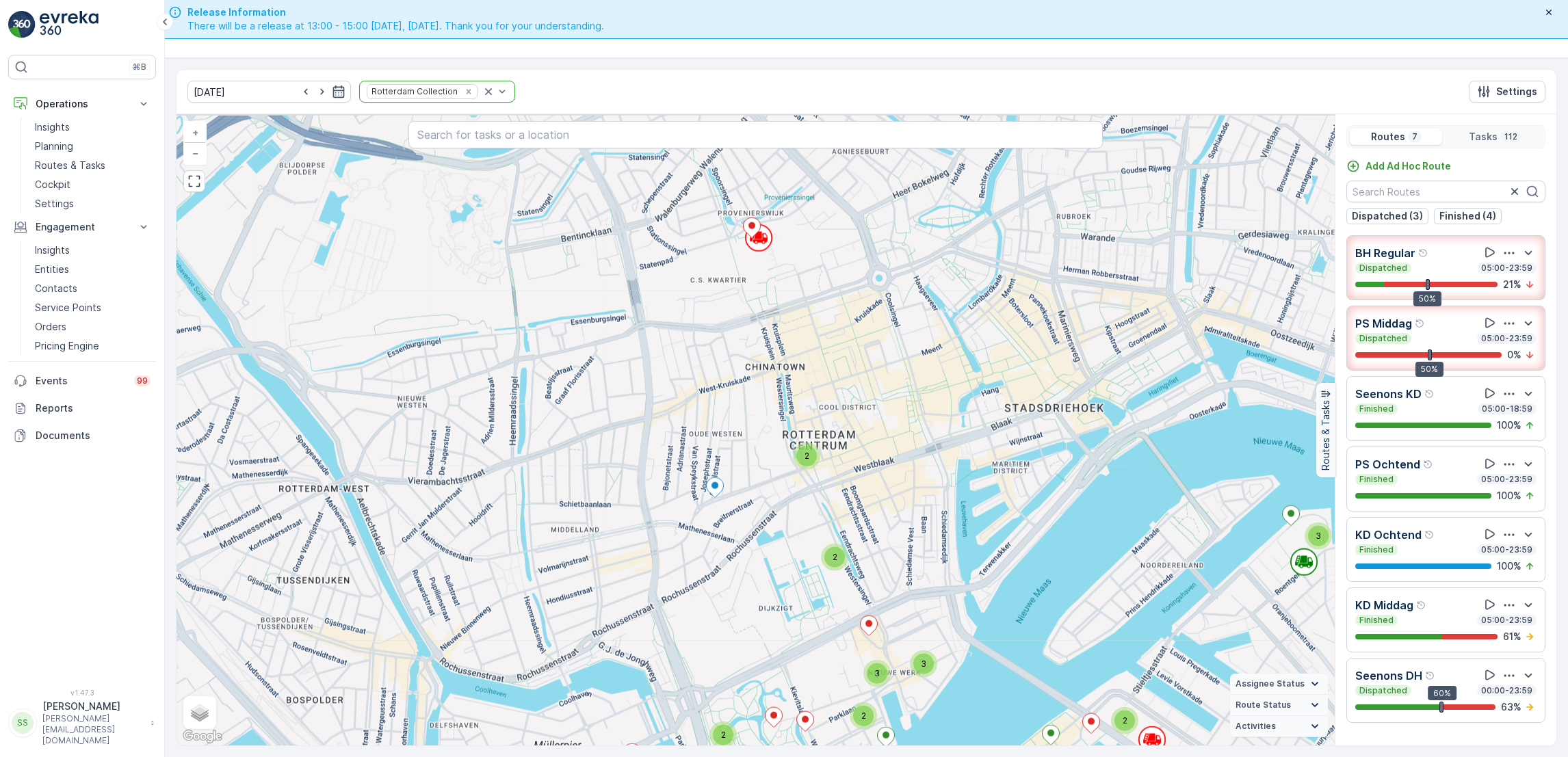
drag, startPoint x: 824, startPoint y: 303, endPoint x: 856, endPoint y: 430, distance: 131.0
click at [856, 430] on div "3 3 2 2 3 3 3 3 2 2 5 2 2 4 15 2 2 2 3 2 3 3 + − Satellite Roadmap Terrain Hybr…" at bounding box center [756, 430] width 1159 height 631
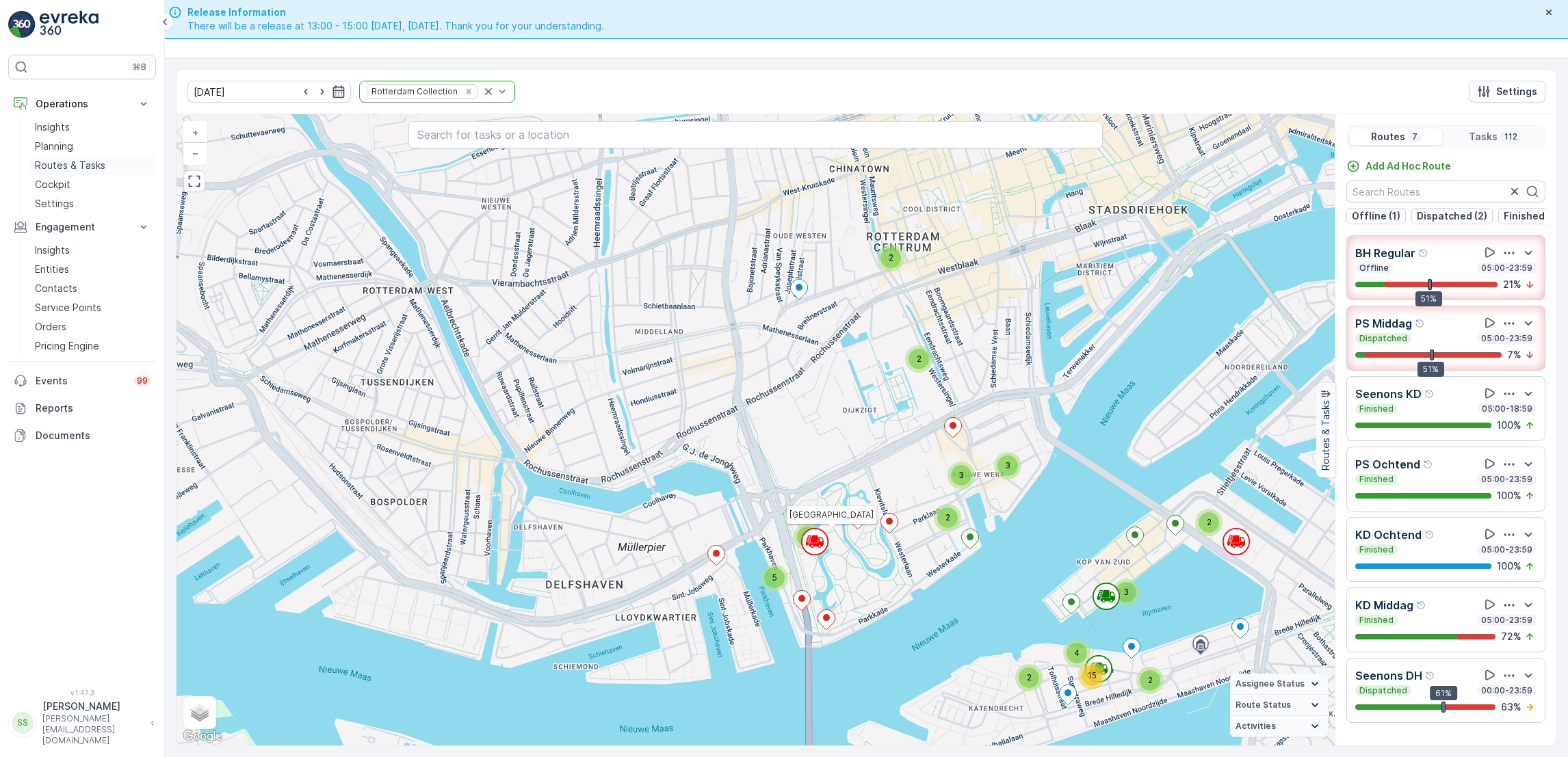
click at [93, 169] on p "Routes & Tasks" at bounding box center [70, 165] width 70 height 13
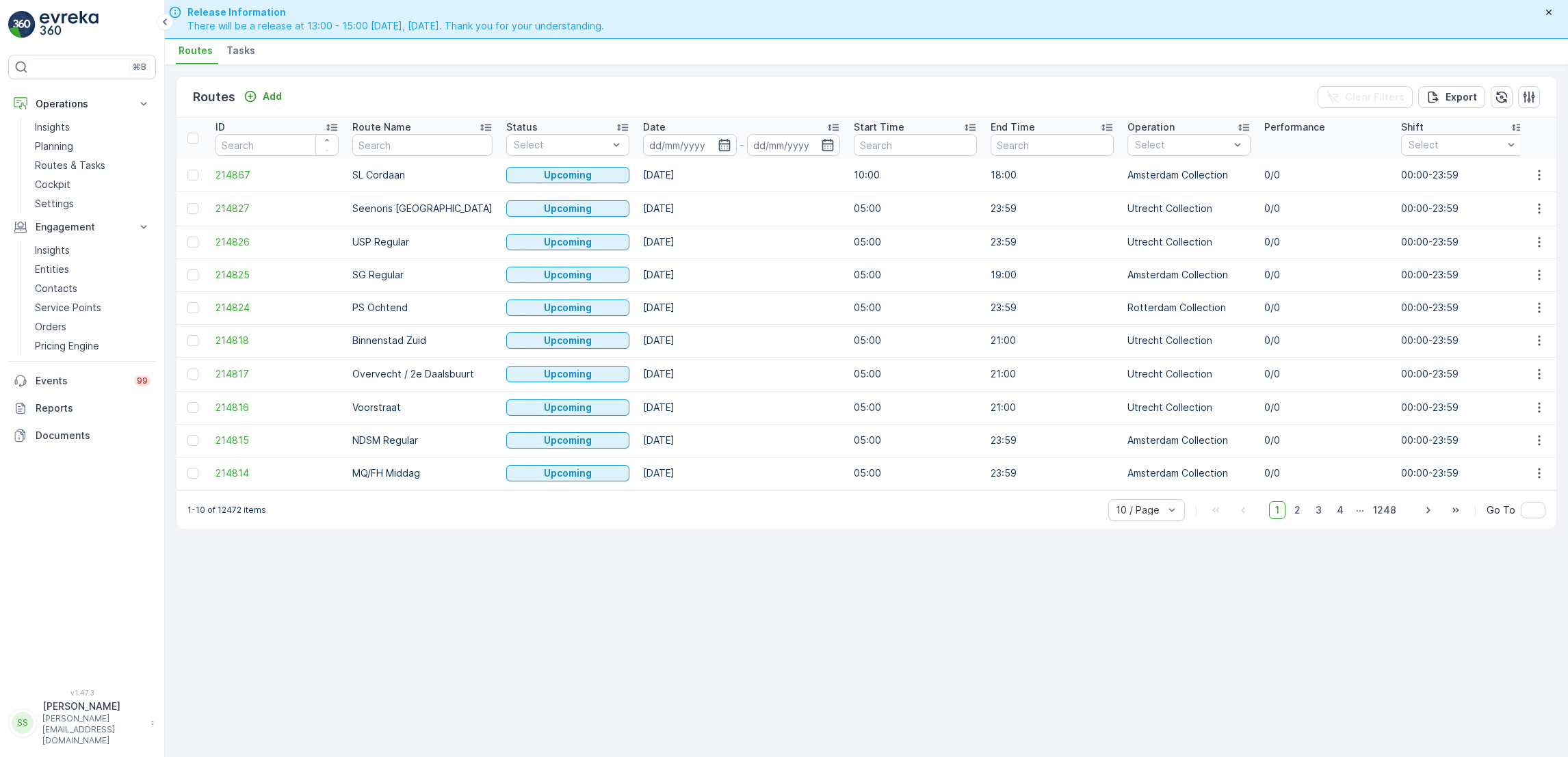
click at [240, 51] on span "Tasks" at bounding box center [240, 50] width 28 height 13
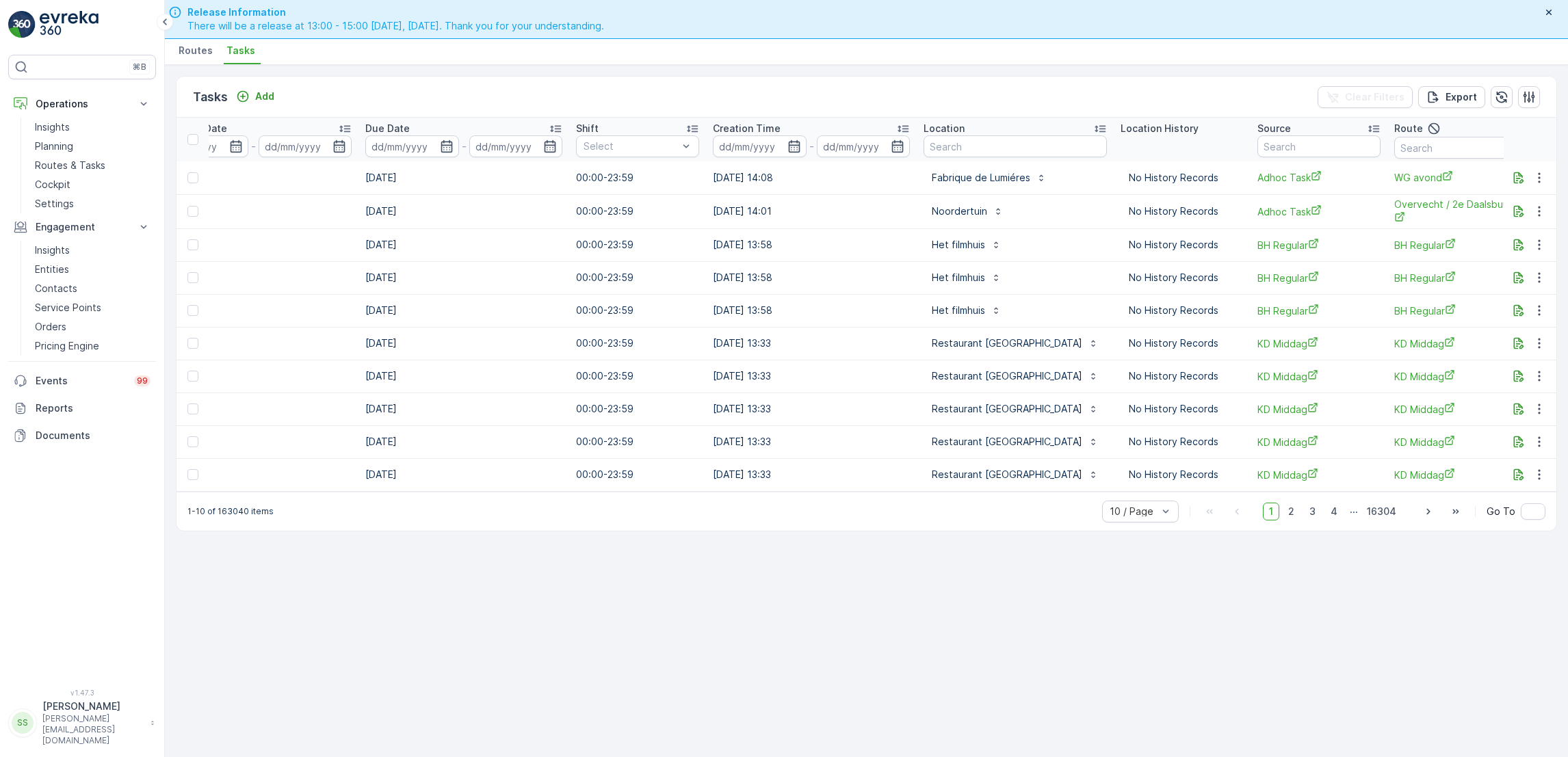
scroll to position [0, 640]
click at [995, 144] on input "text" at bounding box center [1009, 146] width 184 height 22
type input "milieusta"
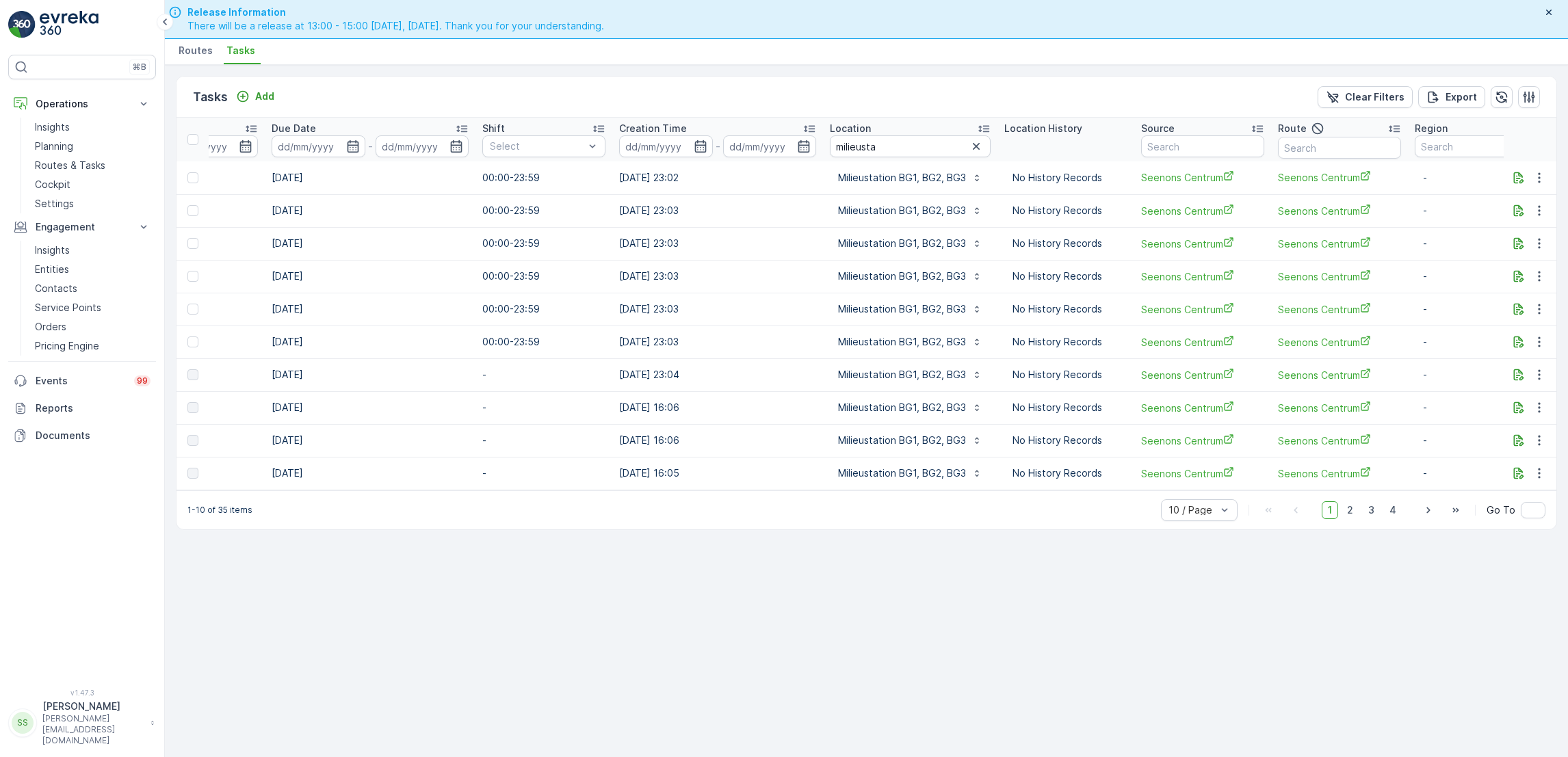
scroll to position [0, 756]
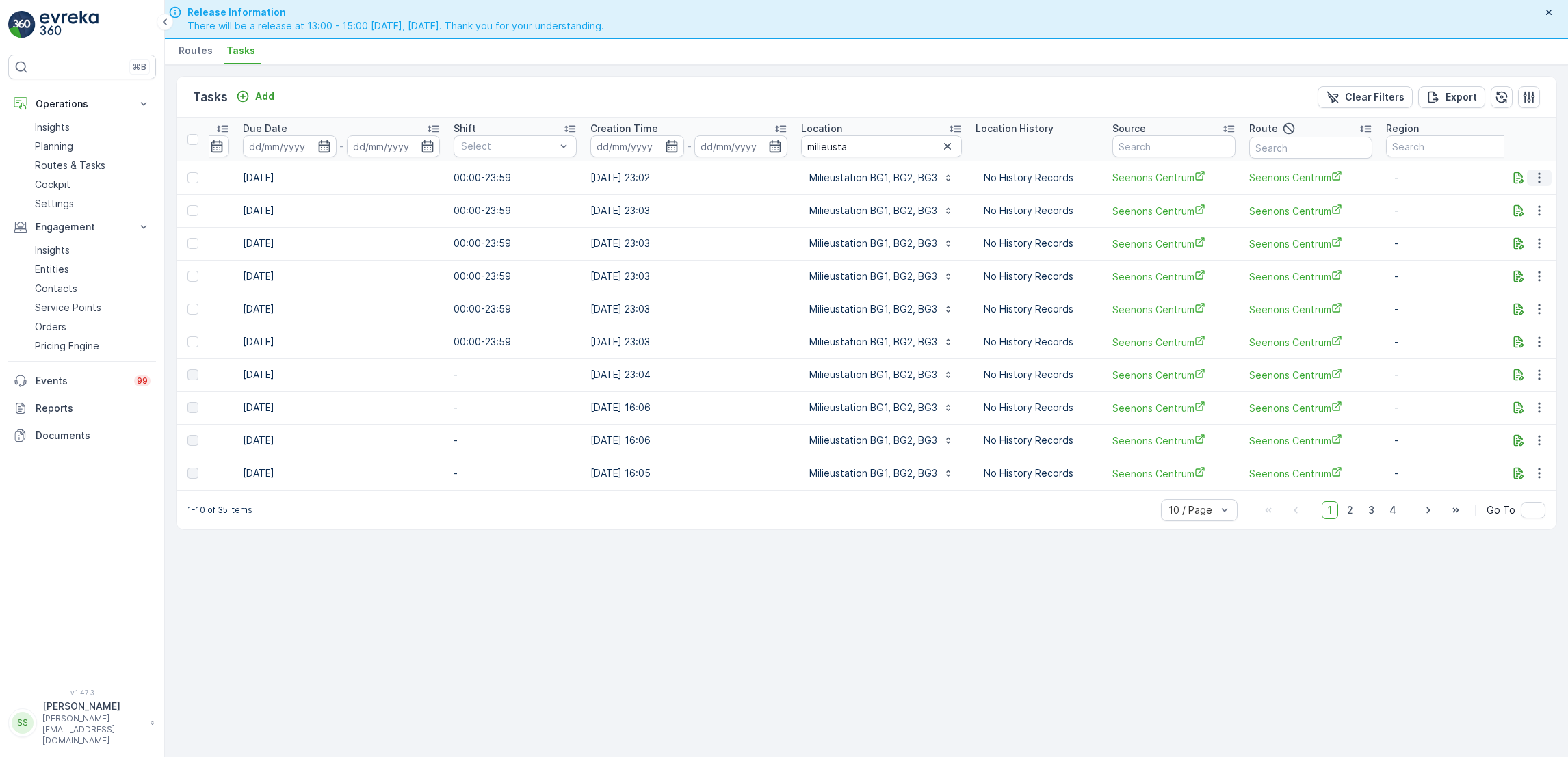
click at [1527, 180] on button "button" at bounding box center [1540, 178] width 25 height 17
click at [1520, 178] on icon "button" at bounding box center [1519, 178] width 13 height 13
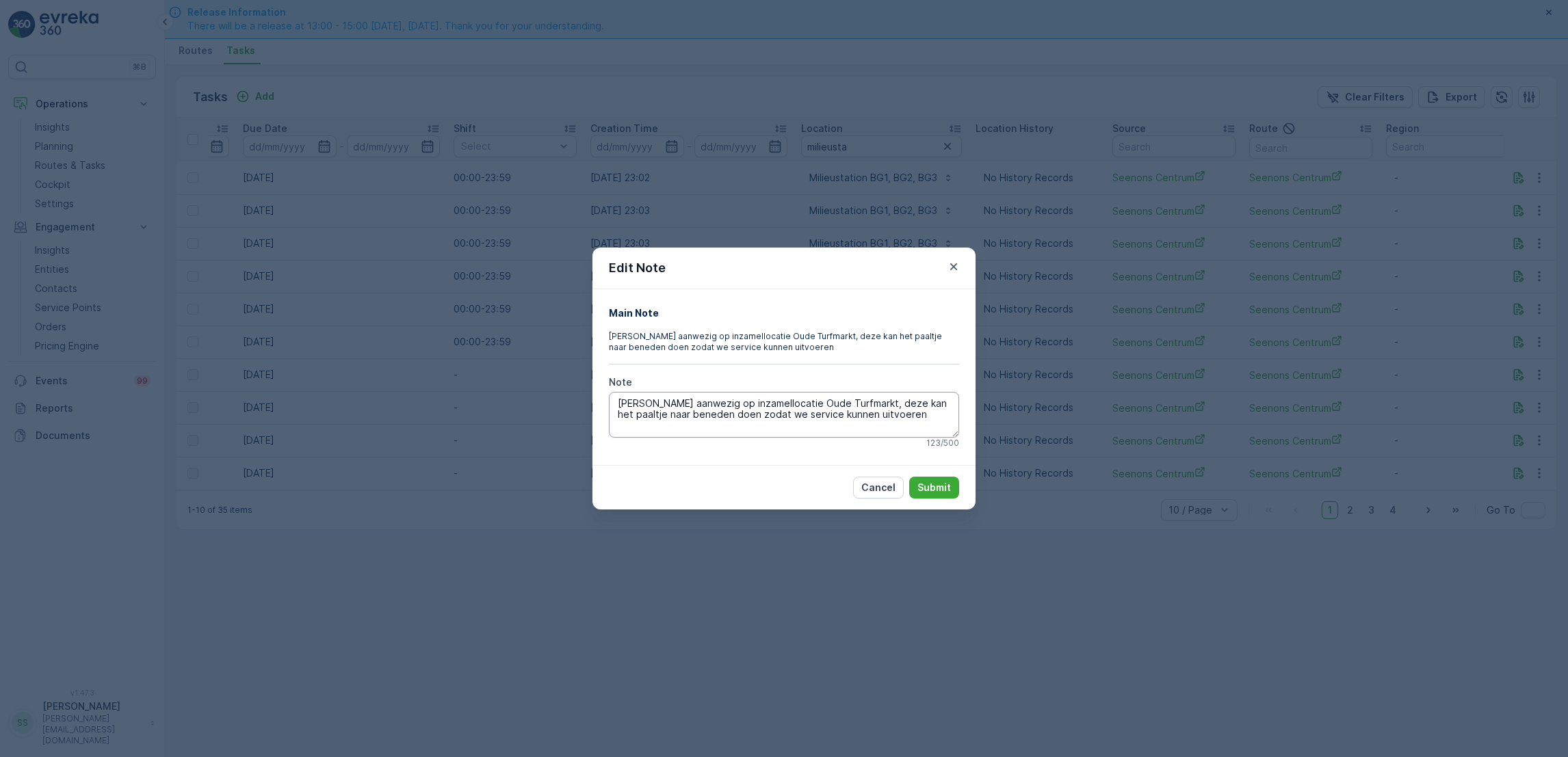
drag, startPoint x: 776, startPoint y: 398, endPoint x: 848, endPoint y: 401, distance: 72.1
click at [848, 401] on textarea "[PERSON_NAME] aanwezig op inzamellocatie Oude Turfmarkt, deze kan het paaltje n…" at bounding box center [784, 415] width 351 height 45
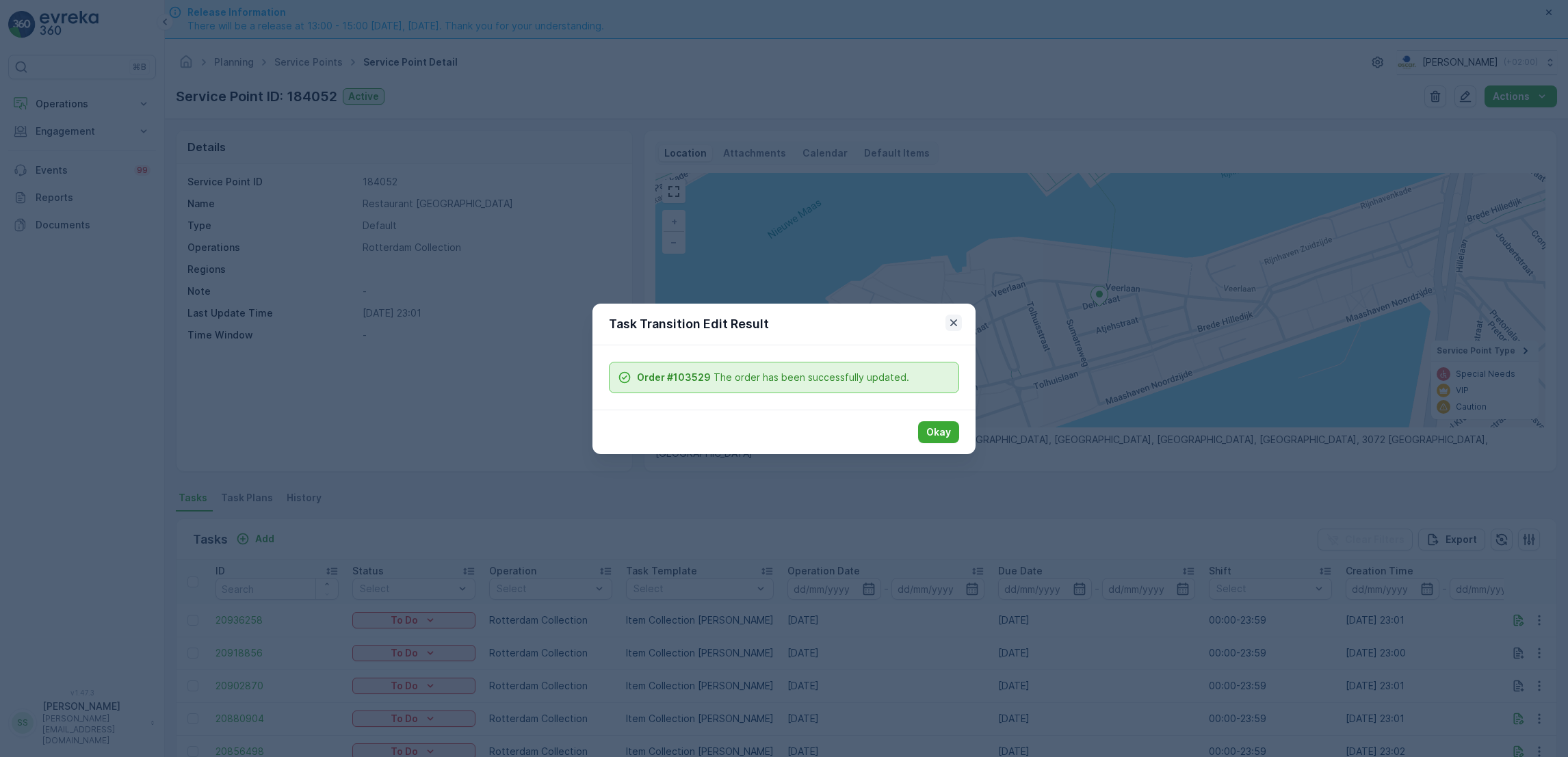
click at [953, 316] on icon "button" at bounding box center [953, 323] width 13 height 13
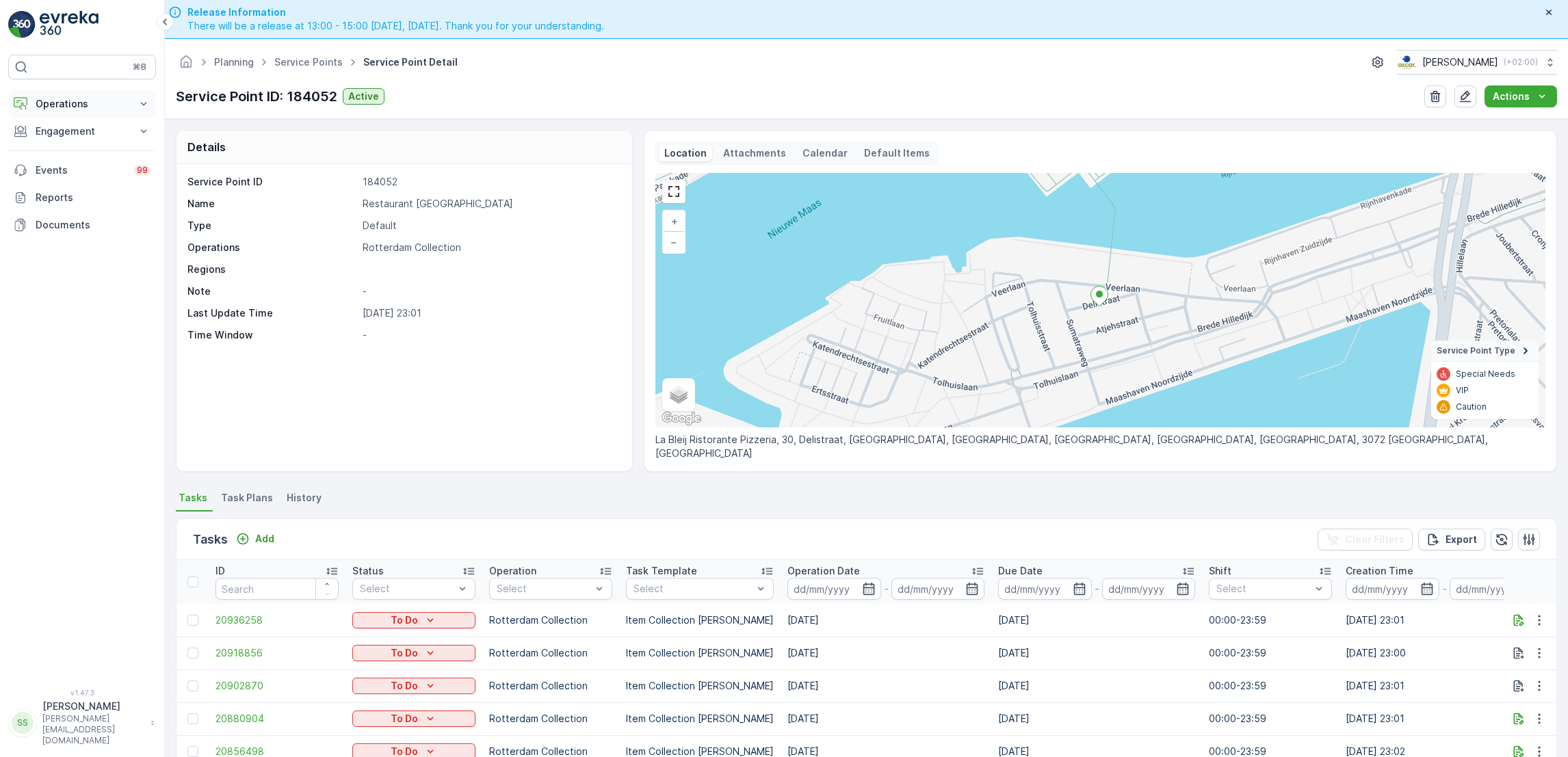
click at [104, 102] on p "Operations" at bounding box center [82, 103] width 93 height 13
click at [93, 176] on link "Cockpit" at bounding box center [93, 184] width 127 height 19
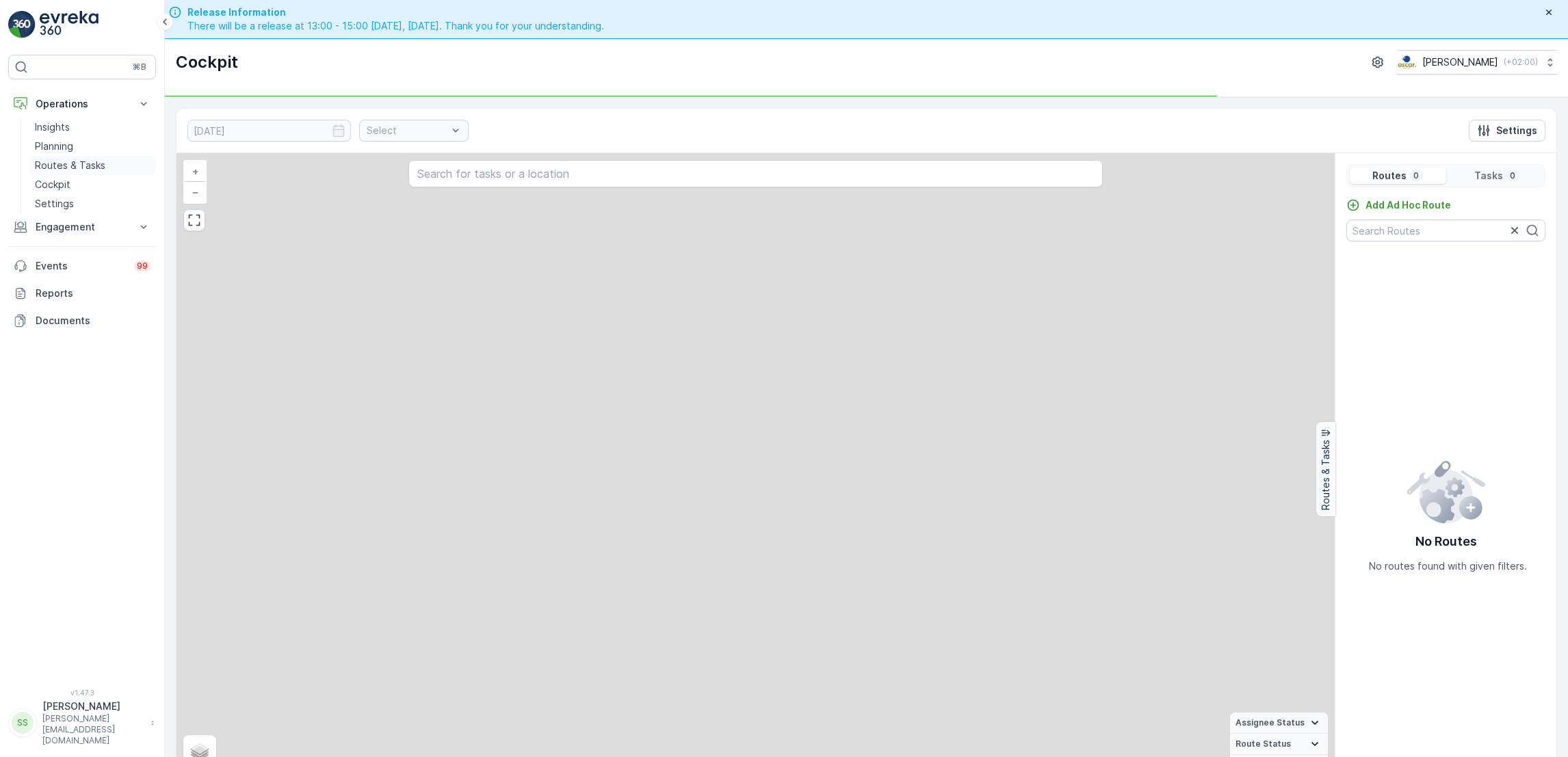
click at [97, 161] on p "Routes & Tasks" at bounding box center [70, 165] width 70 height 13
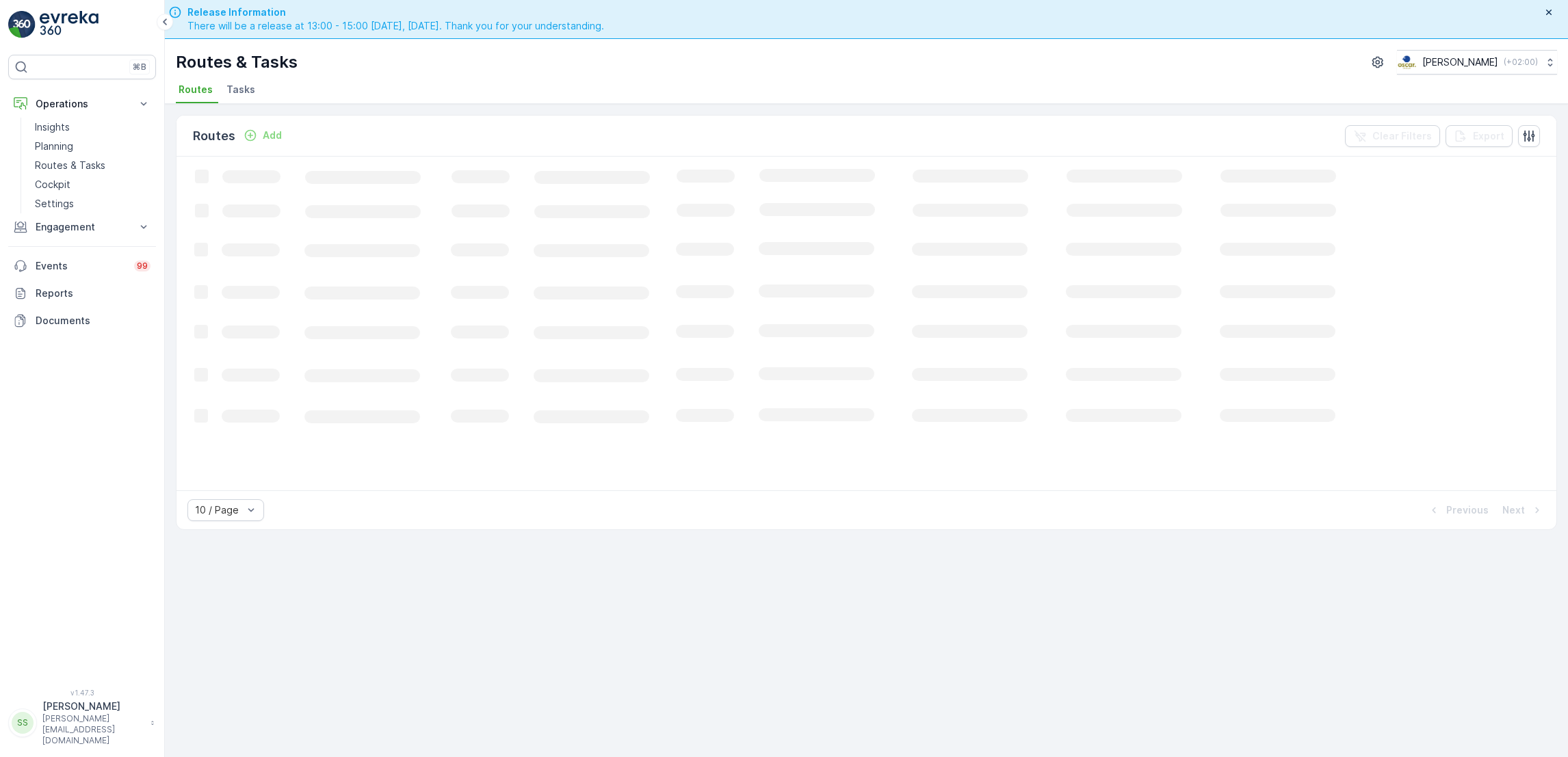
click at [236, 99] on li "Tasks" at bounding box center [242, 92] width 37 height 23
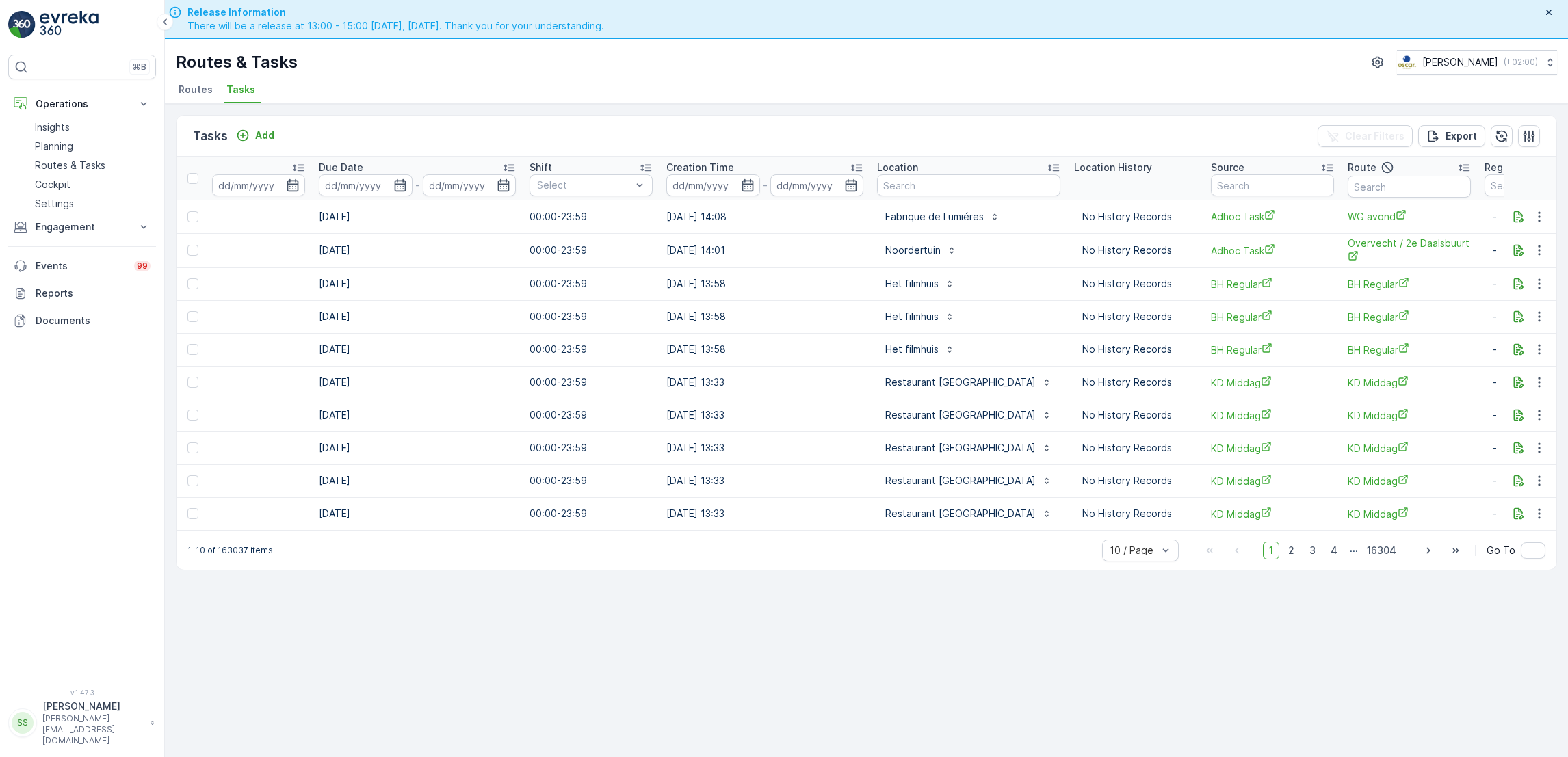
scroll to position [0, 726]
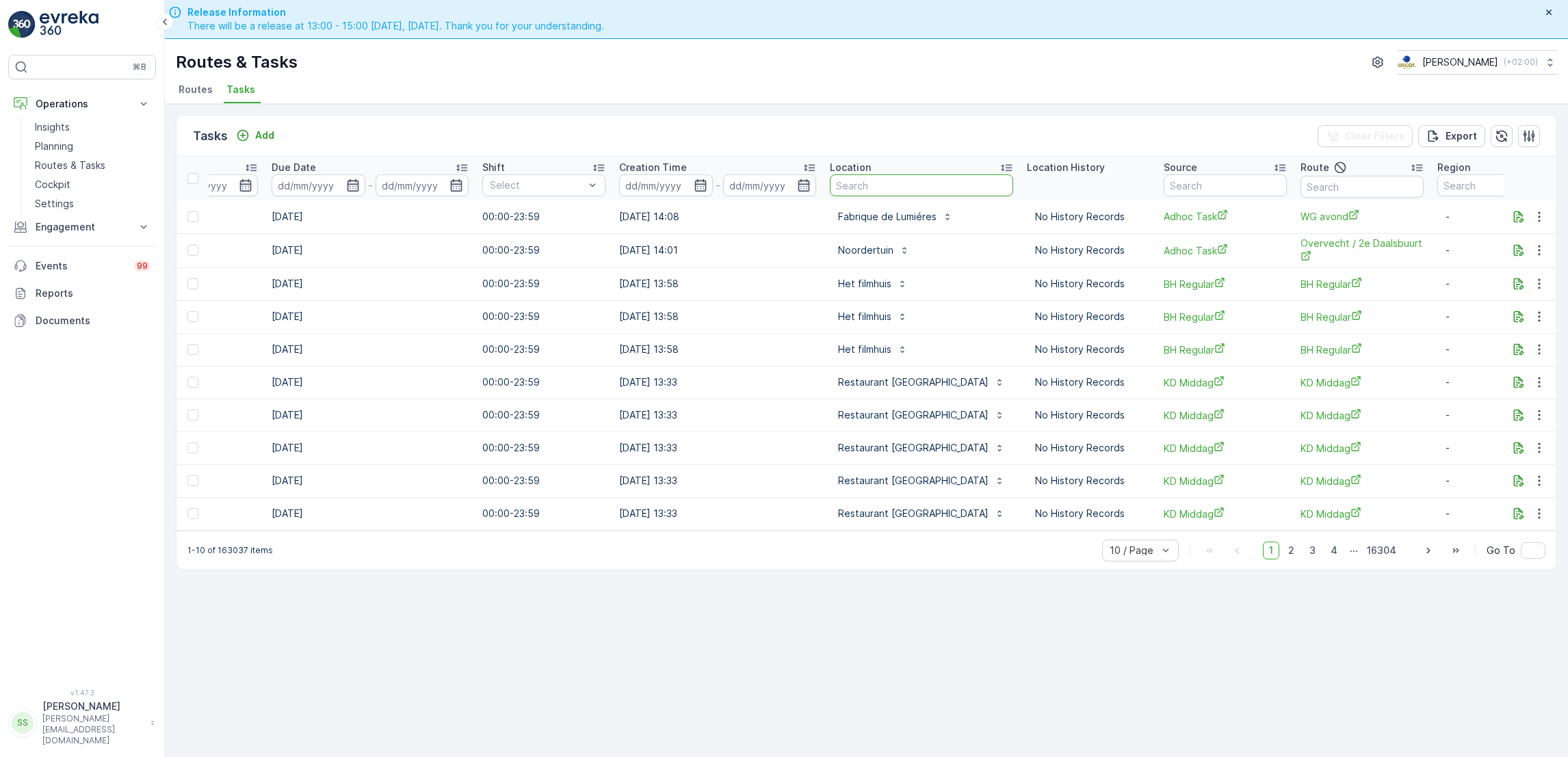
click at [882, 182] on input "text" at bounding box center [922, 185] width 184 height 22
type input "schinkel"
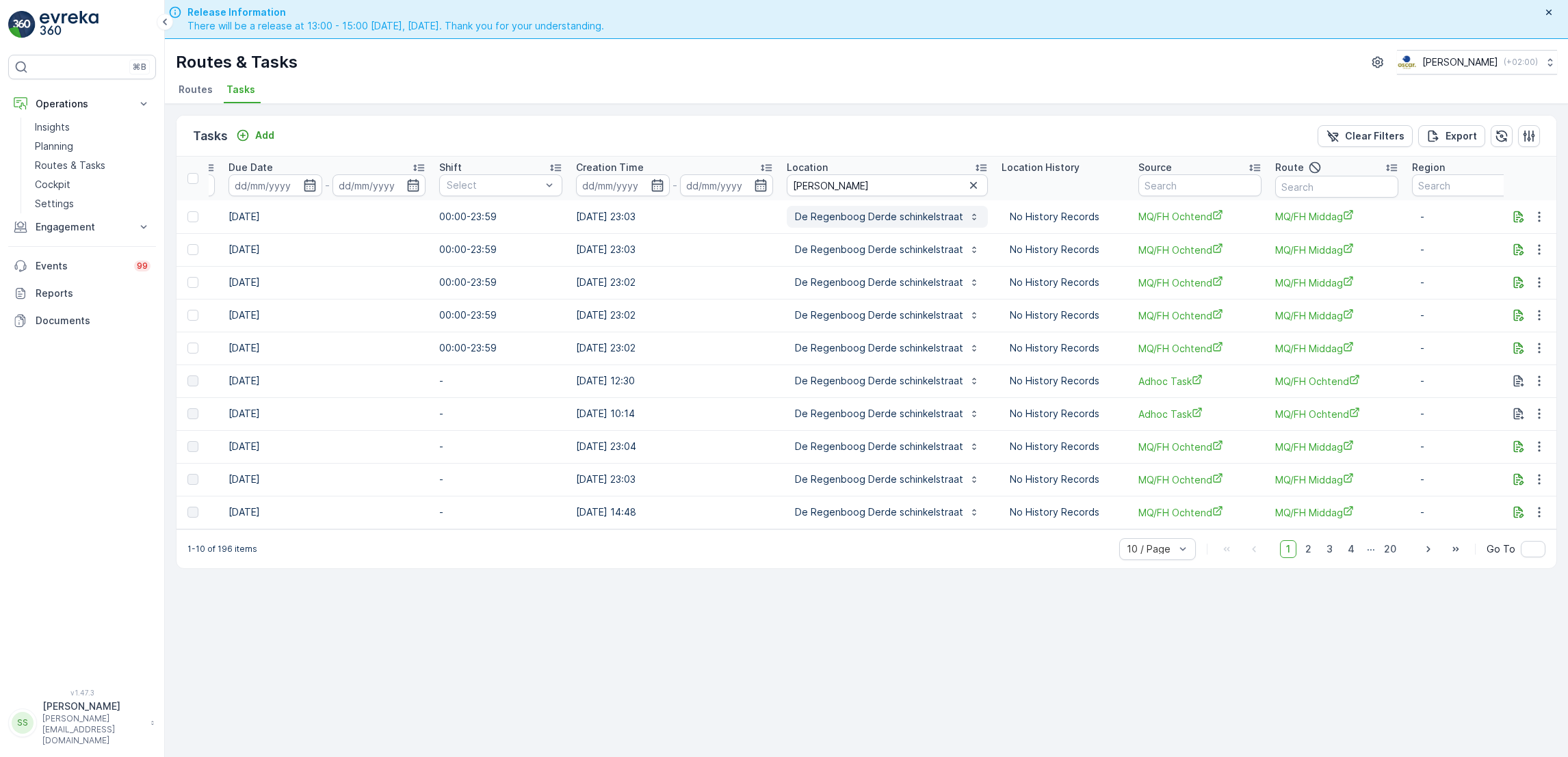
scroll to position [0, 791]
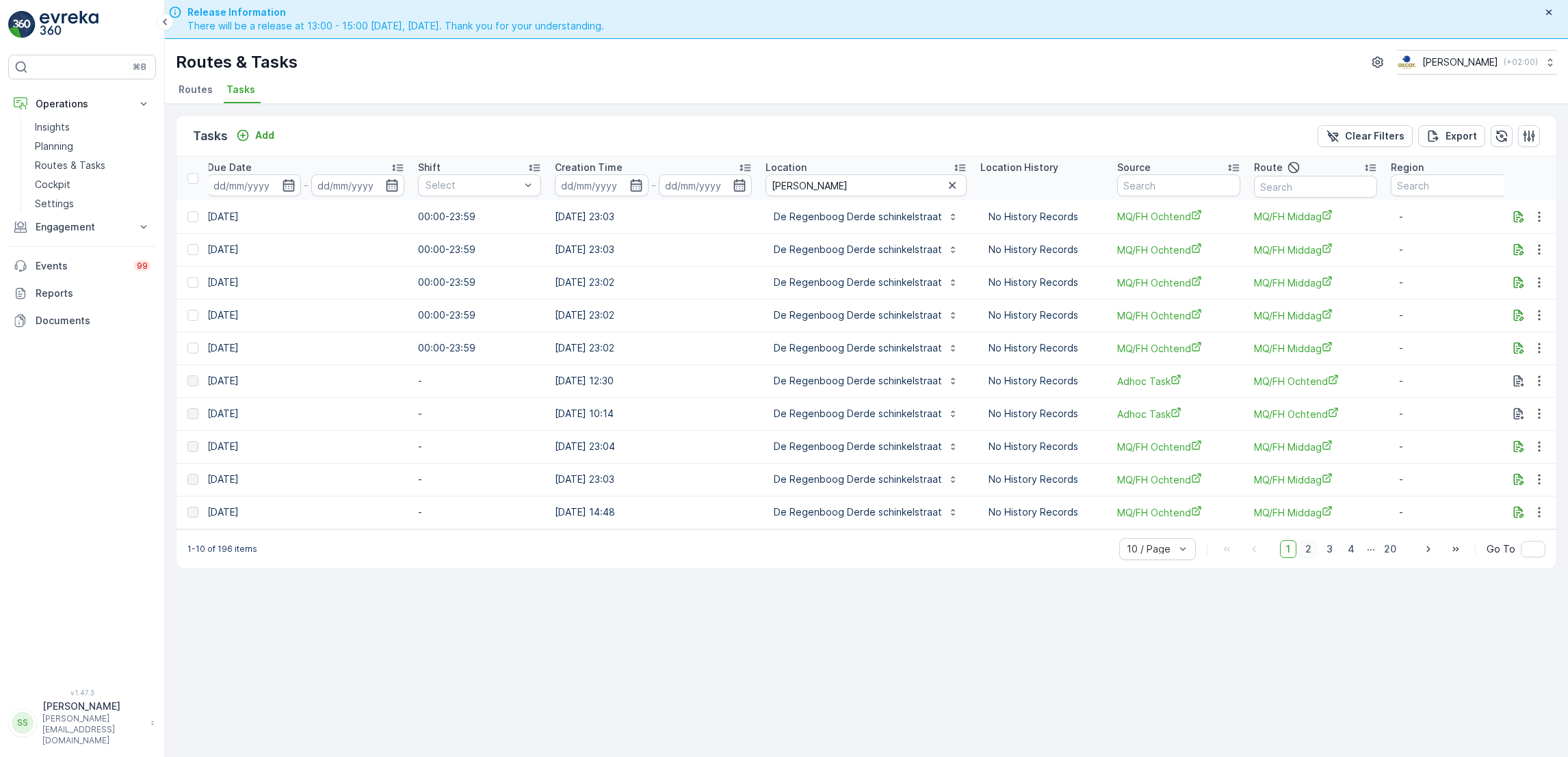
click at [1310, 555] on span "2" at bounding box center [1308, 548] width 18 height 18
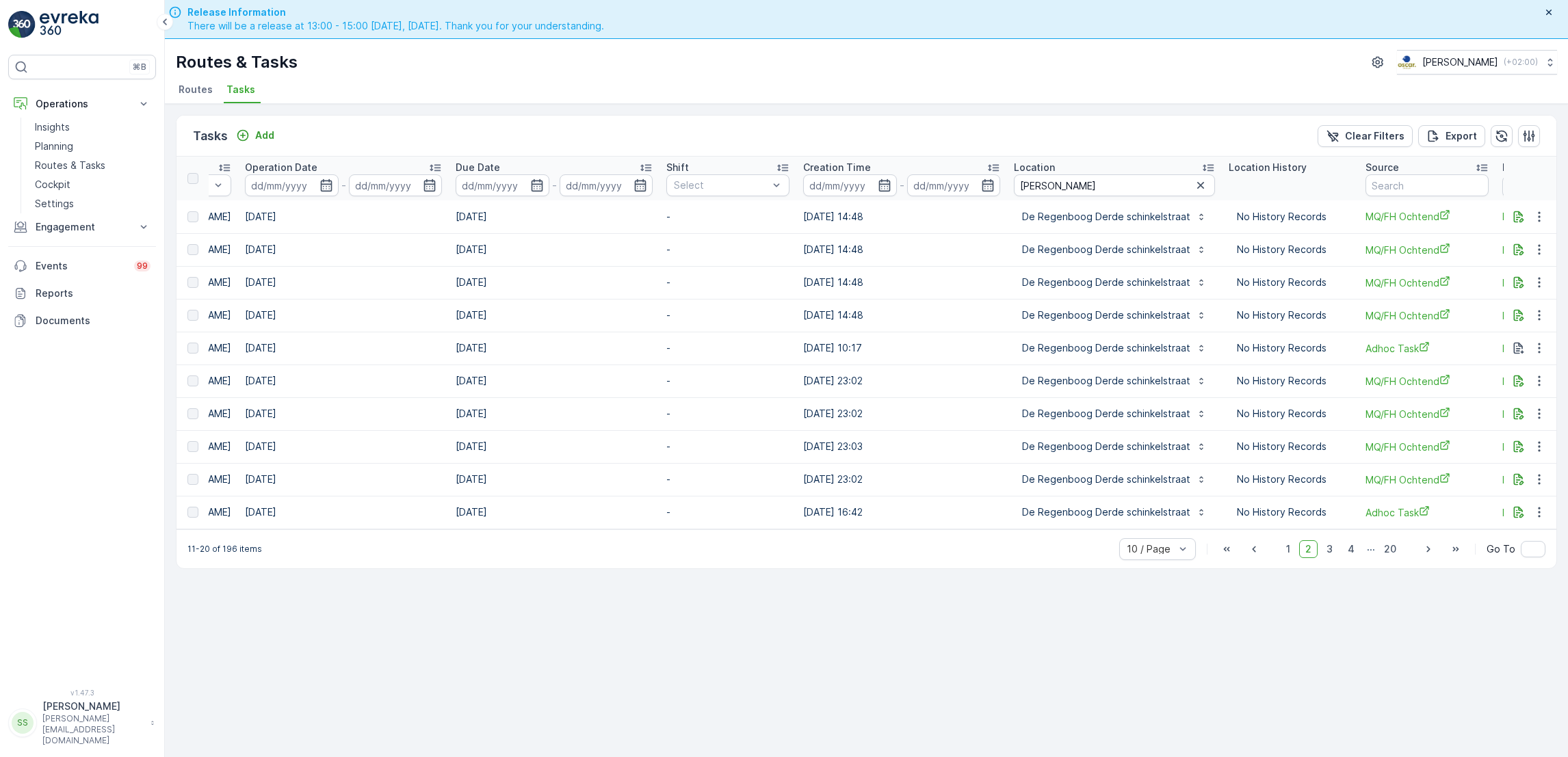
scroll to position [0, 791]
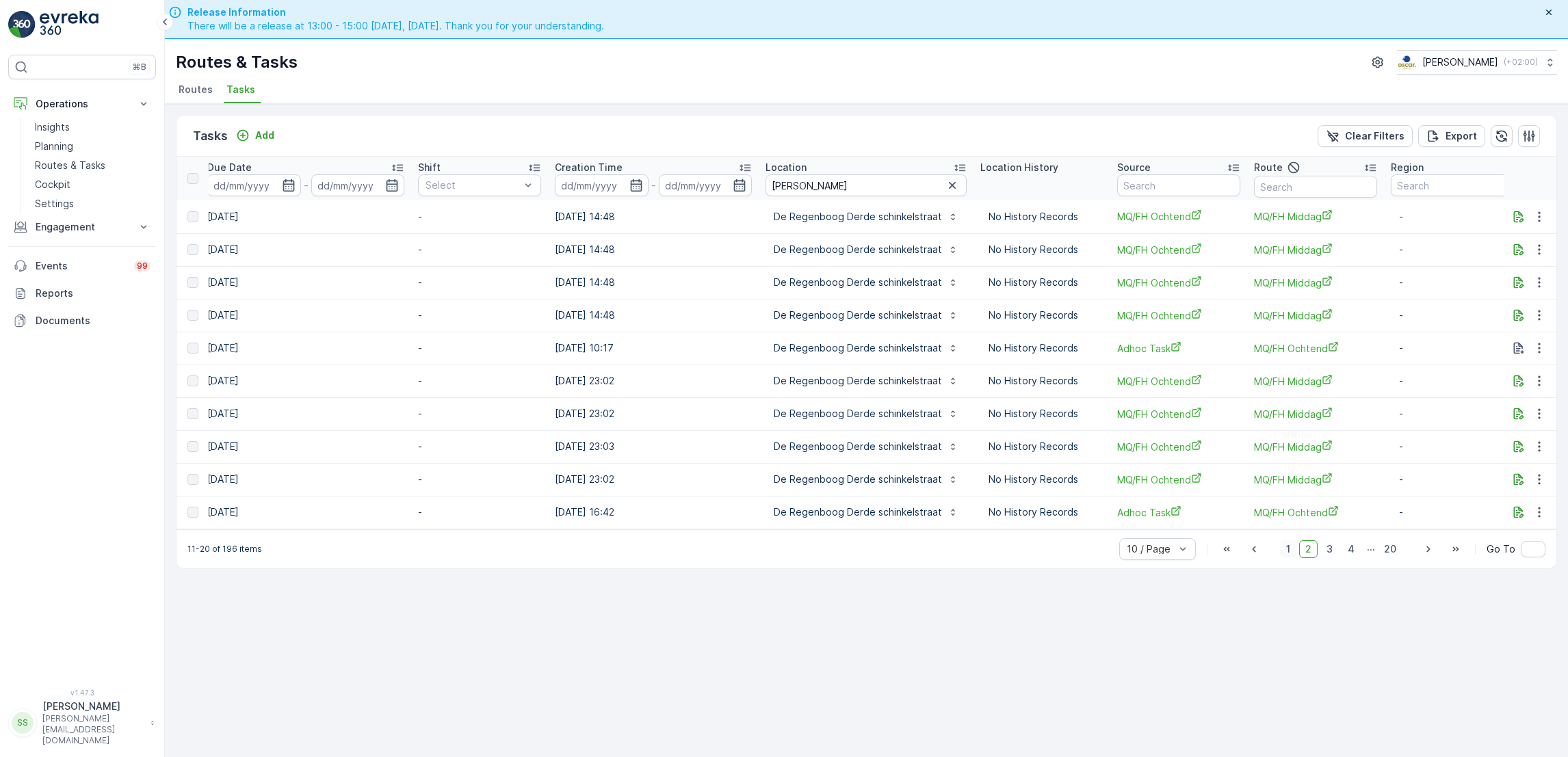
click at [1291, 558] on span "1" at bounding box center [1288, 548] width 17 height 18
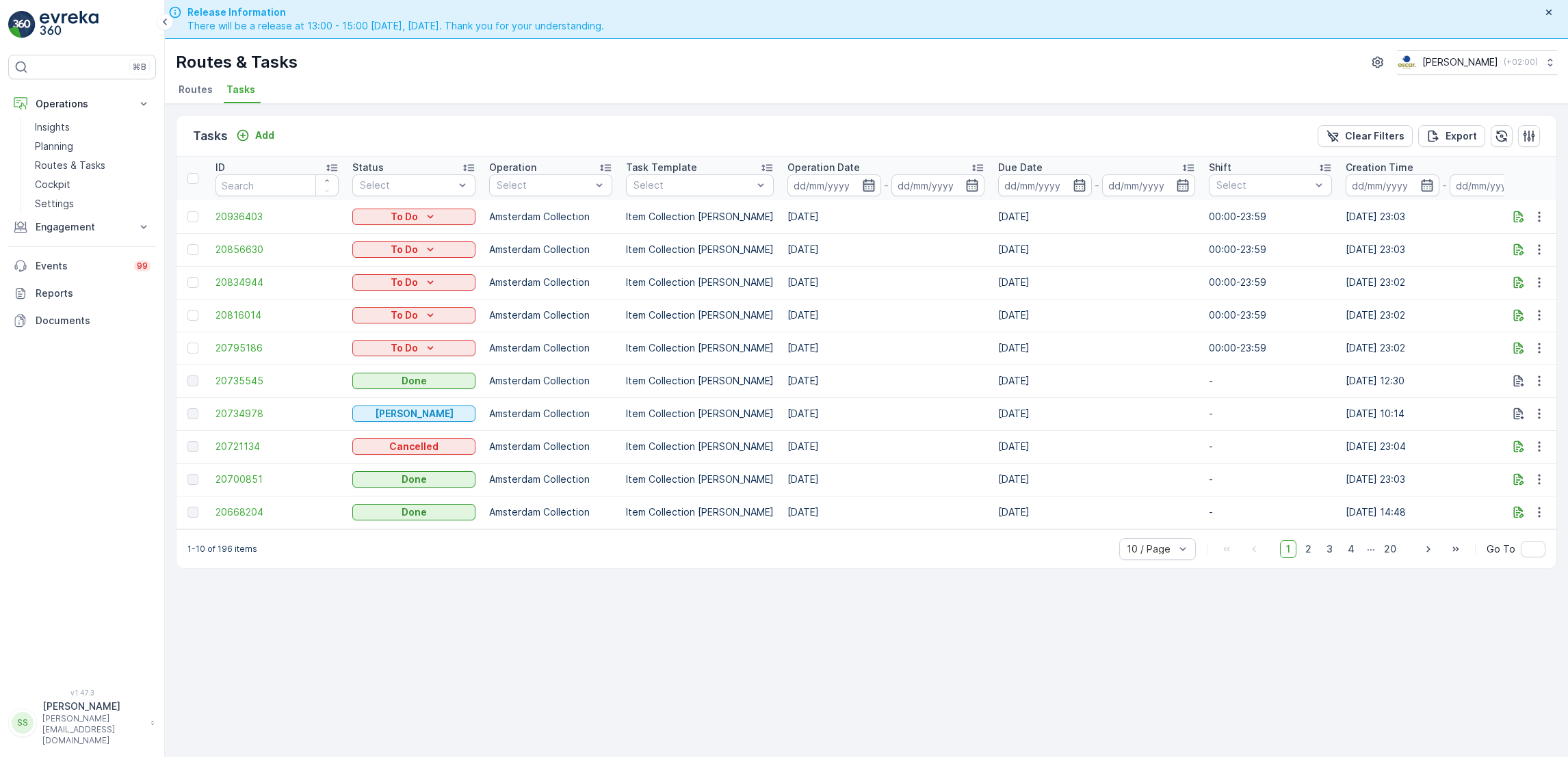
click at [862, 184] on icon "button" at bounding box center [869, 185] width 13 height 13
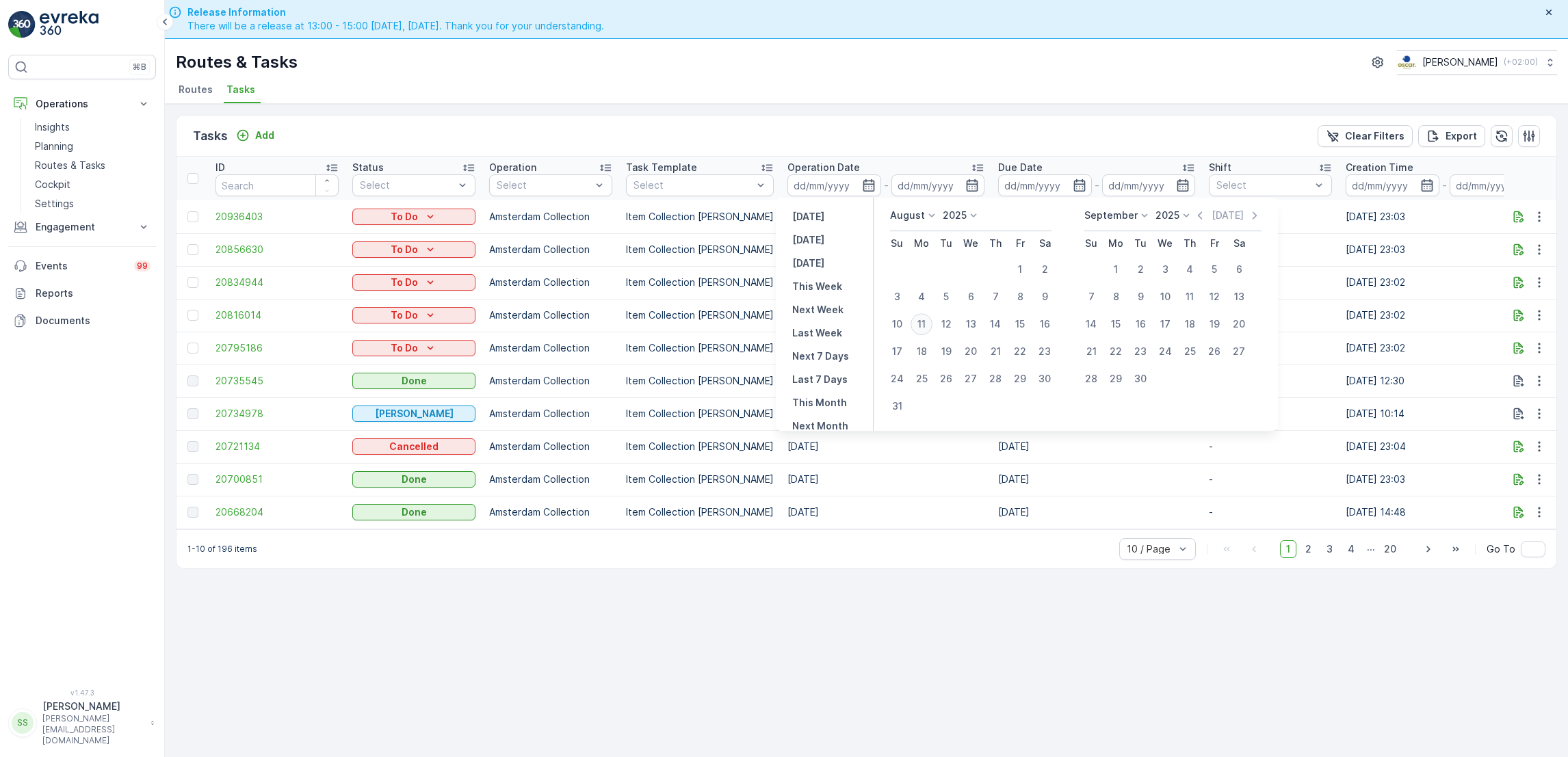
click at [925, 323] on div "11" at bounding box center [922, 324] width 22 height 22
type input "[DATE]"
click at [925, 323] on div "11" at bounding box center [922, 324] width 22 height 22
type input "[DATE]"
click at [925, 323] on div "11" at bounding box center [922, 324] width 22 height 22
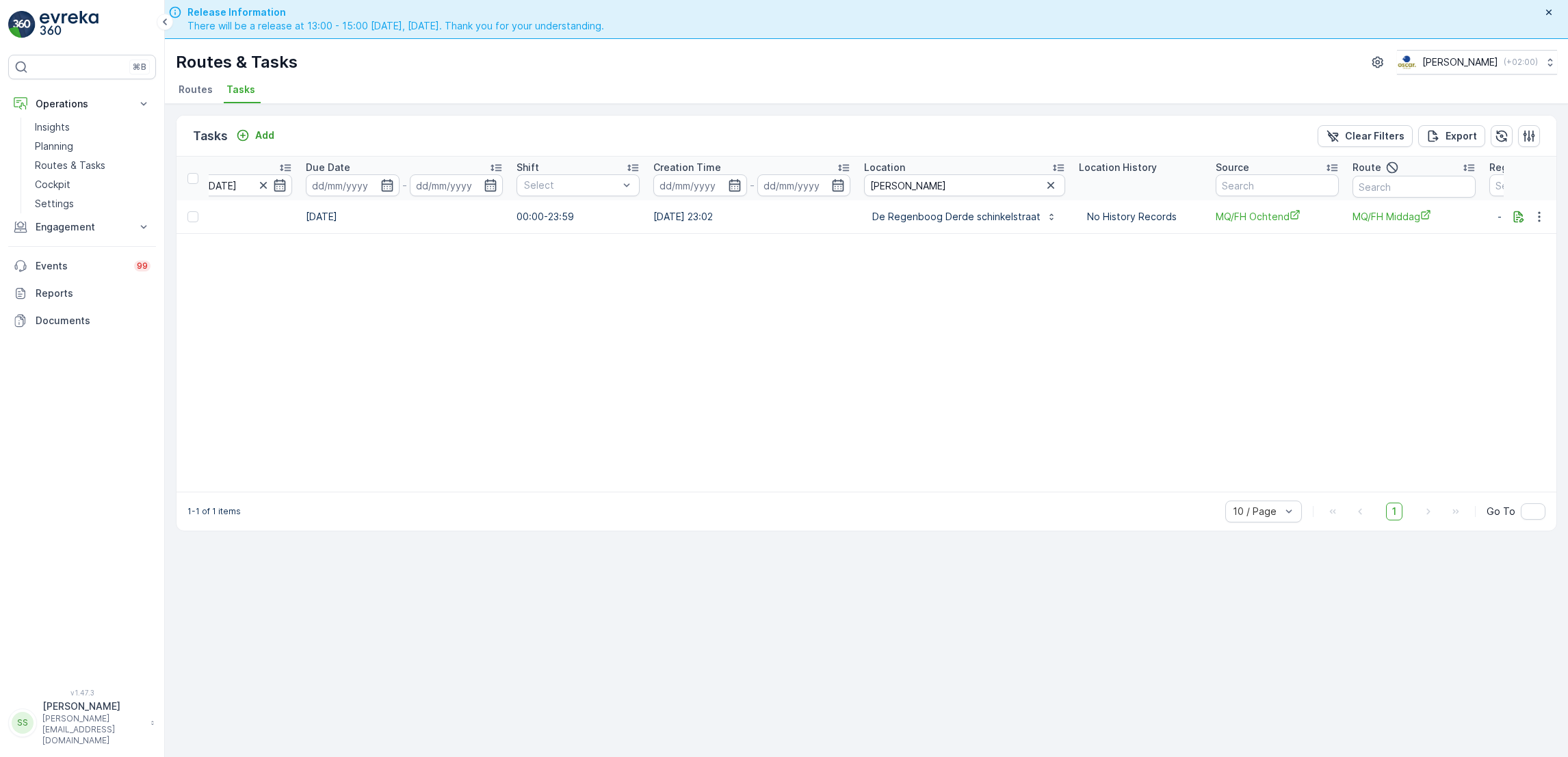
scroll to position [0, 791]
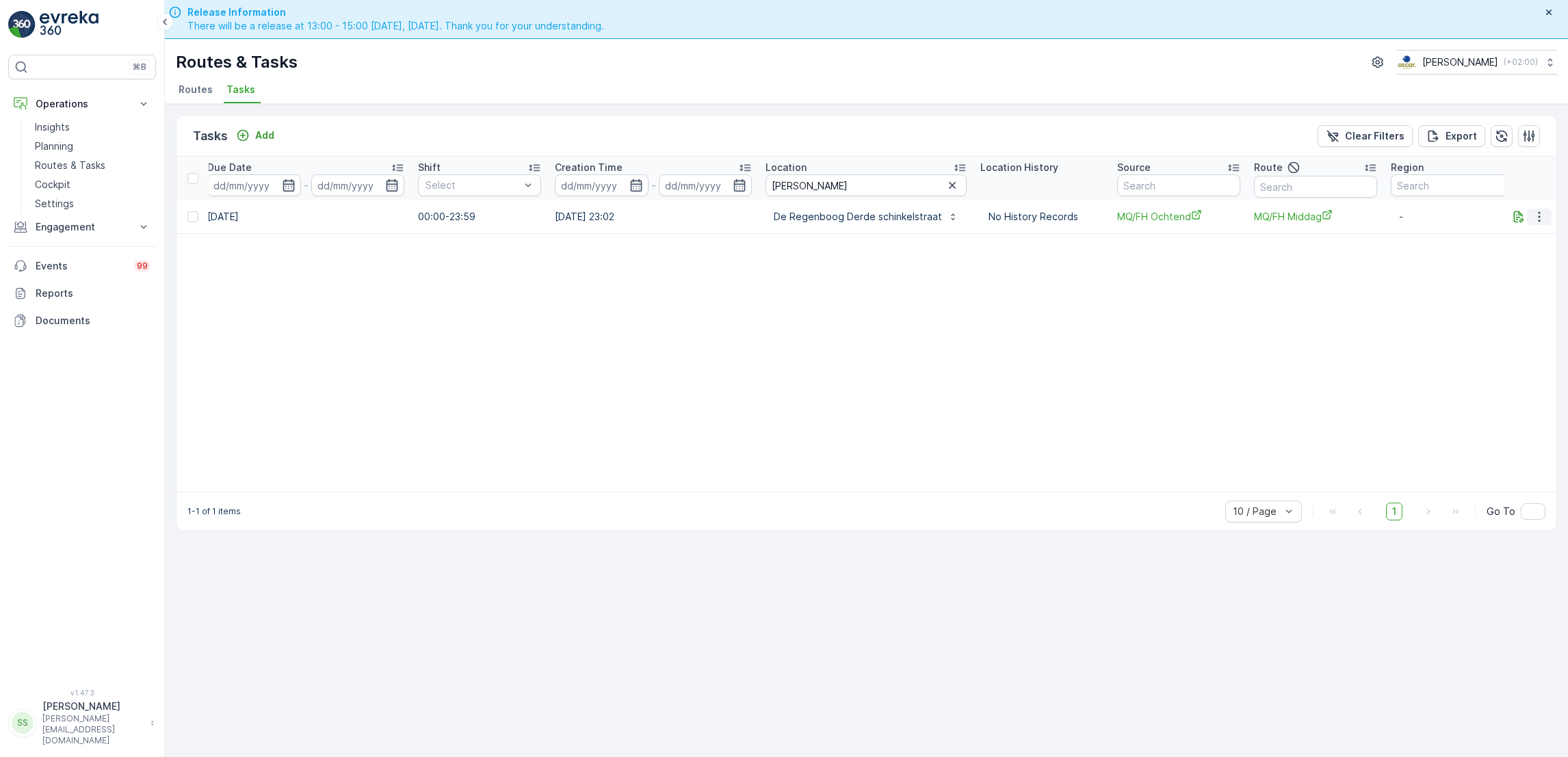
click at [1543, 216] on icon "button" at bounding box center [1540, 217] width 13 height 13
click at [1053, 595] on div "Tasks Add Clear Filters Export ID Status Select Operation Select Task Template …" at bounding box center [867, 450] width 1404 height 692
click at [1520, 214] on icon "button" at bounding box center [1519, 217] width 13 height 13
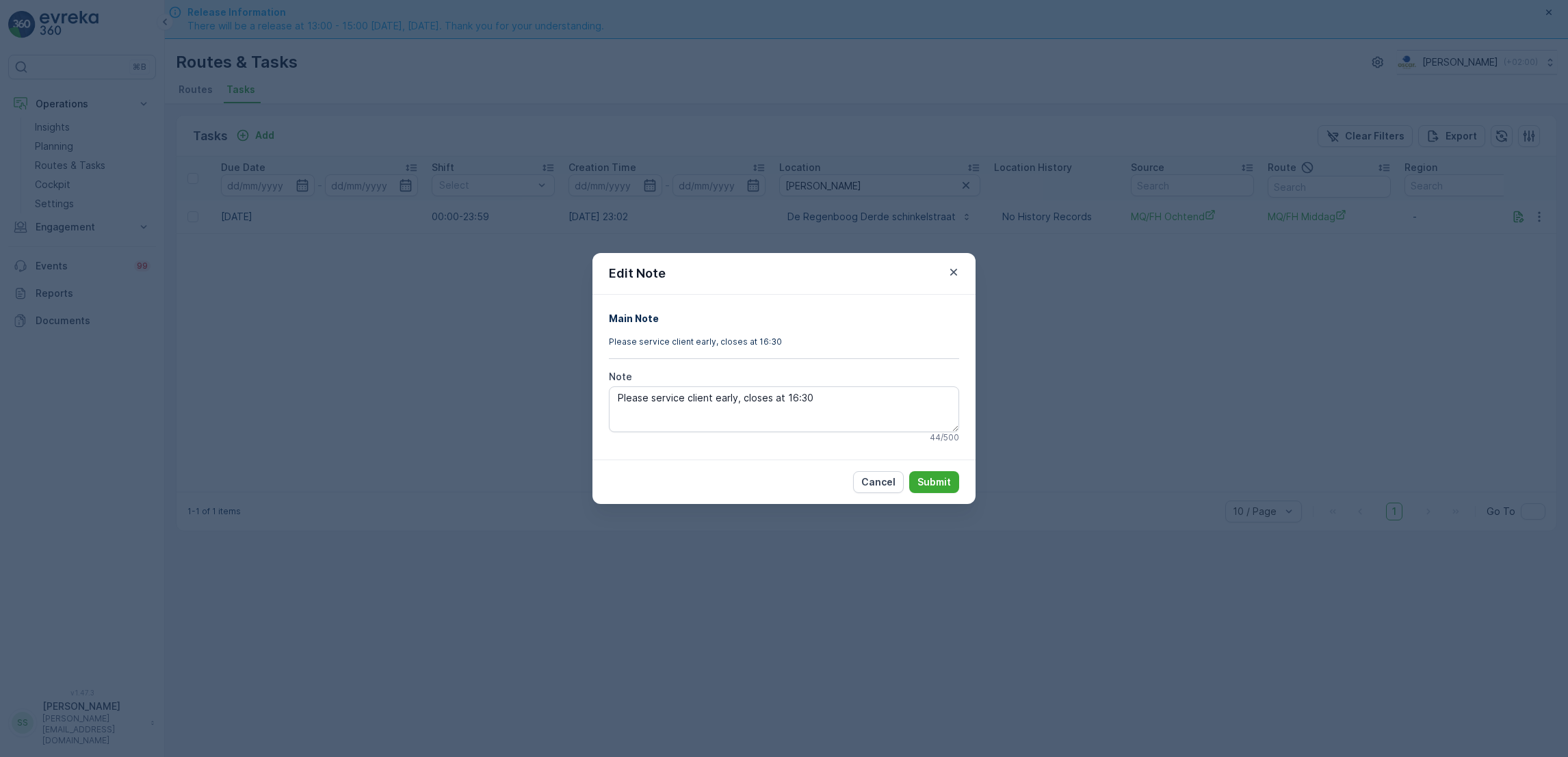
click at [1333, 306] on div "Edit Note Main Note Please service client early, closes at 16:30 Note Please se…" at bounding box center [784, 378] width 1568 height 757
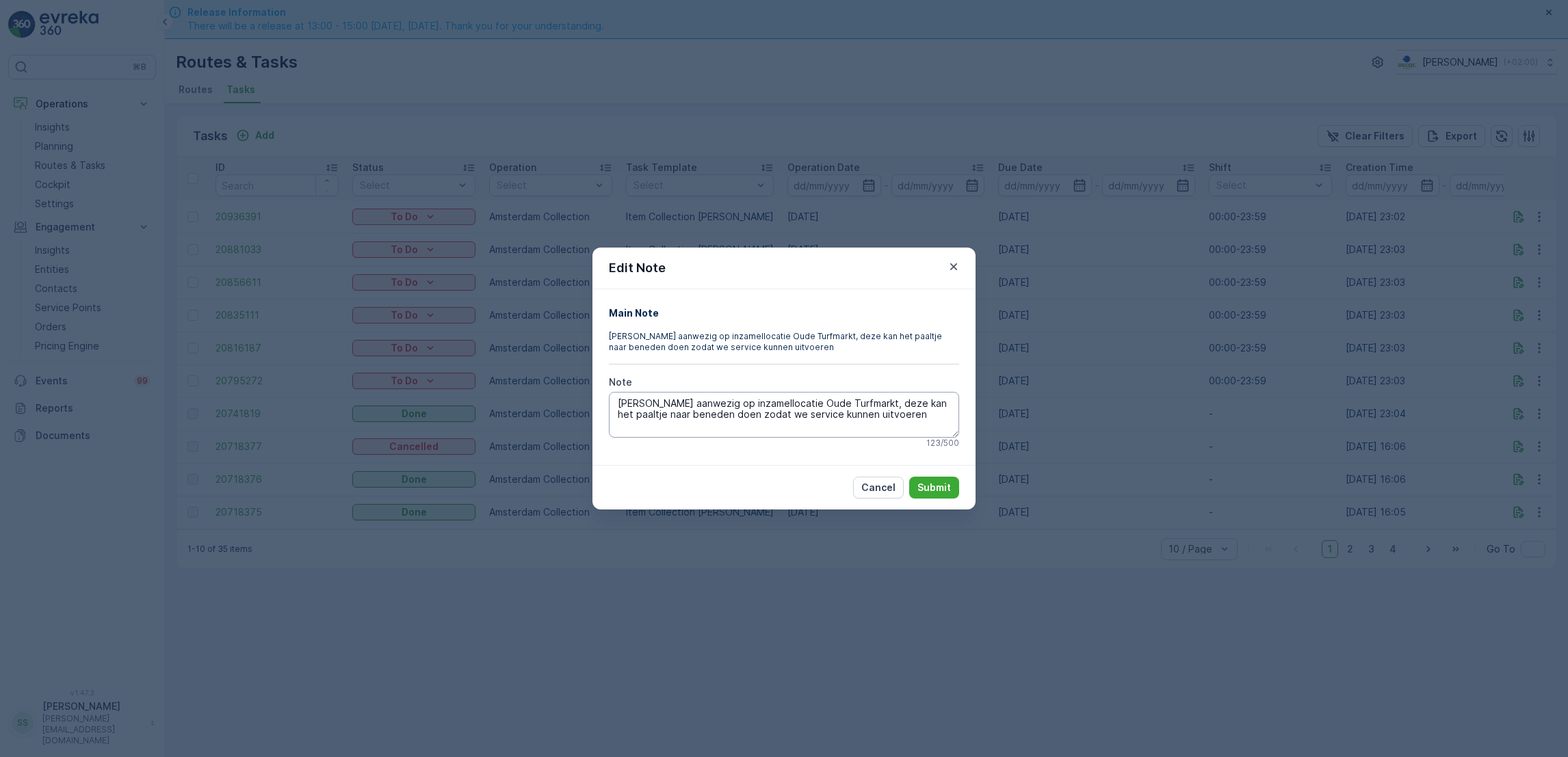
scroll to position [0, 756]
click at [866, 487] on p "Cancel" at bounding box center [878, 487] width 34 height 13
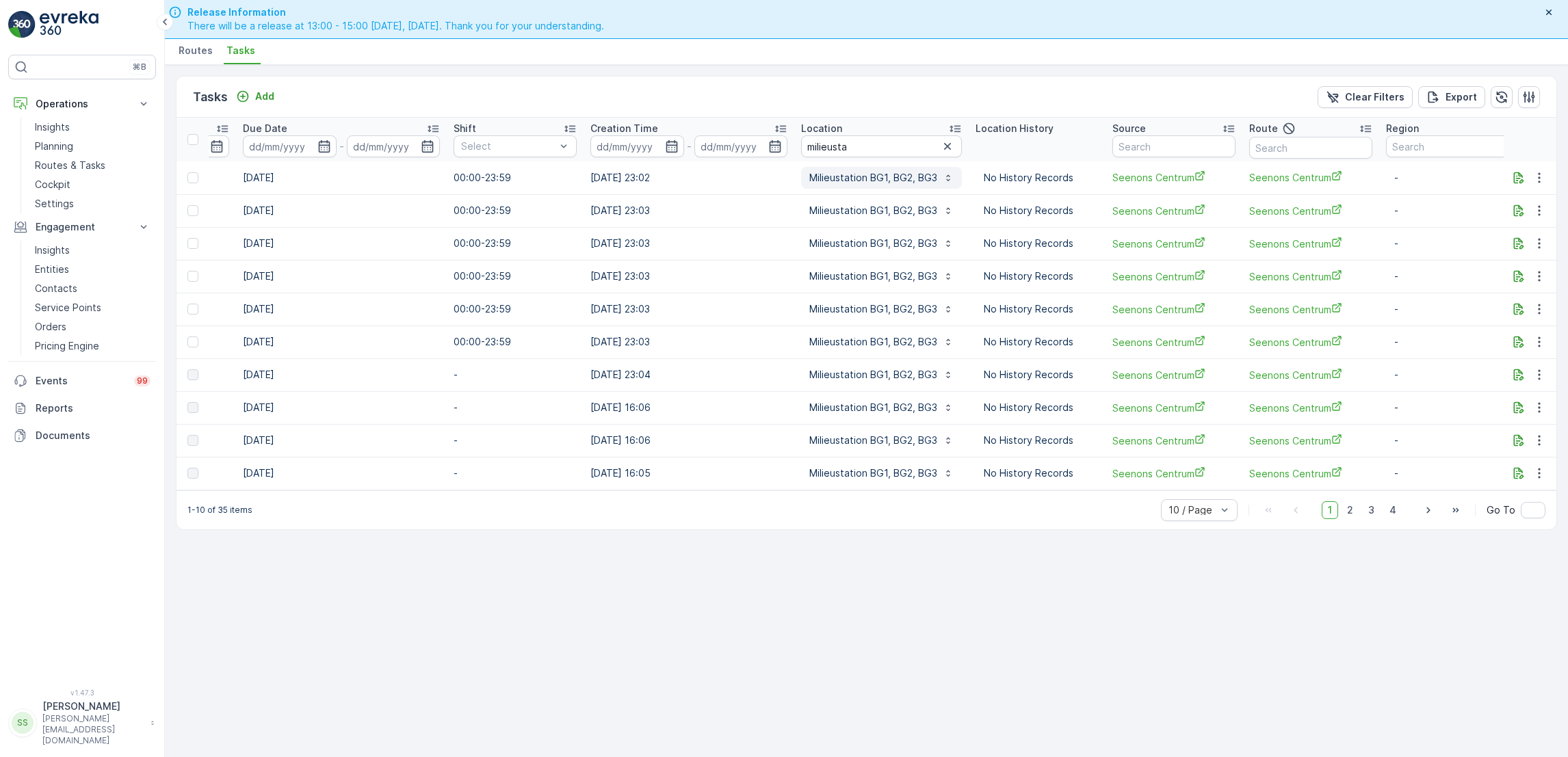
click at [865, 173] on p "Milieustation BG1, BG2, BG3" at bounding box center [873, 178] width 128 height 13
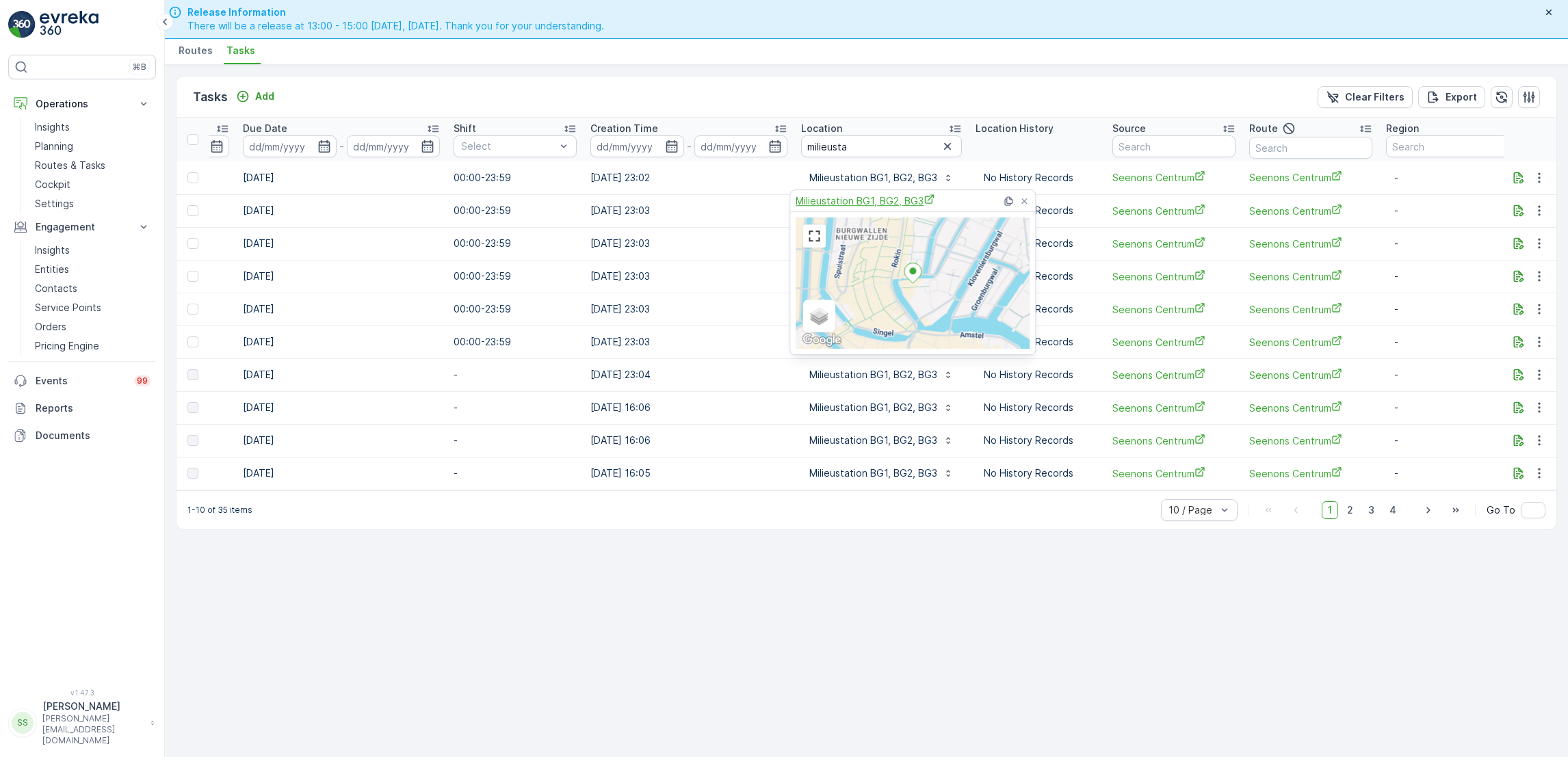
click at [862, 203] on span "Milieustation BG1, BG2, BG3" at bounding box center [865, 200] width 139 height 14
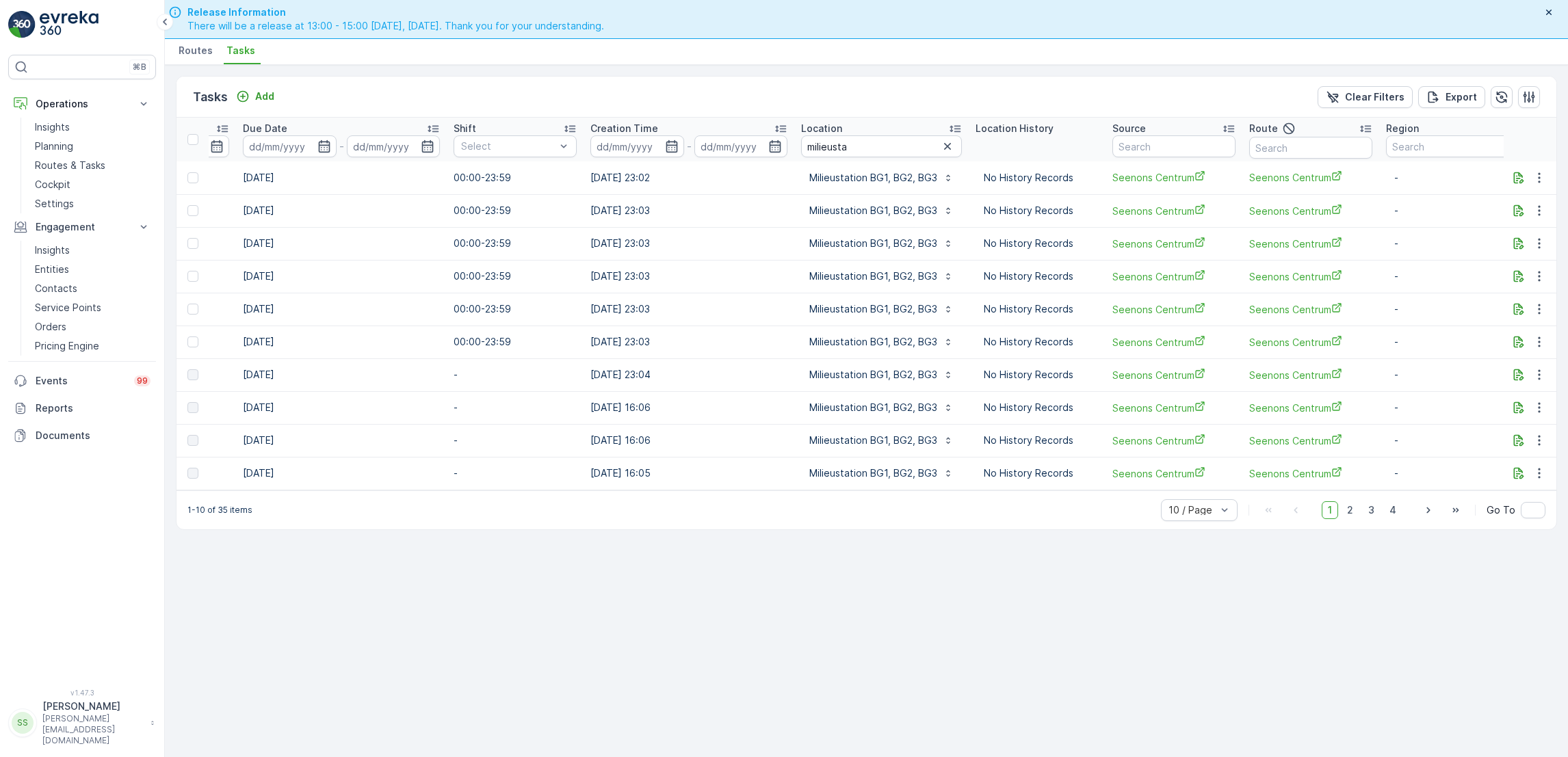
click at [827, 640] on div "Tasks Add Clear Filters Export ID Status Select Operation Select Task Template …" at bounding box center [867, 411] width 1404 height 692
click at [99, 163] on p "Routes & Tasks" at bounding box center [70, 165] width 70 height 13
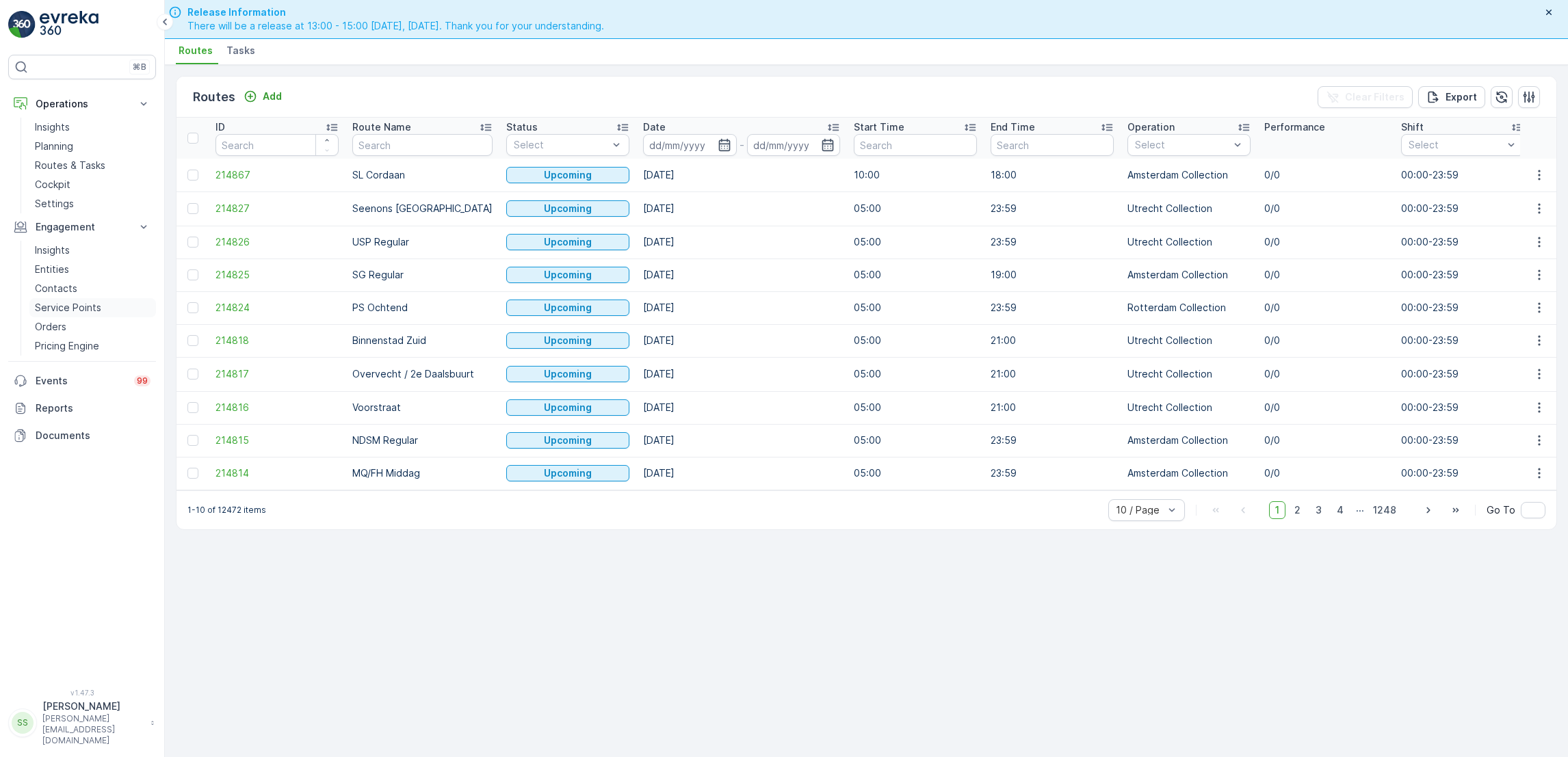
click at [81, 301] on p "Service Points" at bounding box center [68, 308] width 66 height 13
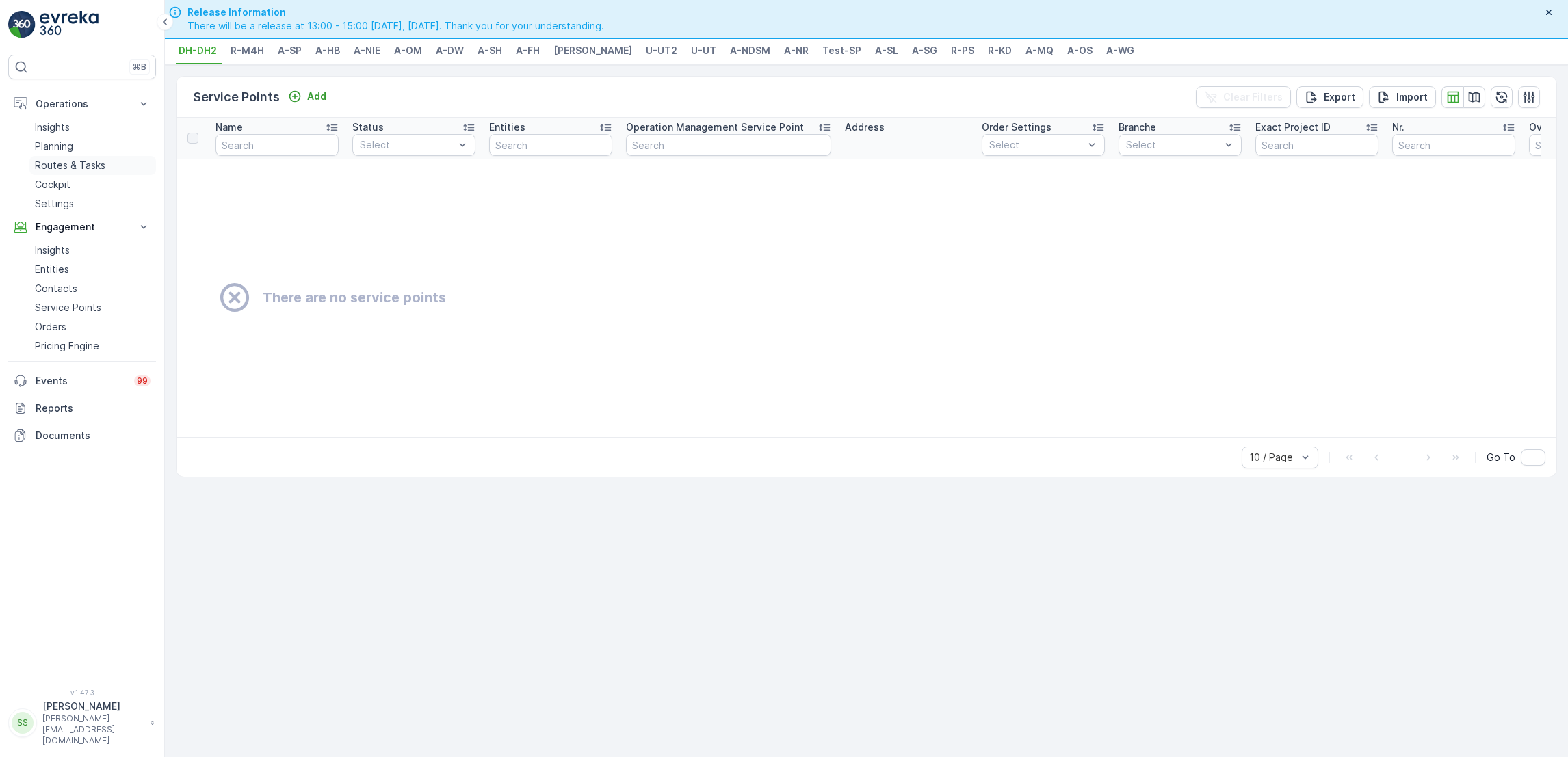
click at [83, 164] on p "Routes & Tasks" at bounding box center [70, 165] width 70 height 13
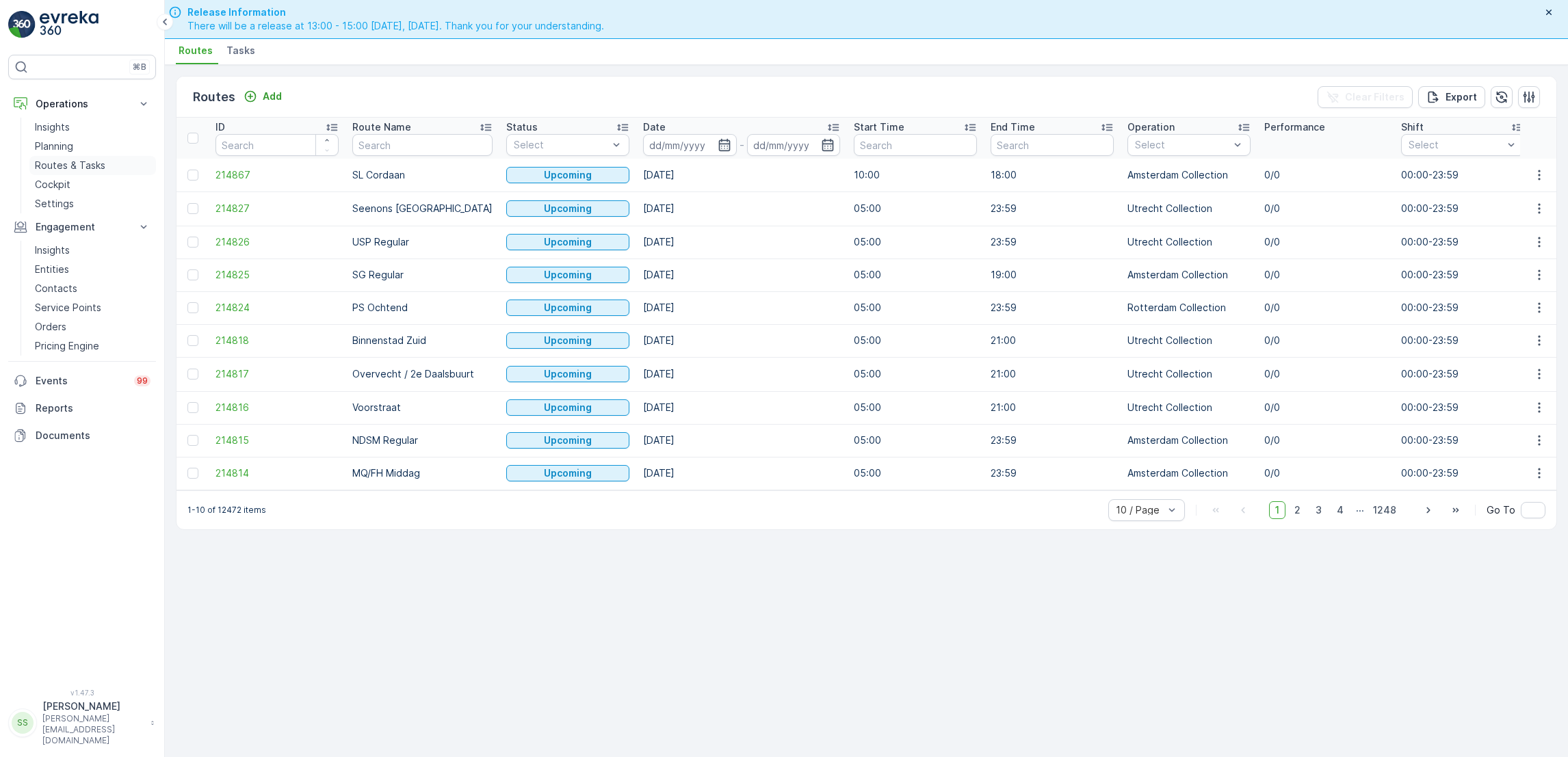
click at [56, 169] on p "Routes & Tasks" at bounding box center [70, 165] width 70 height 13
click at [247, 52] on span "Tasks" at bounding box center [240, 50] width 28 height 13
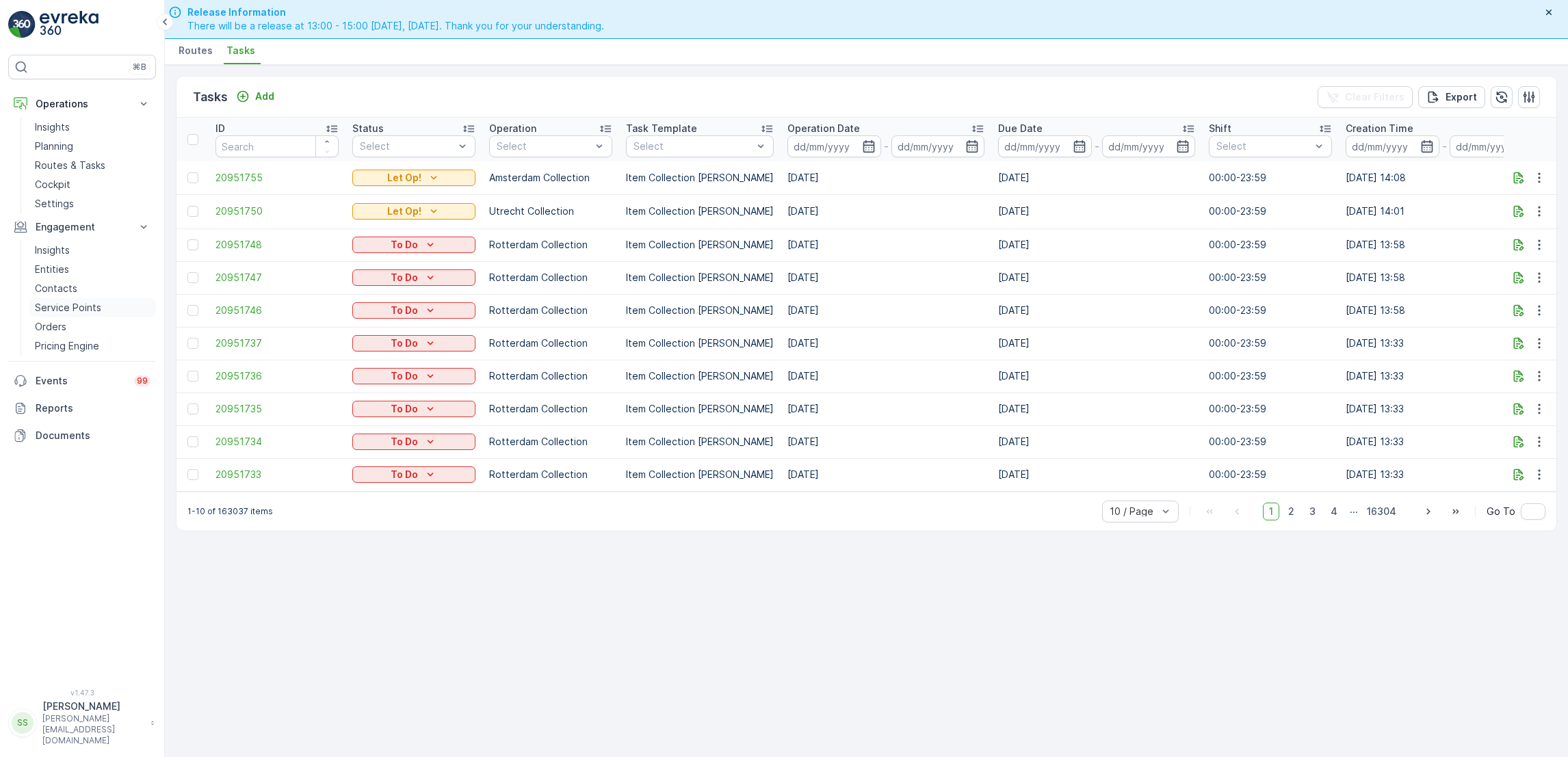
click at [57, 298] on link "Service Points" at bounding box center [93, 307] width 127 height 19
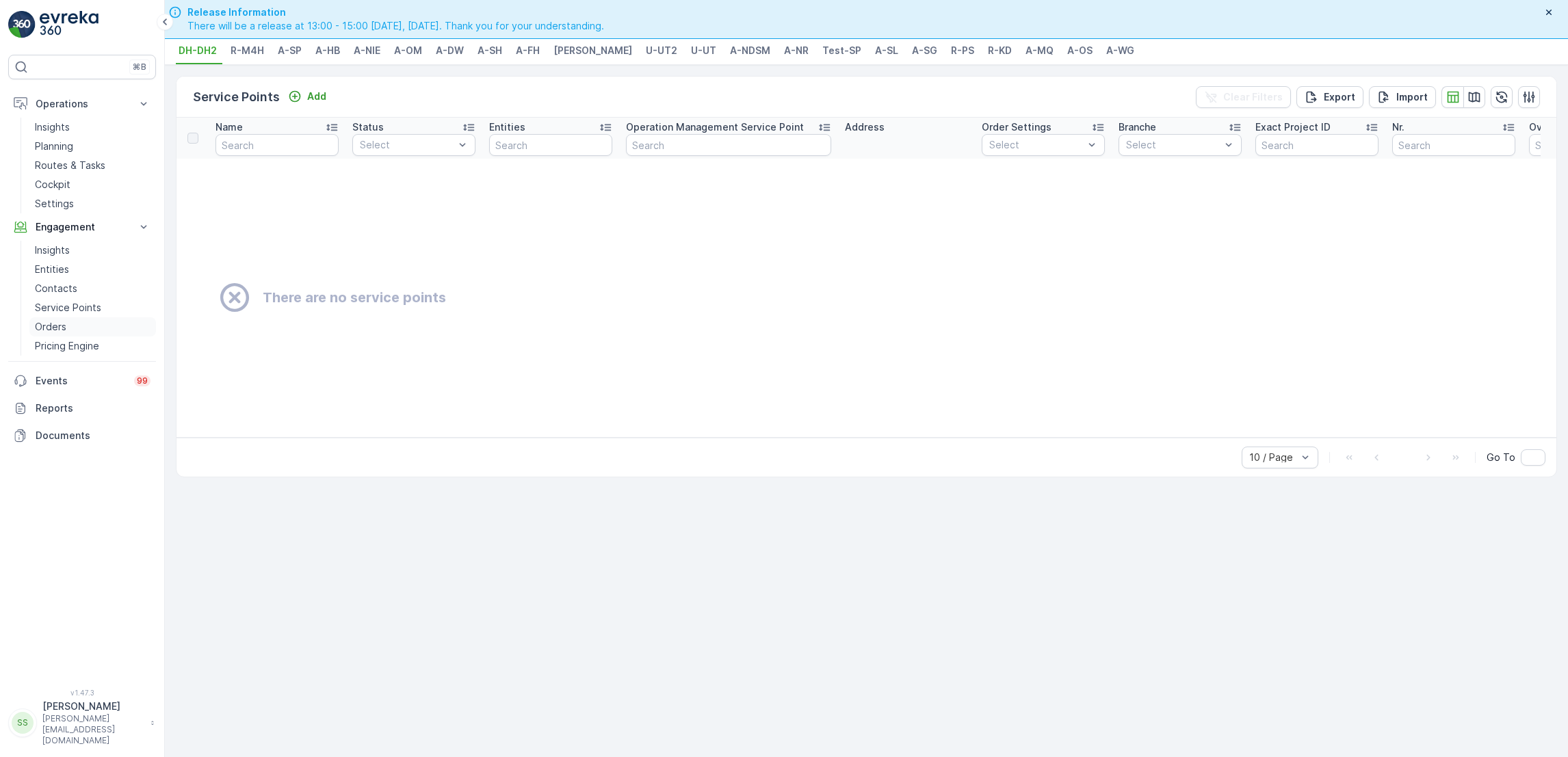
click at [63, 321] on p "Orders" at bounding box center [51, 327] width 32 height 13
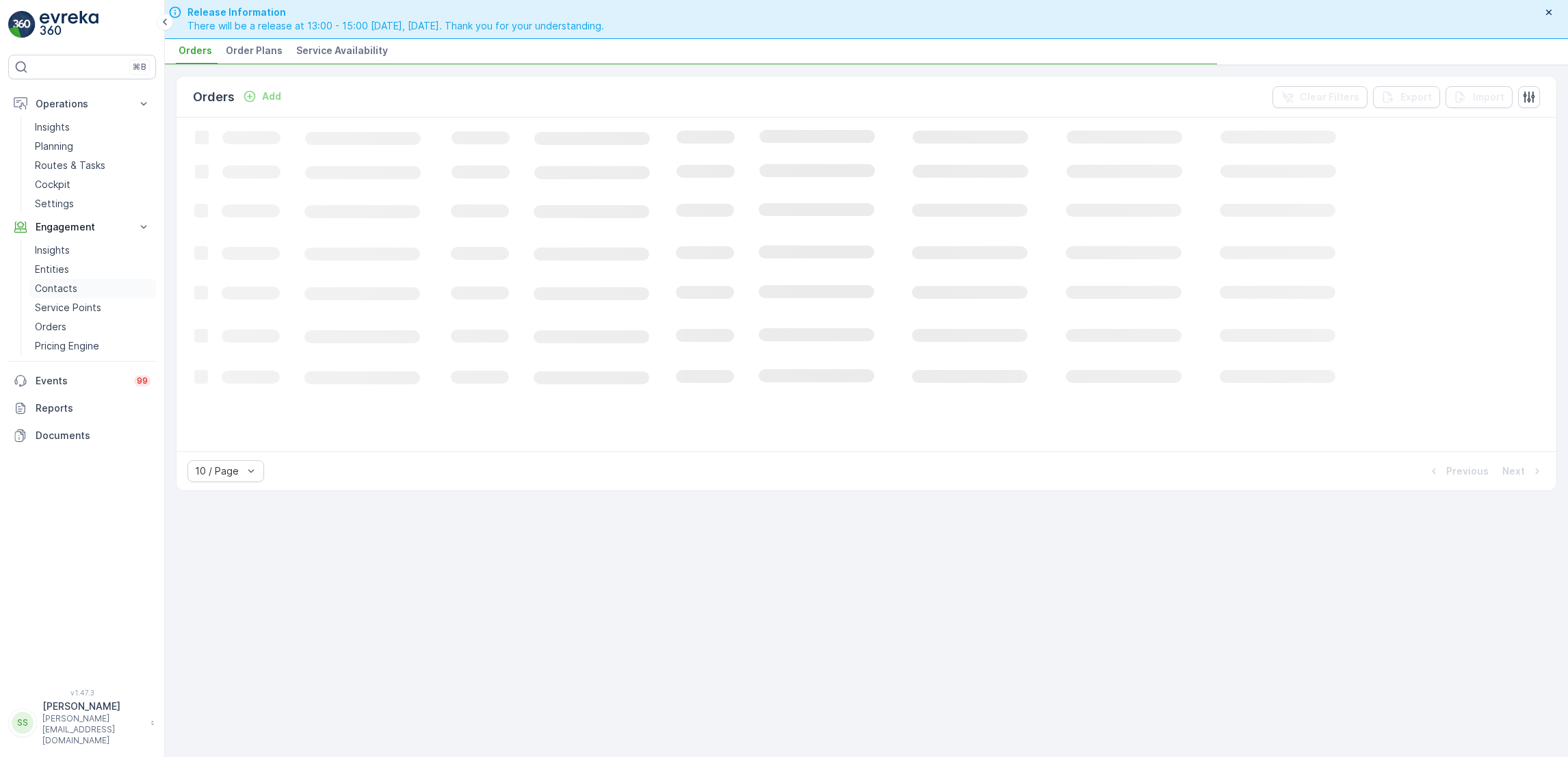
click at [64, 288] on p "Contacts" at bounding box center [56, 289] width 43 height 13
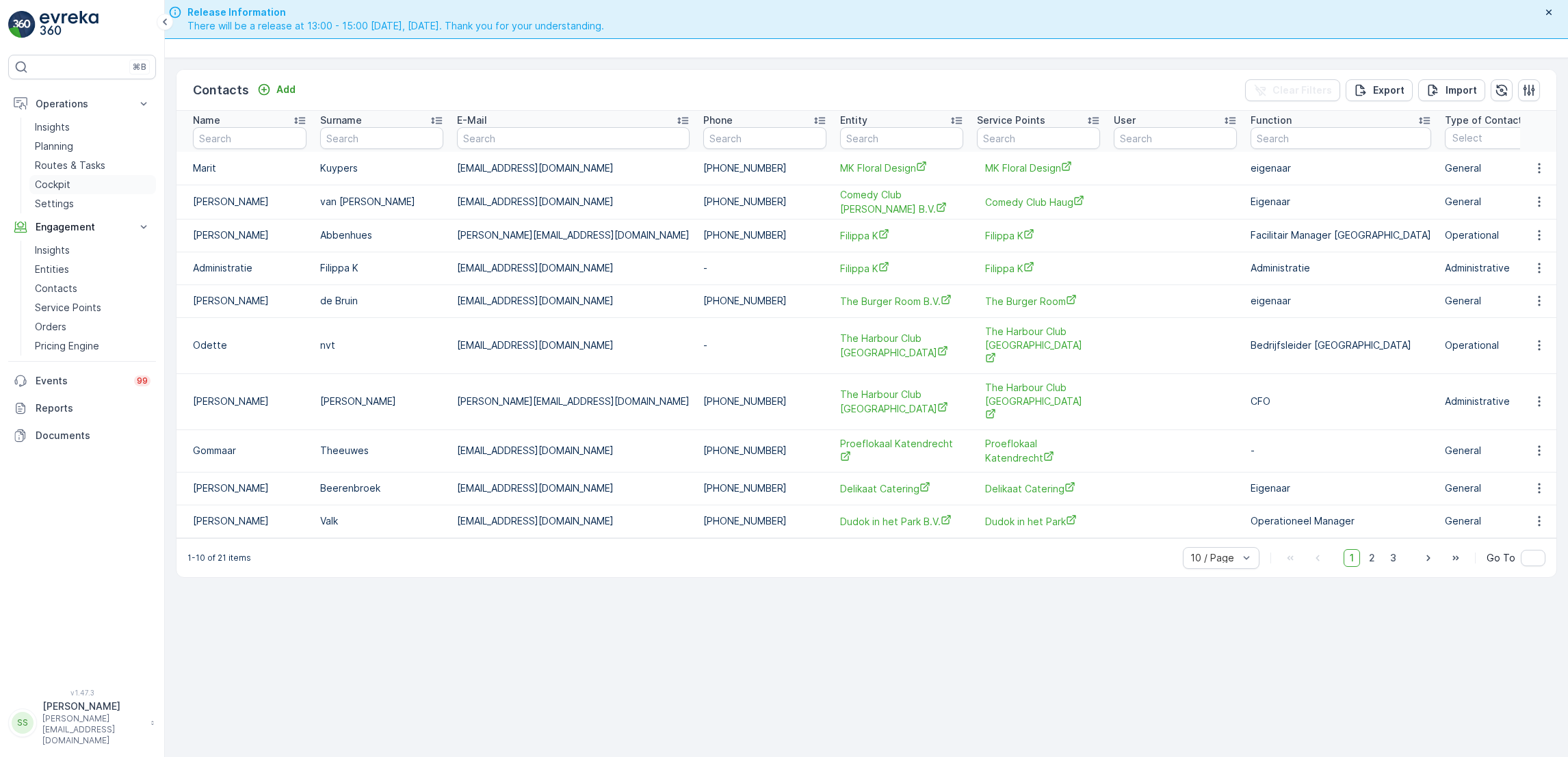
click at [80, 179] on link "Cockpit" at bounding box center [93, 184] width 127 height 19
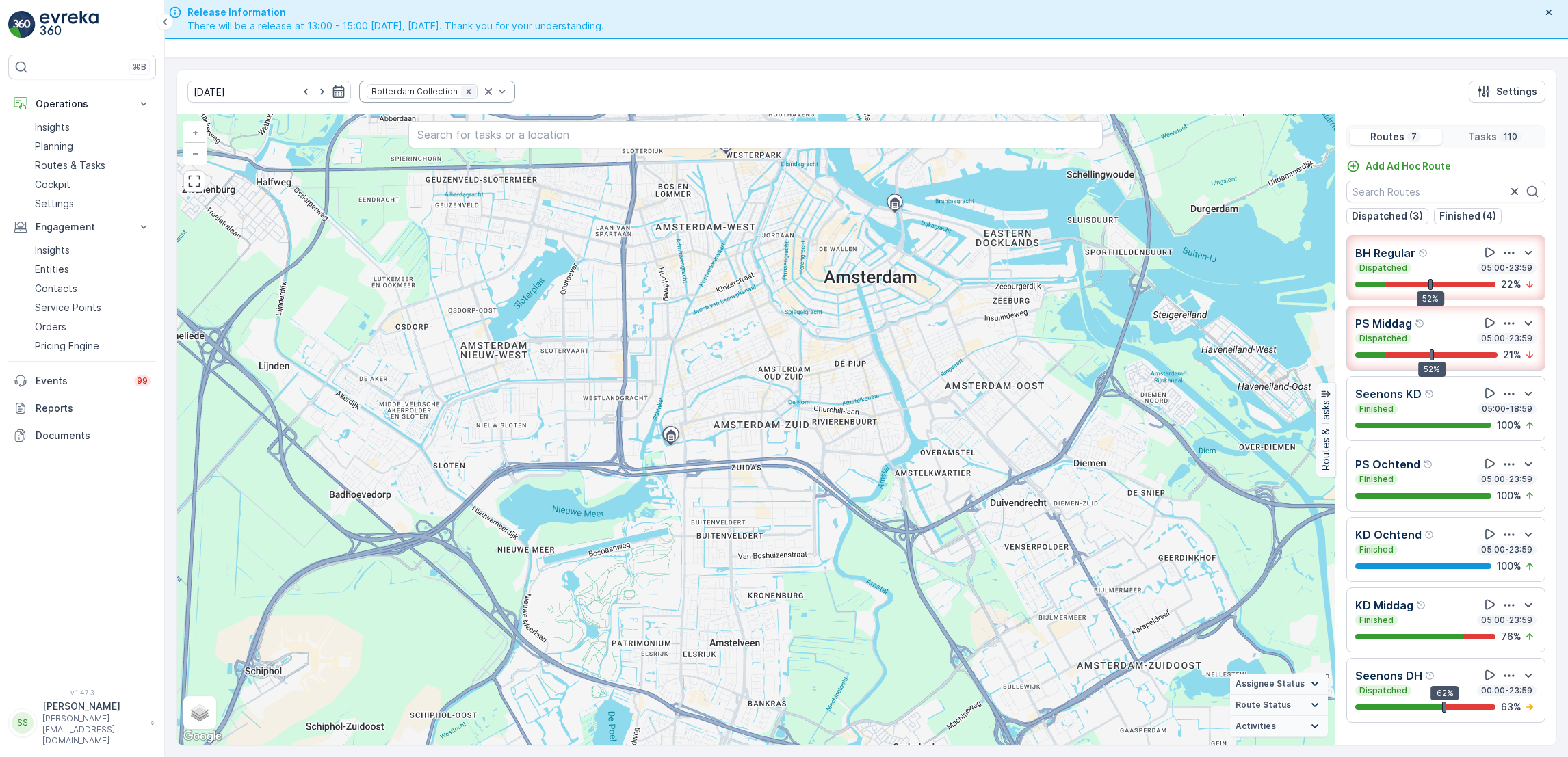
click at [464, 95] on icon "Remove Rotterdam Collection" at bounding box center [468, 91] width 9 height 9
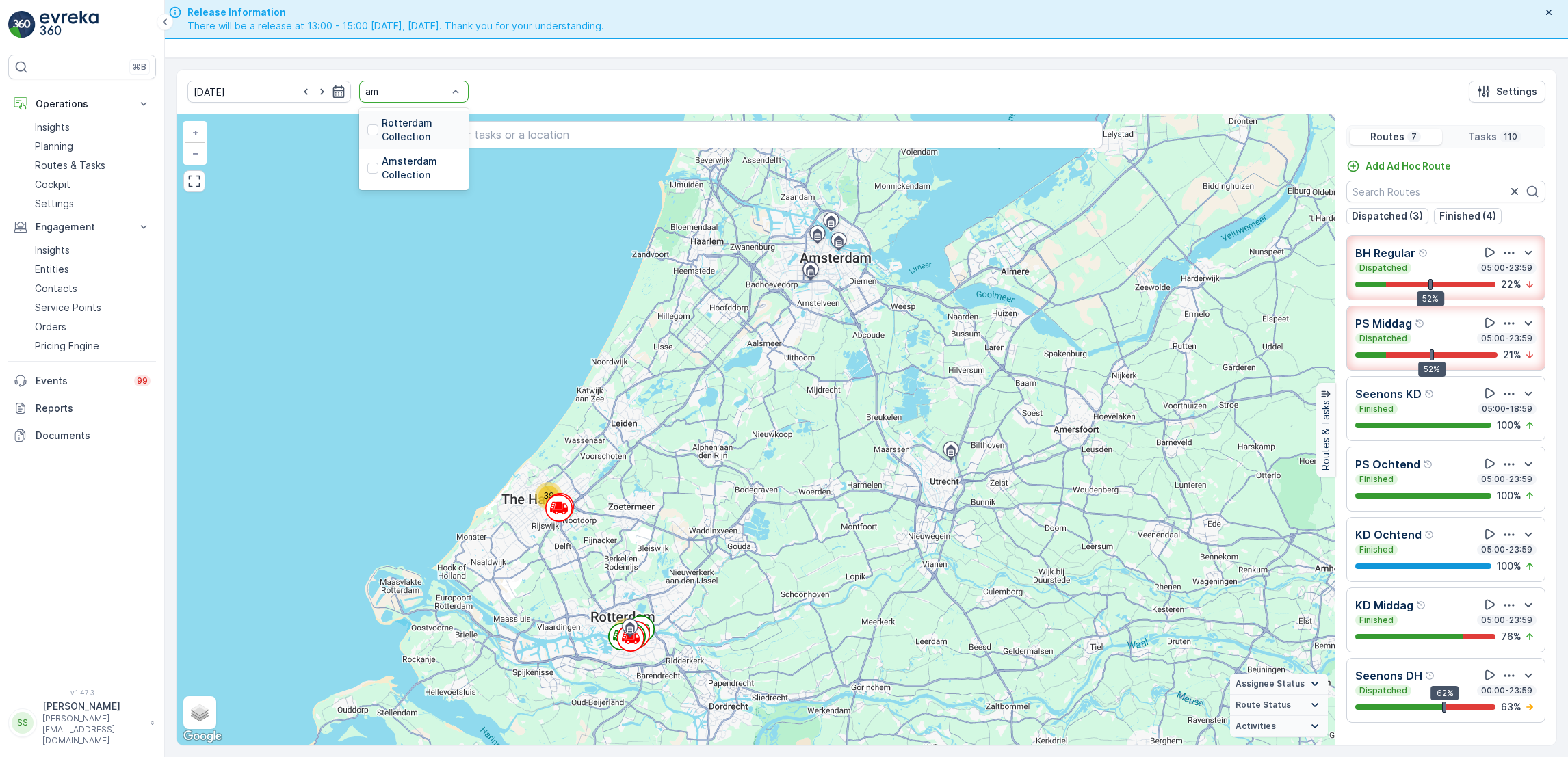
type input "ams"
click at [367, 131] on div at bounding box center [372, 129] width 11 height 11
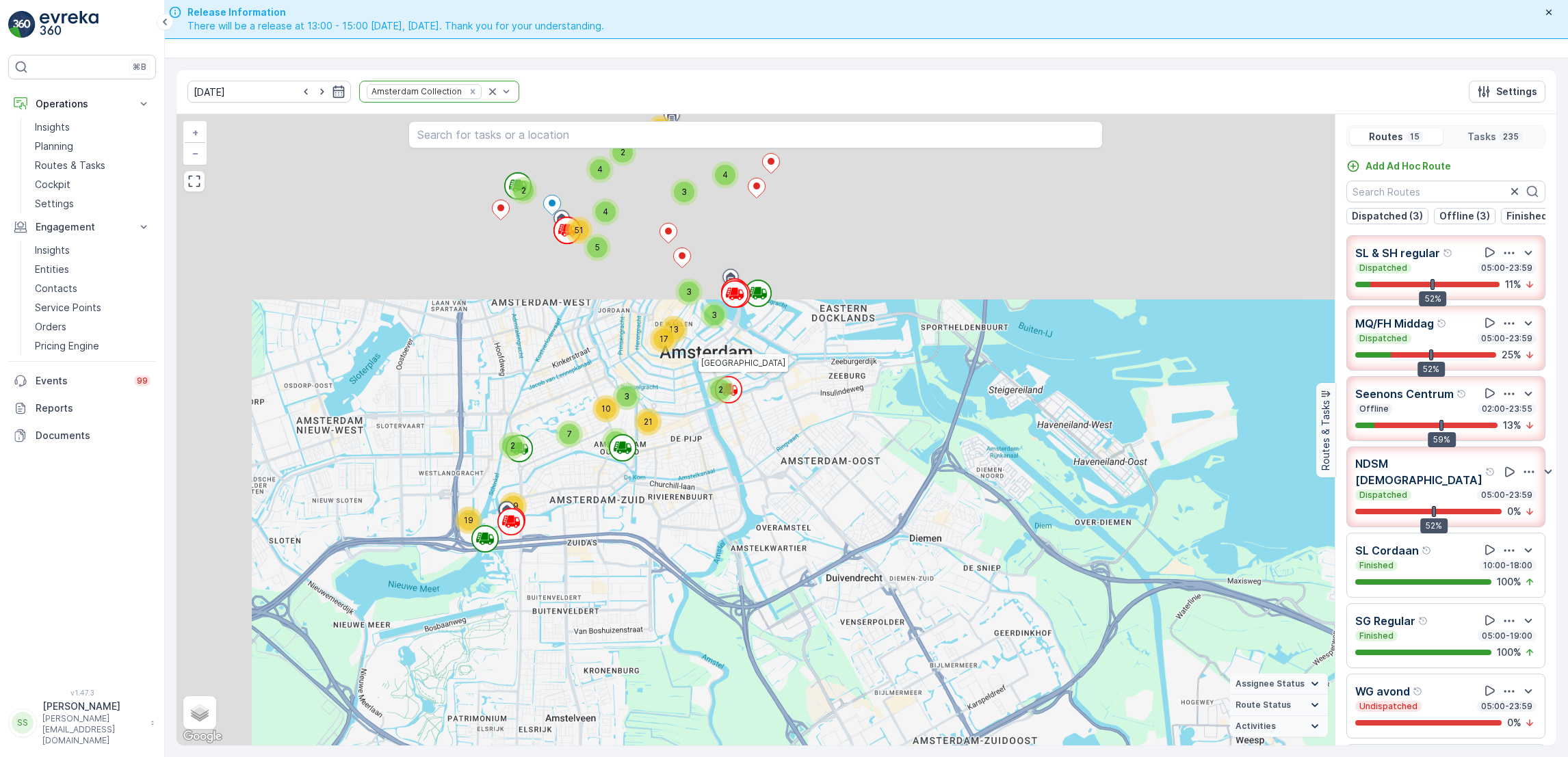
drag, startPoint x: 643, startPoint y: 260, endPoint x: 811, endPoint y: 497, distance: 290.5
click at [811, 497] on div "3 10 4 3 3 2 4 2 4 5 51 2 3 21 13 17 2 4 7 10 19 39 [GEOGRAPHIC_DATA] + − Satel…" at bounding box center [756, 430] width 1159 height 631
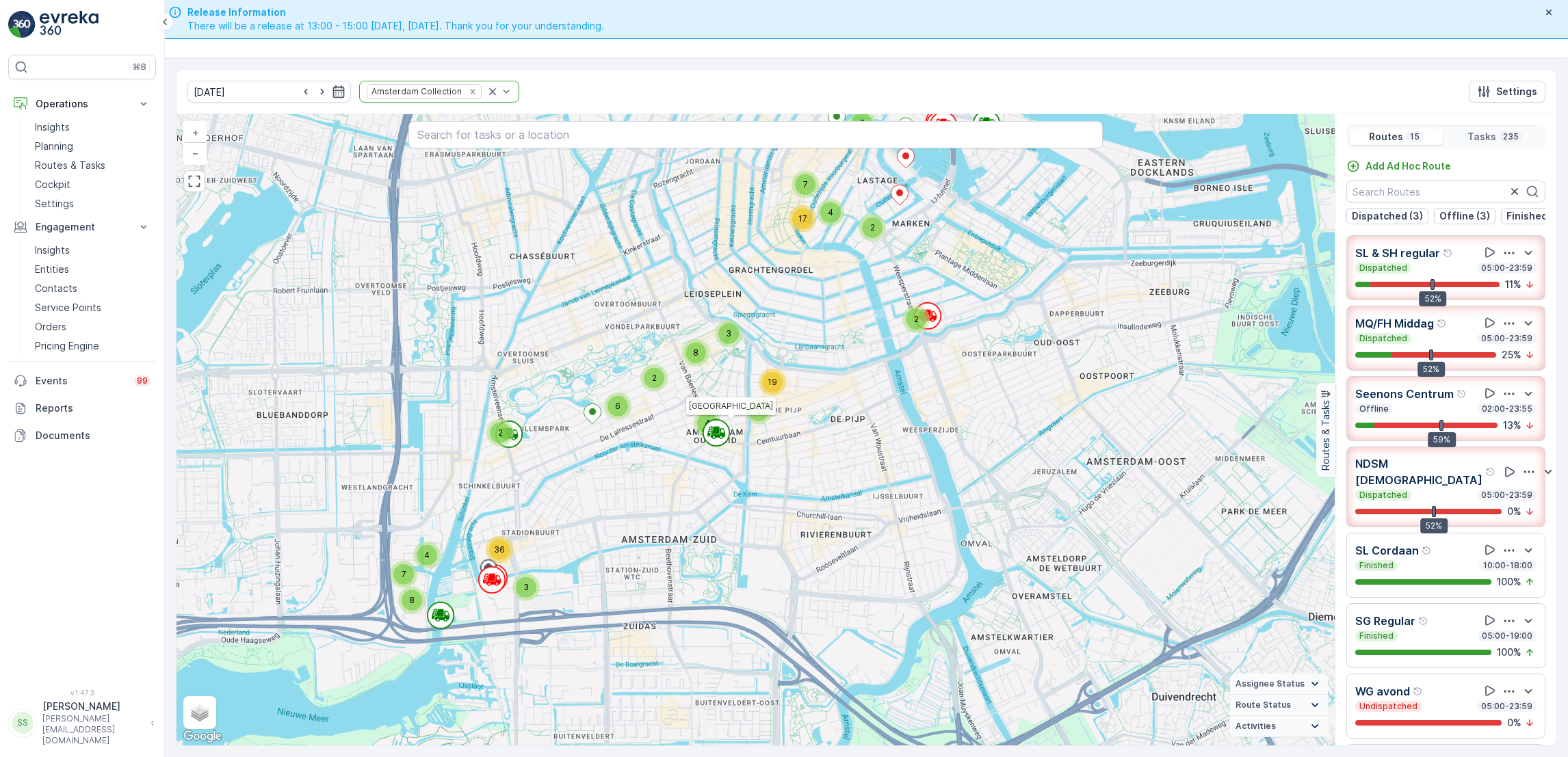
click at [716, 427] on icon at bounding box center [716, 429] width 7 height 6
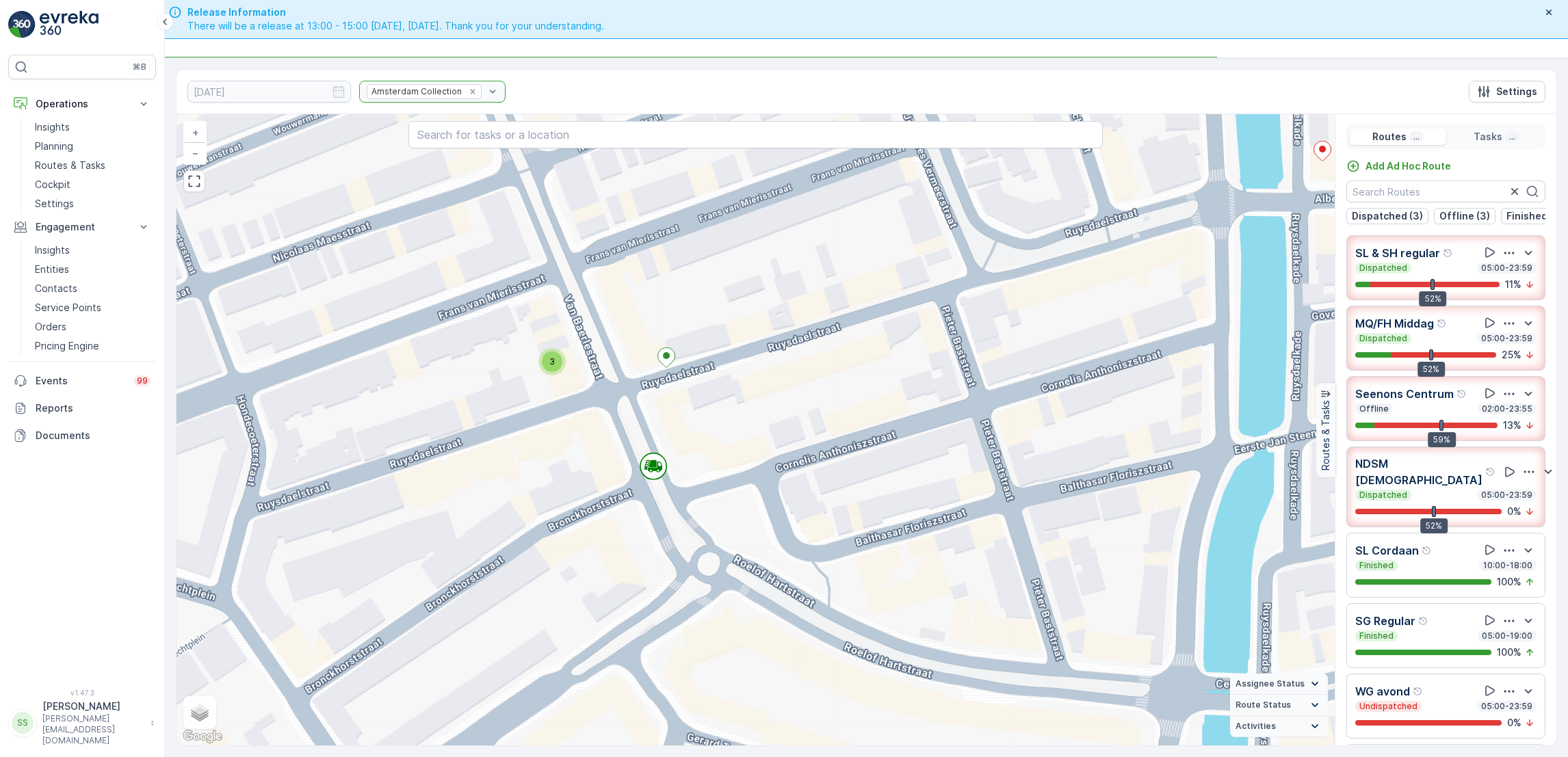
click at [1492, 137] on p "Tasks" at bounding box center [1488, 137] width 28 height 13
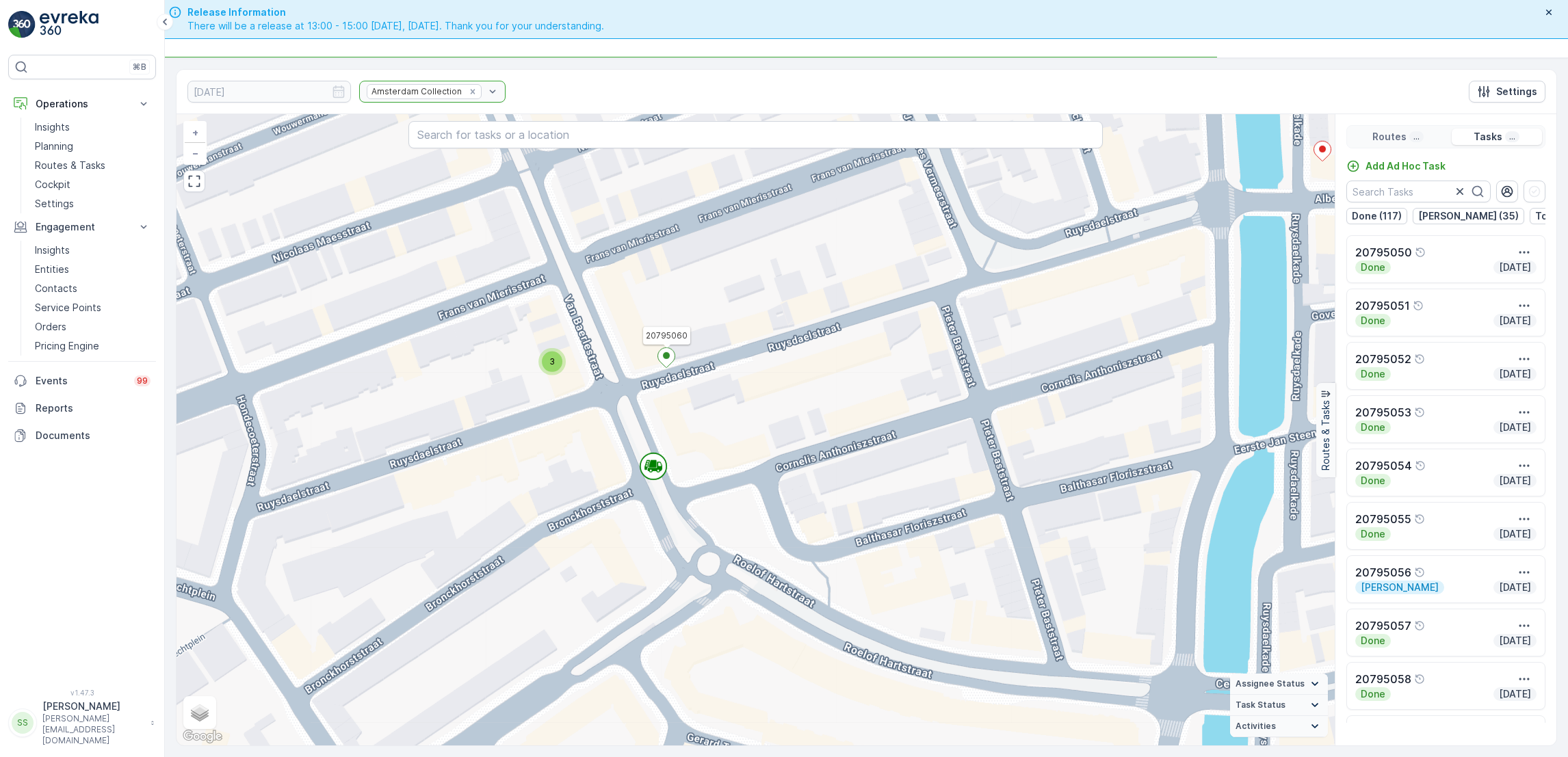
click at [670, 362] on icon at bounding box center [666, 357] width 17 height 20
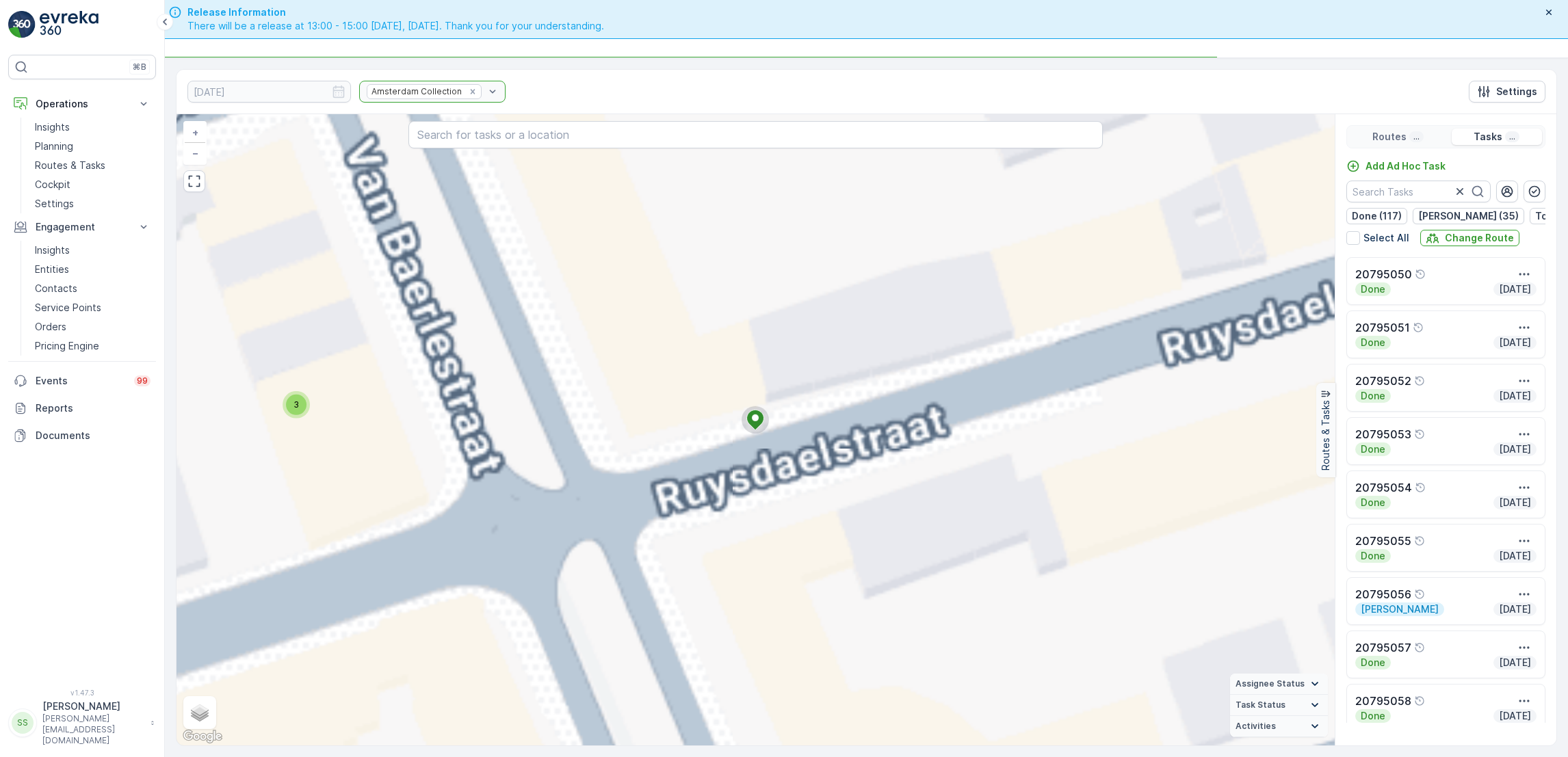
scroll to position [99, 0]
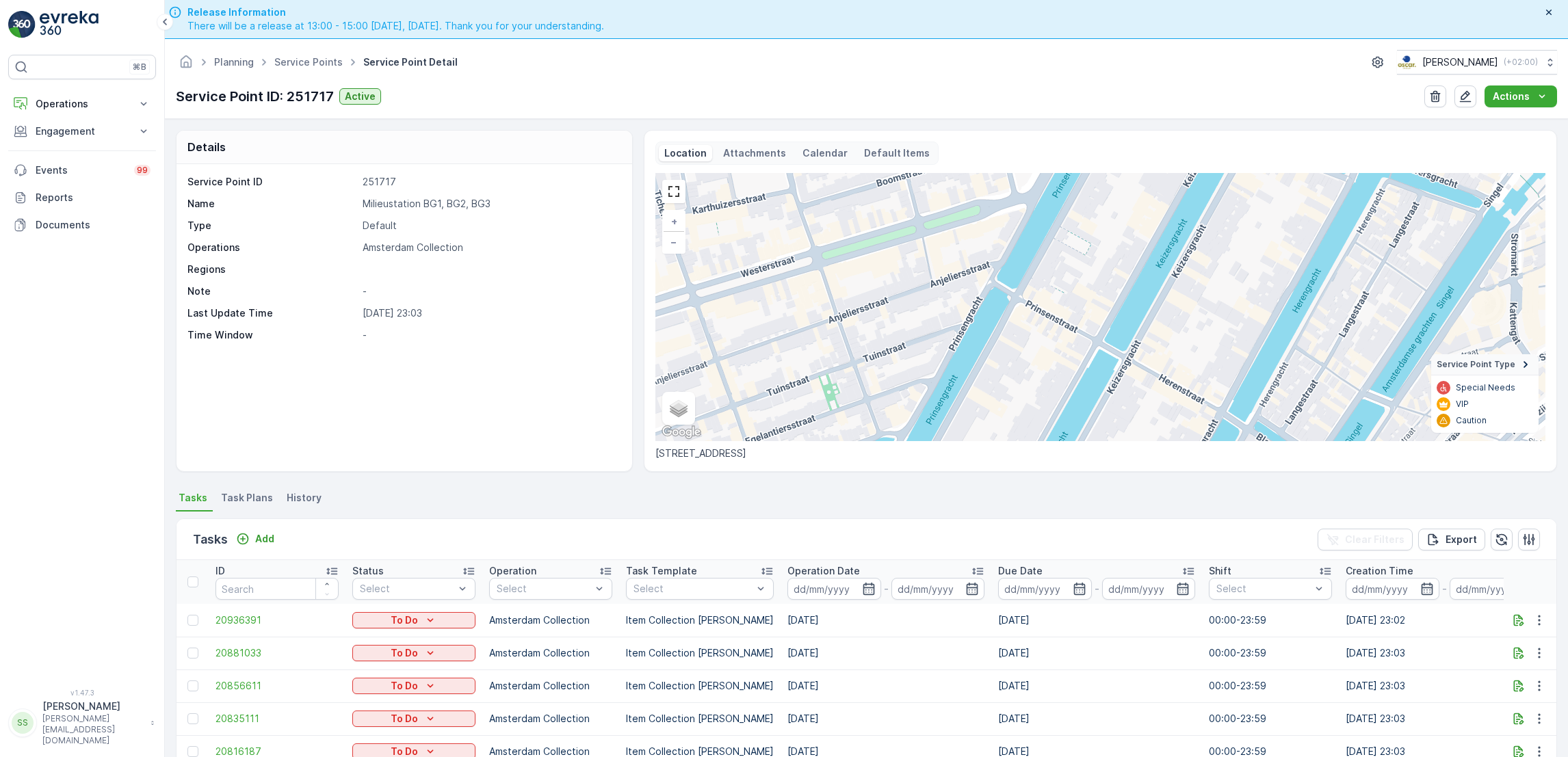
drag, startPoint x: 738, startPoint y: 157, endPoint x: 822, endPoint y: 150, distance: 84.3
click at [822, 150] on p "Calendar" at bounding box center [825, 153] width 45 height 13
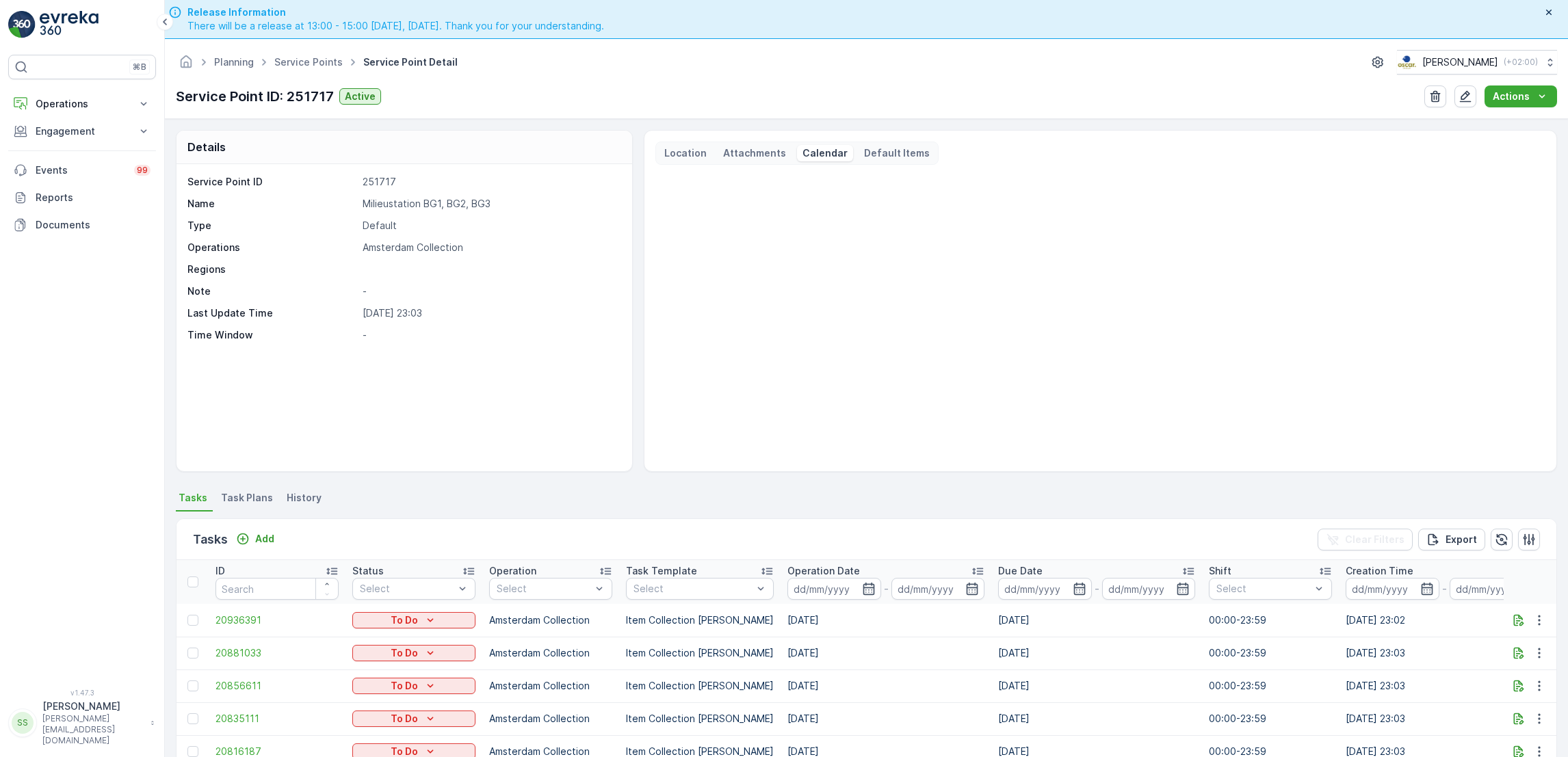
click at [882, 152] on p "Default Items" at bounding box center [897, 153] width 66 height 13
click at [751, 151] on p "Attachments" at bounding box center [754, 153] width 63 height 13
click at [682, 154] on p "Location" at bounding box center [685, 153] width 43 height 13
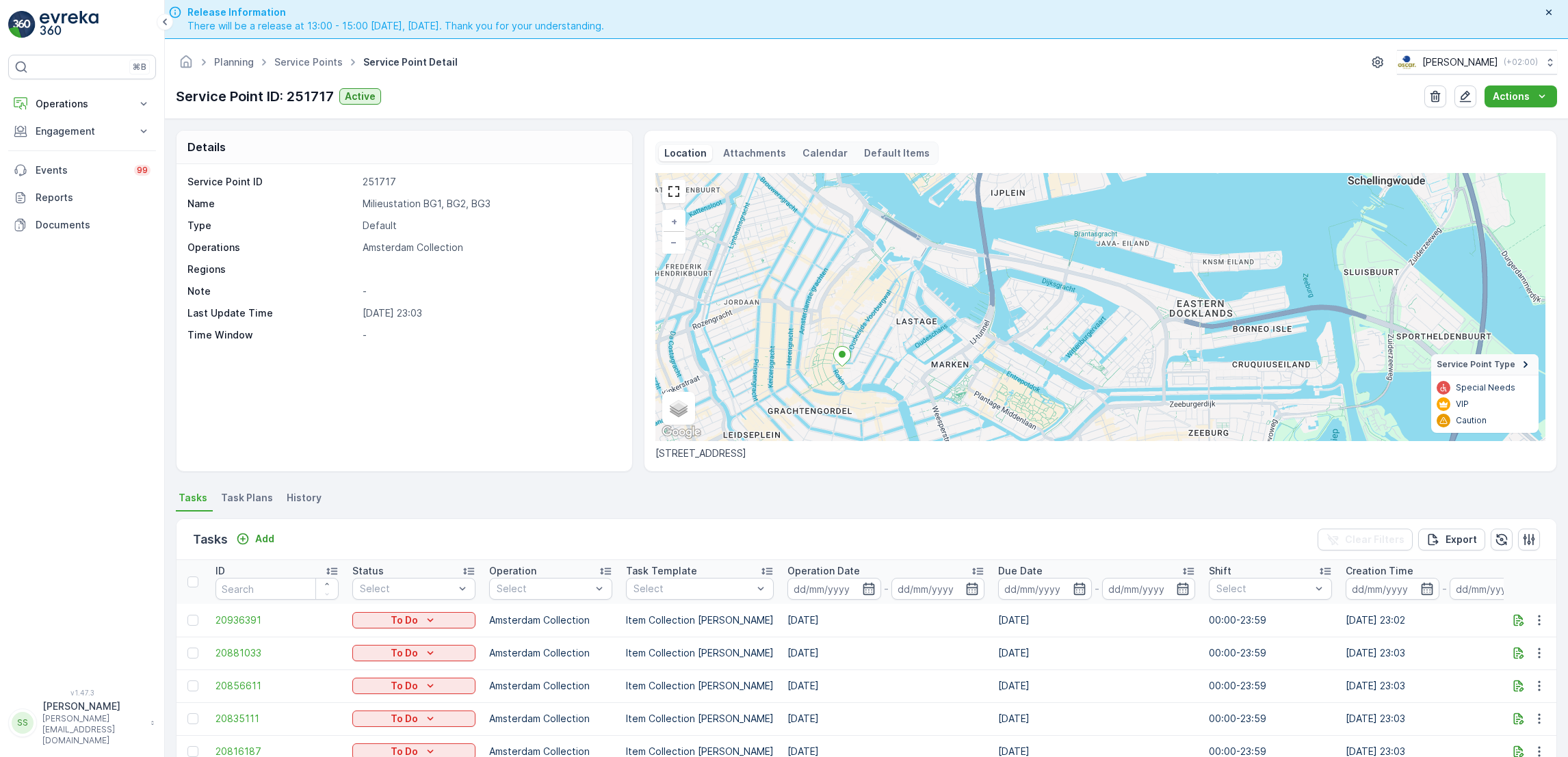
drag, startPoint x: 654, startPoint y: 457, endPoint x: 745, endPoint y: 457, distance: 91.0
click at [745, 457] on p "Turfdraagsterpad 9, 1012 XT Amsterdam, Nederland" at bounding box center [1100, 453] width 890 height 13
copy p "Turfdraagsterpad 9,"
click at [58, 124] on p "Engagement" at bounding box center [82, 131] width 93 height 13
click at [57, 115] on button "Operations" at bounding box center [82, 103] width 148 height 28
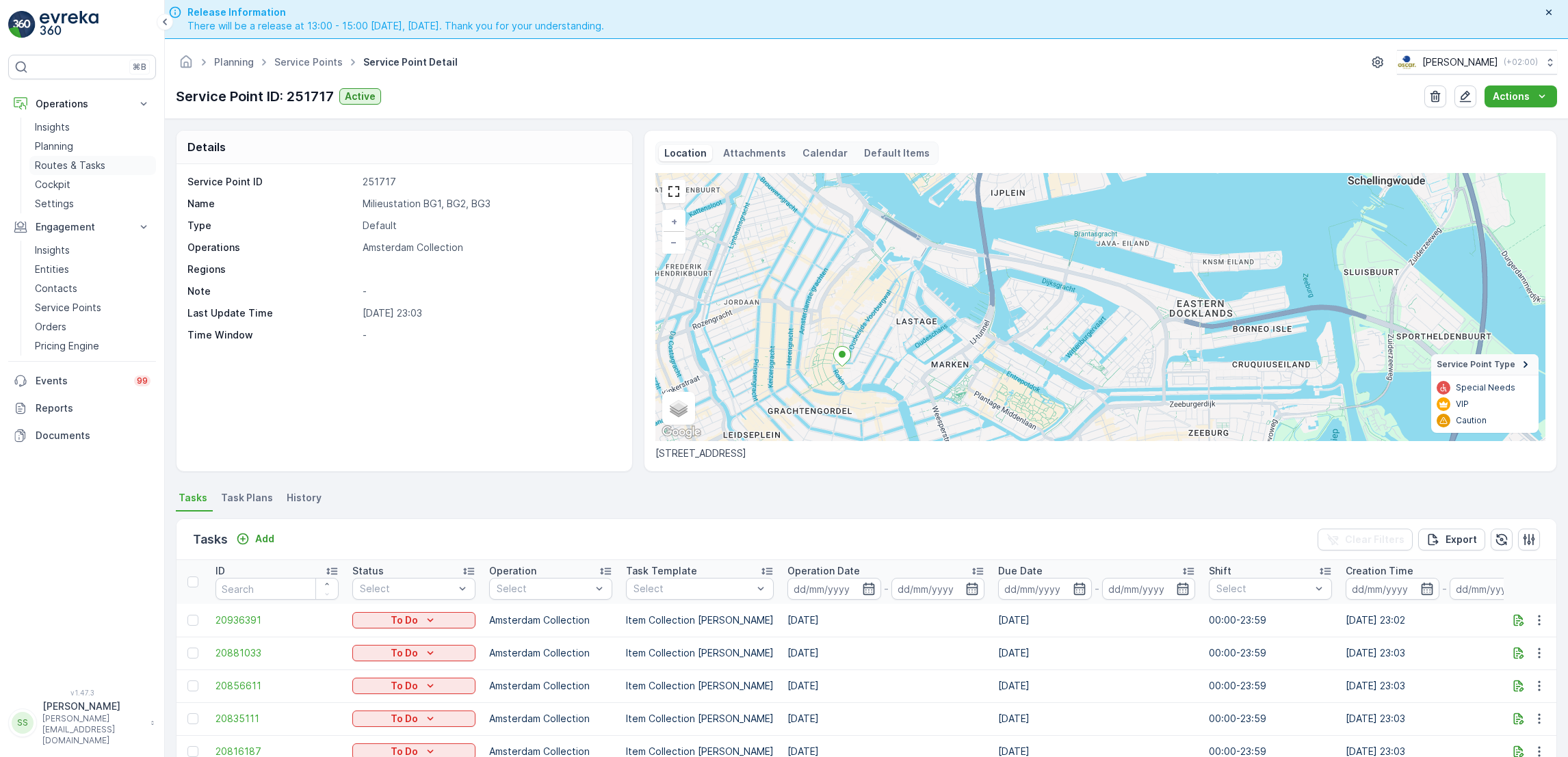
click at [70, 161] on p "Routes & Tasks" at bounding box center [70, 165] width 70 height 13
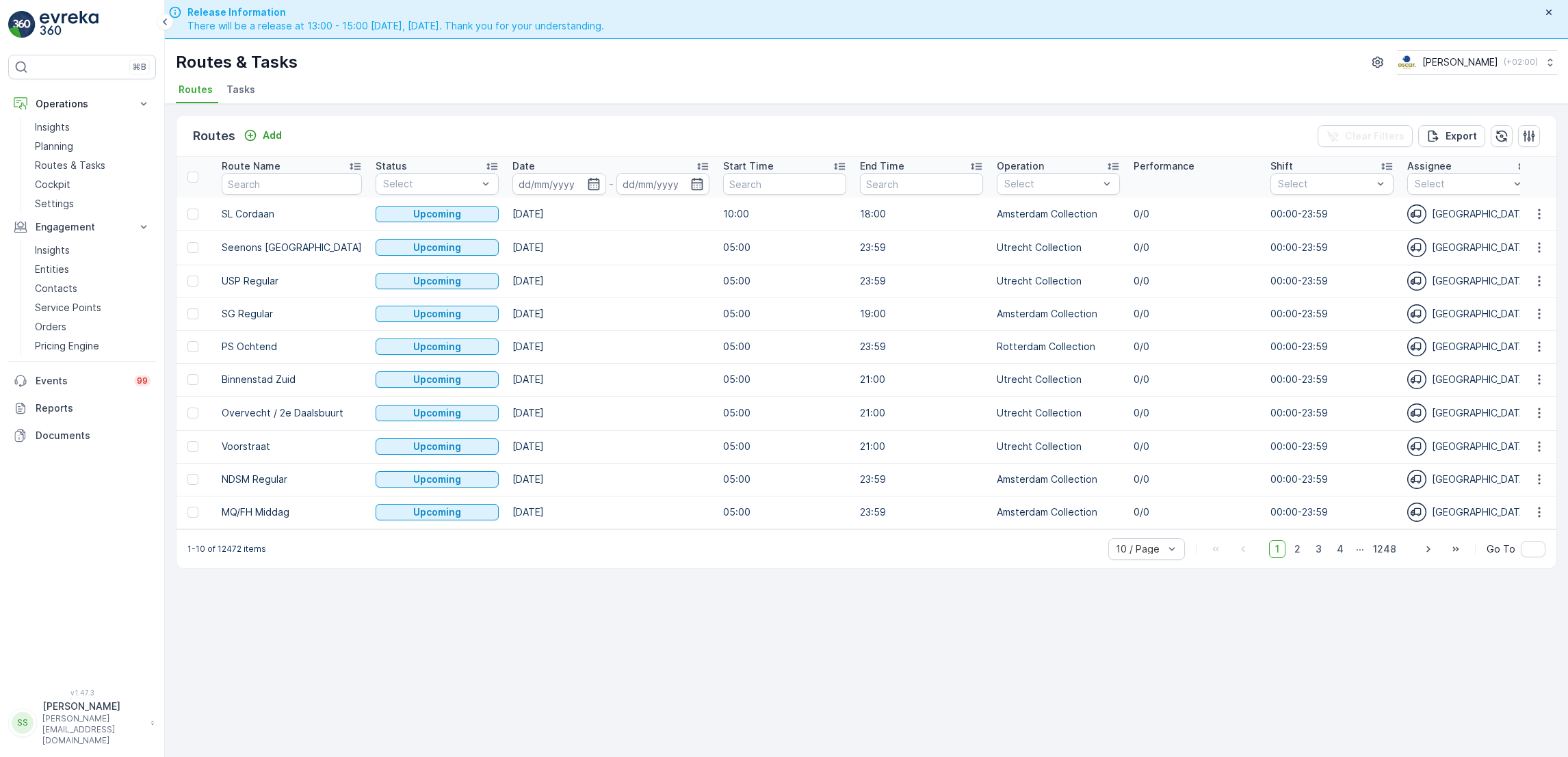
scroll to position [0, 48]
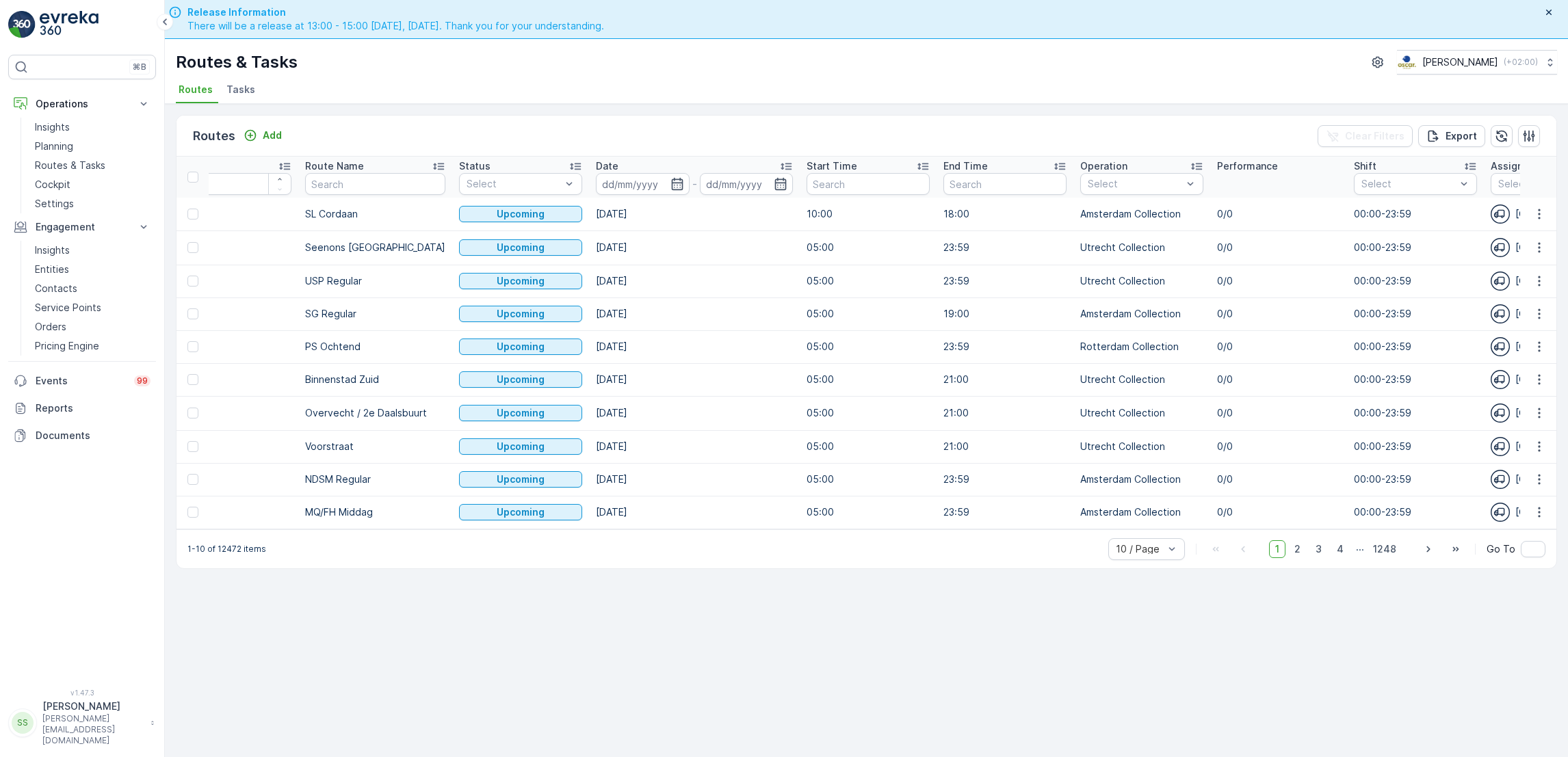
click at [232, 82] on li "Tasks" at bounding box center [242, 92] width 37 height 23
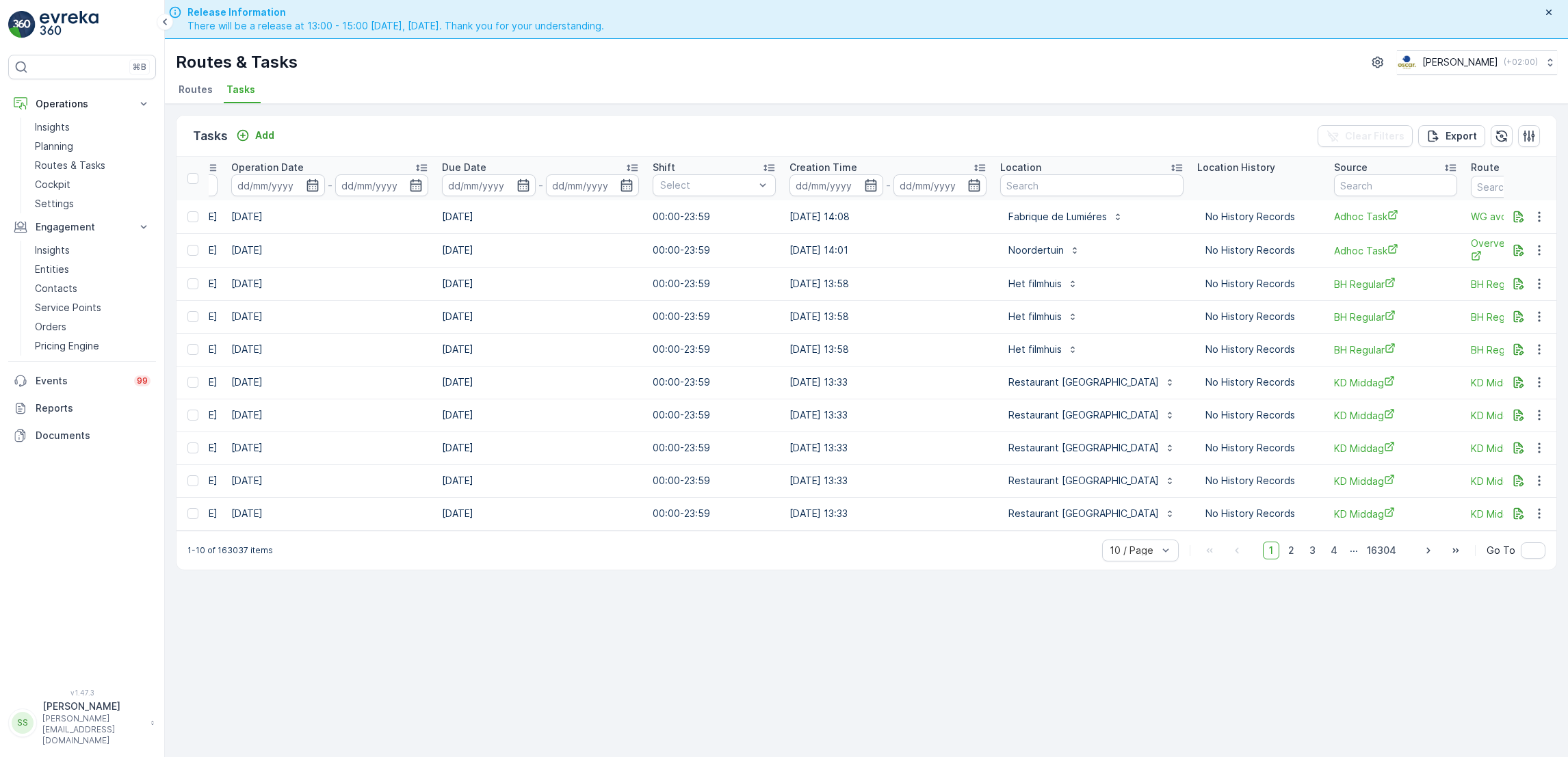
scroll to position [0, 564]
click at [1039, 184] on input "text" at bounding box center [1085, 185] width 184 height 22
type input "regenboog"
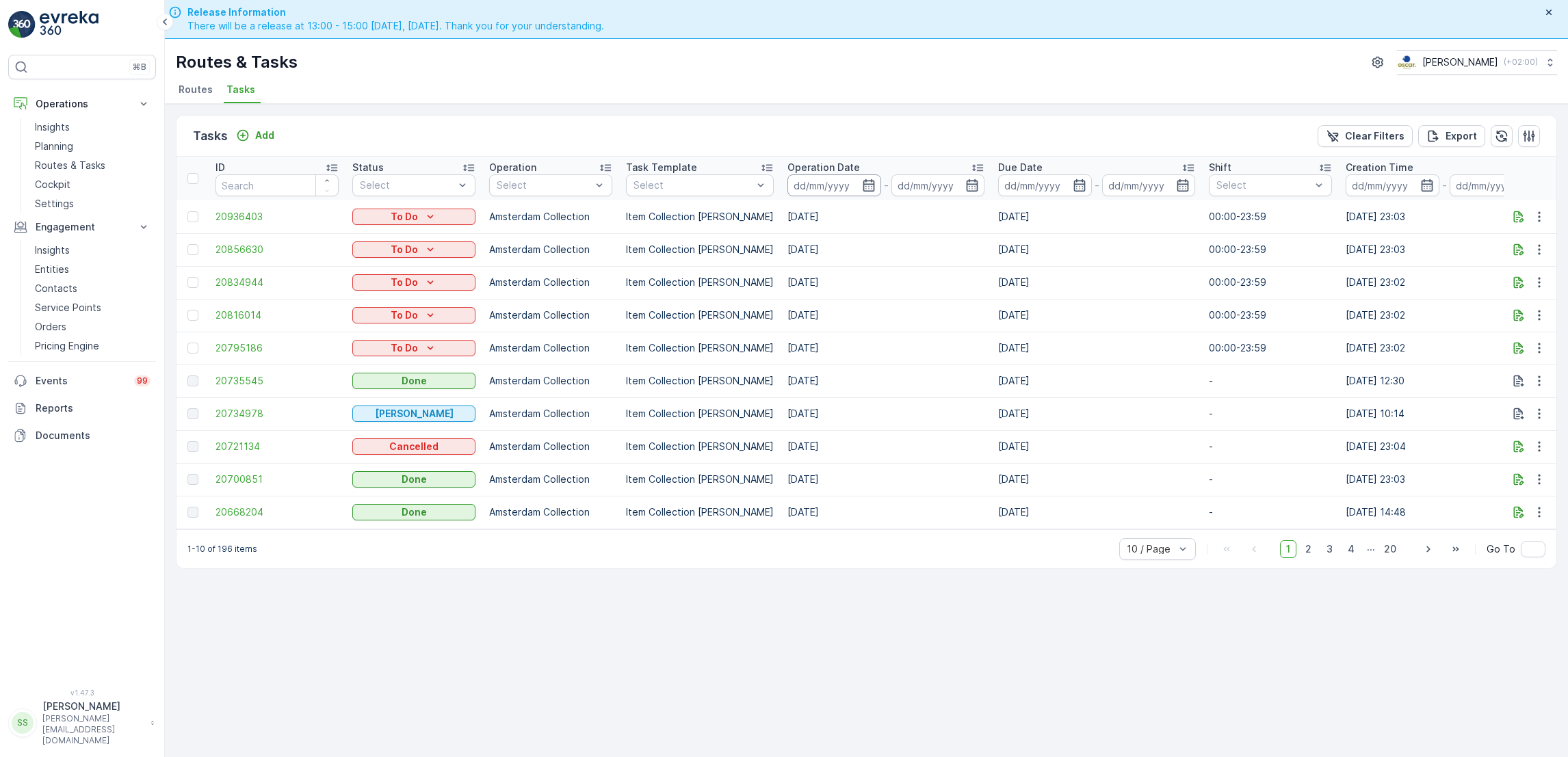
click at [864, 186] on input at bounding box center [834, 185] width 94 height 22
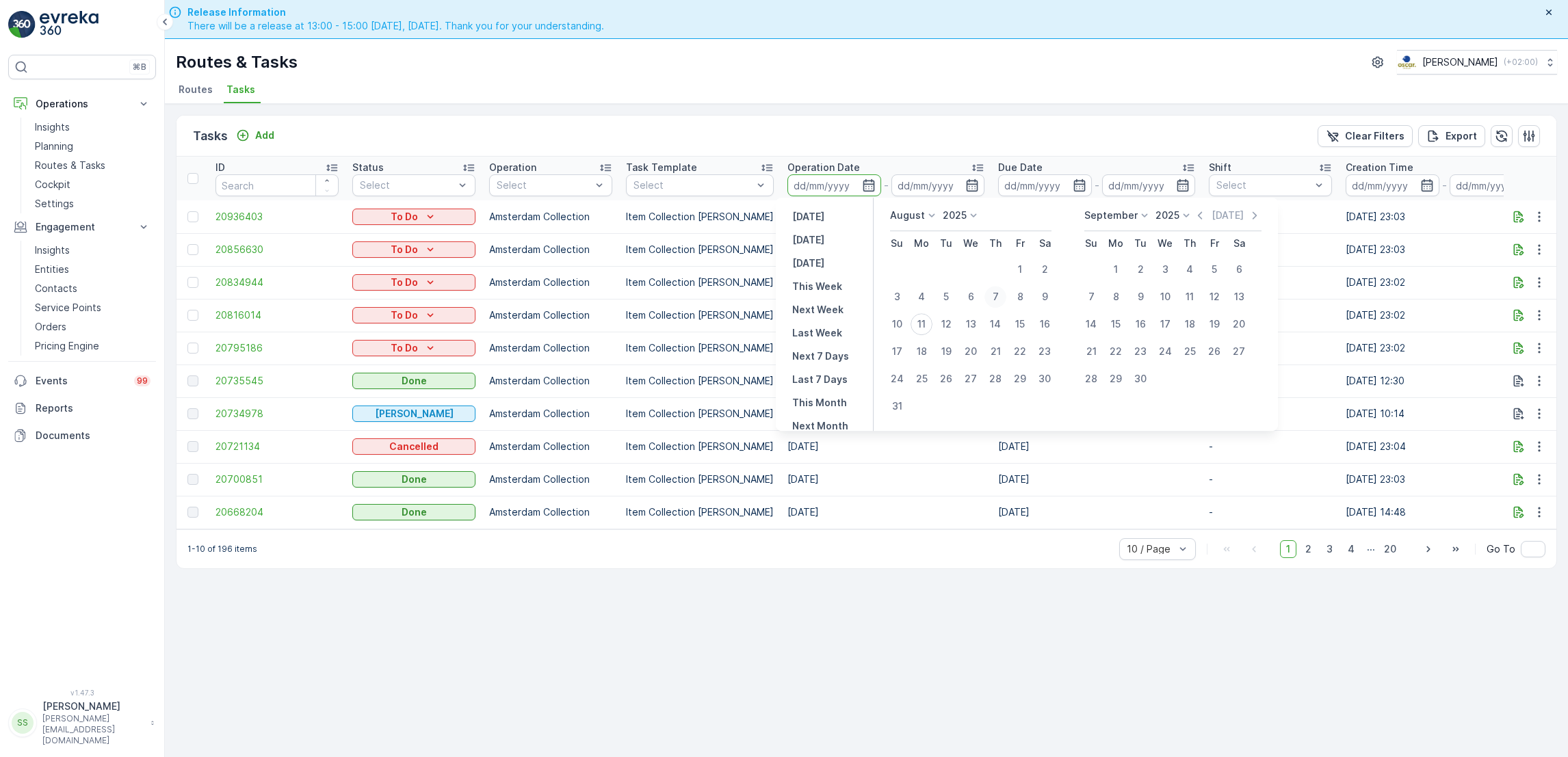
click at [999, 300] on div "7" at bounding box center [995, 297] width 22 height 22
type input "[DATE]"
click at [922, 326] on div "11" at bounding box center [922, 324] width 22 height 22
type input "[DATE]"
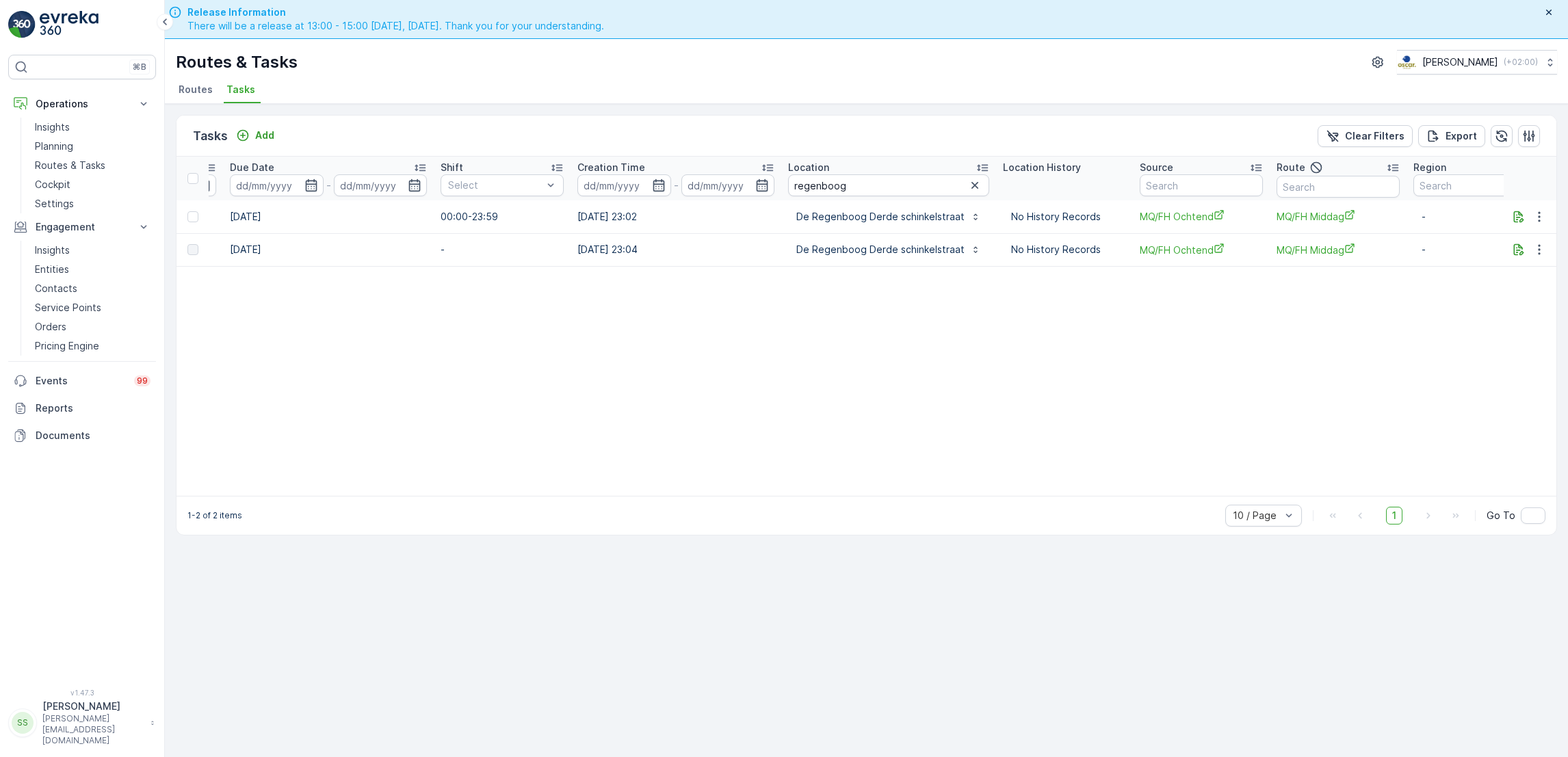
scroll to position [0, 791]
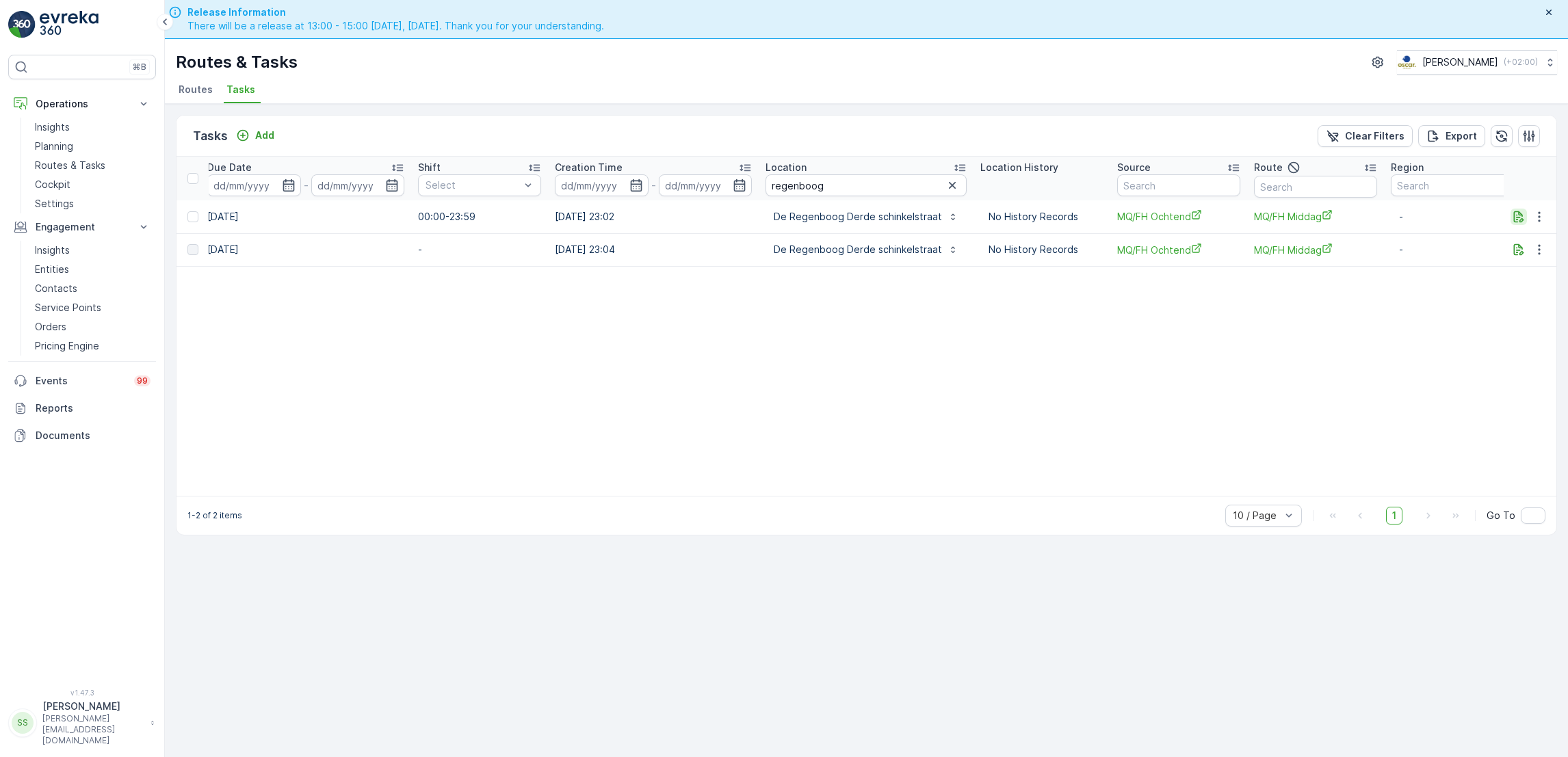
click at [1515, 212] on icon "button" at bounding box center [1520, 216] width 10 height 12
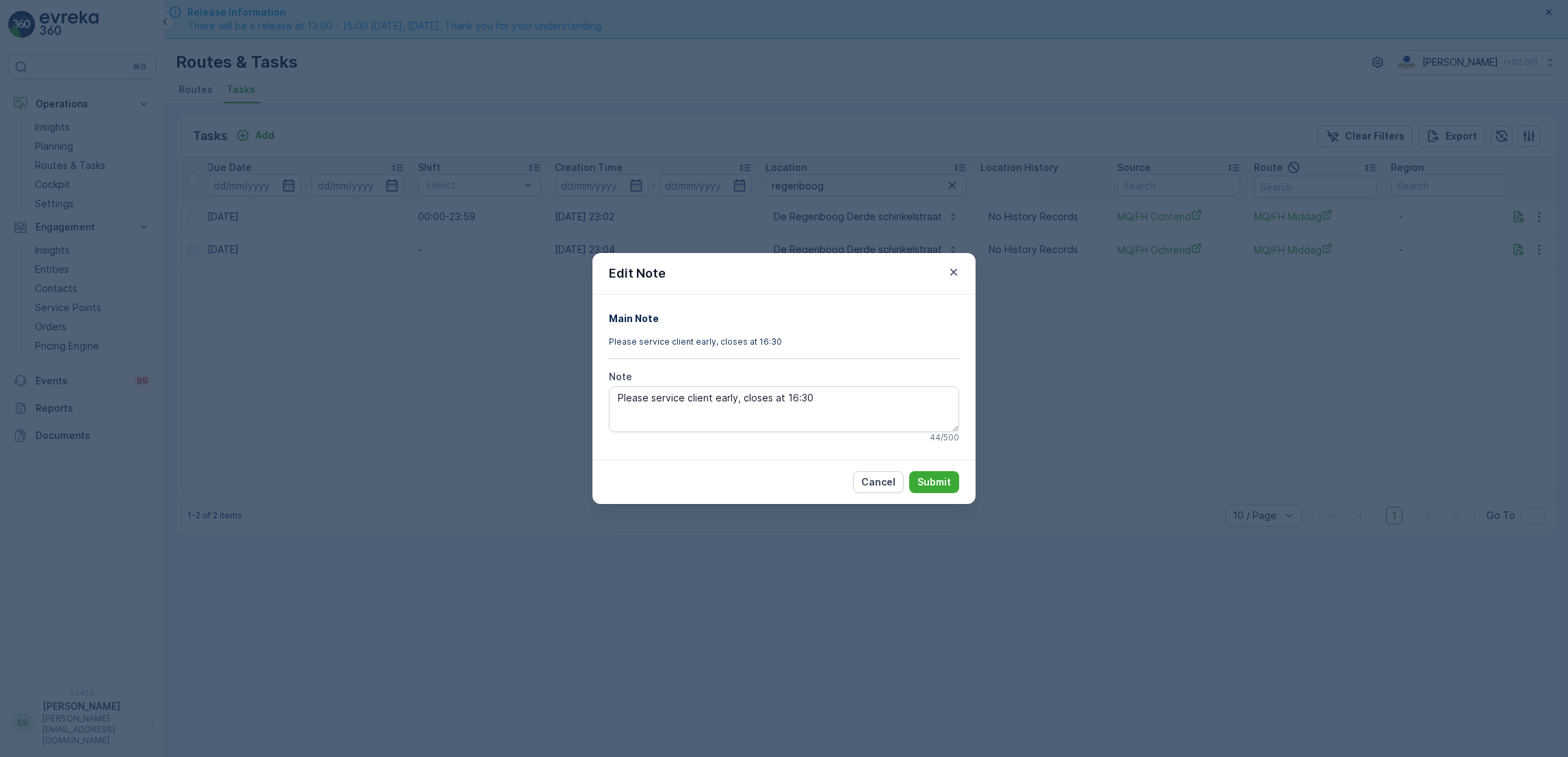
click at [1460, 303] on div "Edit Note Main Note Please service client early, closes at 16:30 Note Please se…" at bounding box center [784, 378] width 1568 height 757
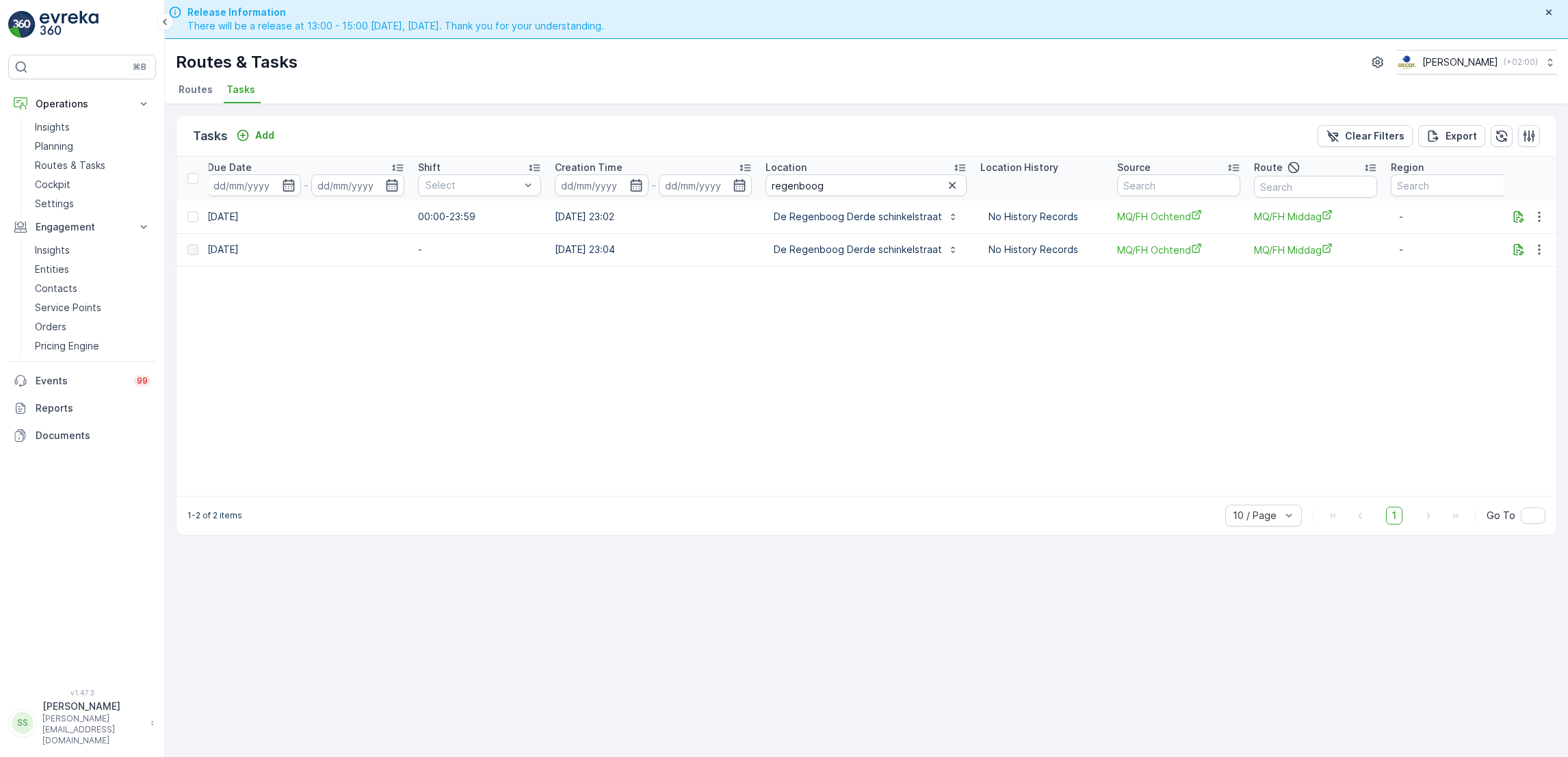
click at [195, 93] on span "Routes" at bounding box center [195, 89] width 34 height 13
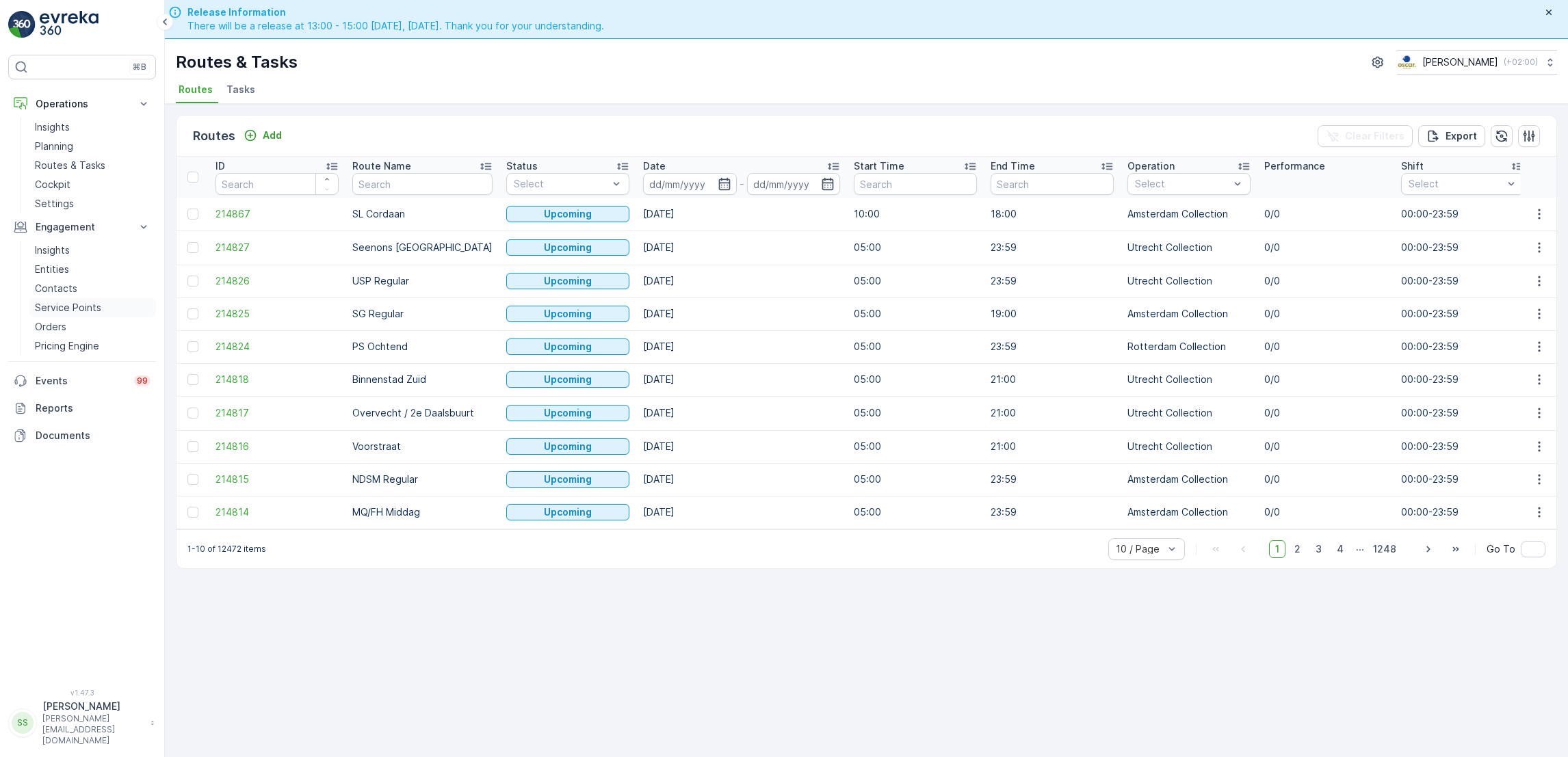
click at [48, 311] on p "Service Points" at bounding box center [68, 308] width 66 height 13
